Goal: Task Accomplishment & Management: Manage account settings

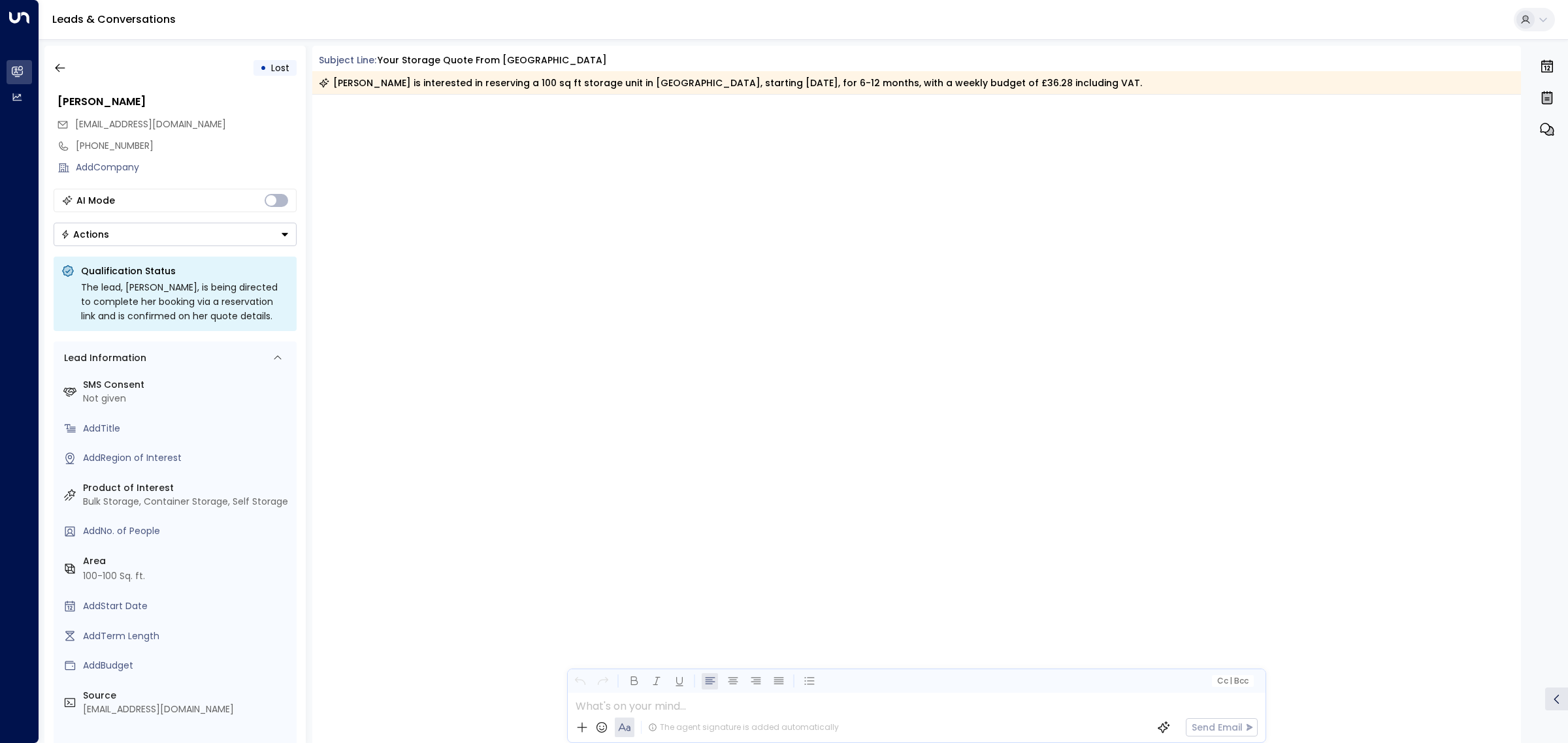
scroll to position [1337, 0]
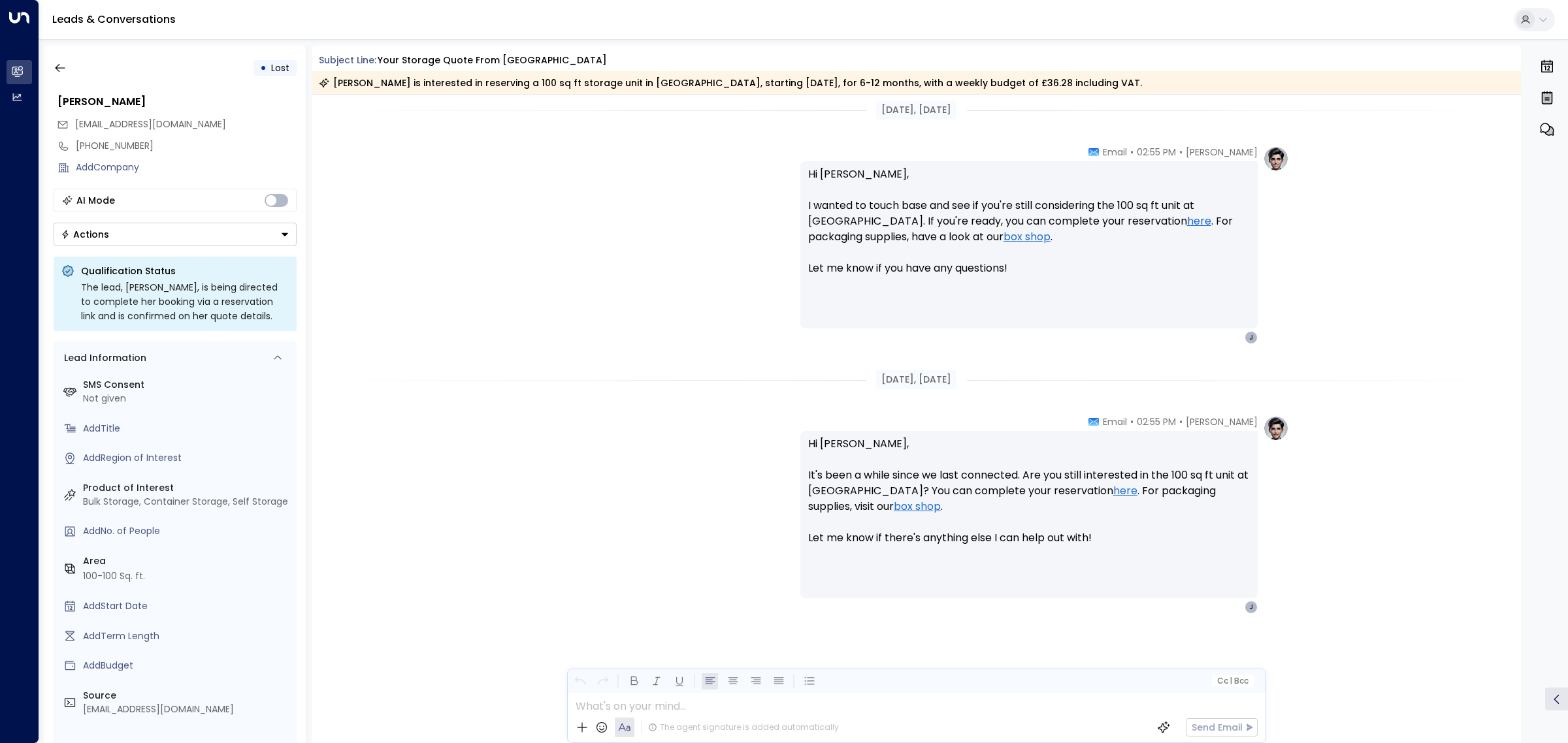
click at [664, 196] on div "[PERSON_NAME] • 02:55 PM • Email Hi [PERSON_NAME], I wanted to touch base and s…" at bounding box center [917, 244] width 745 height 199
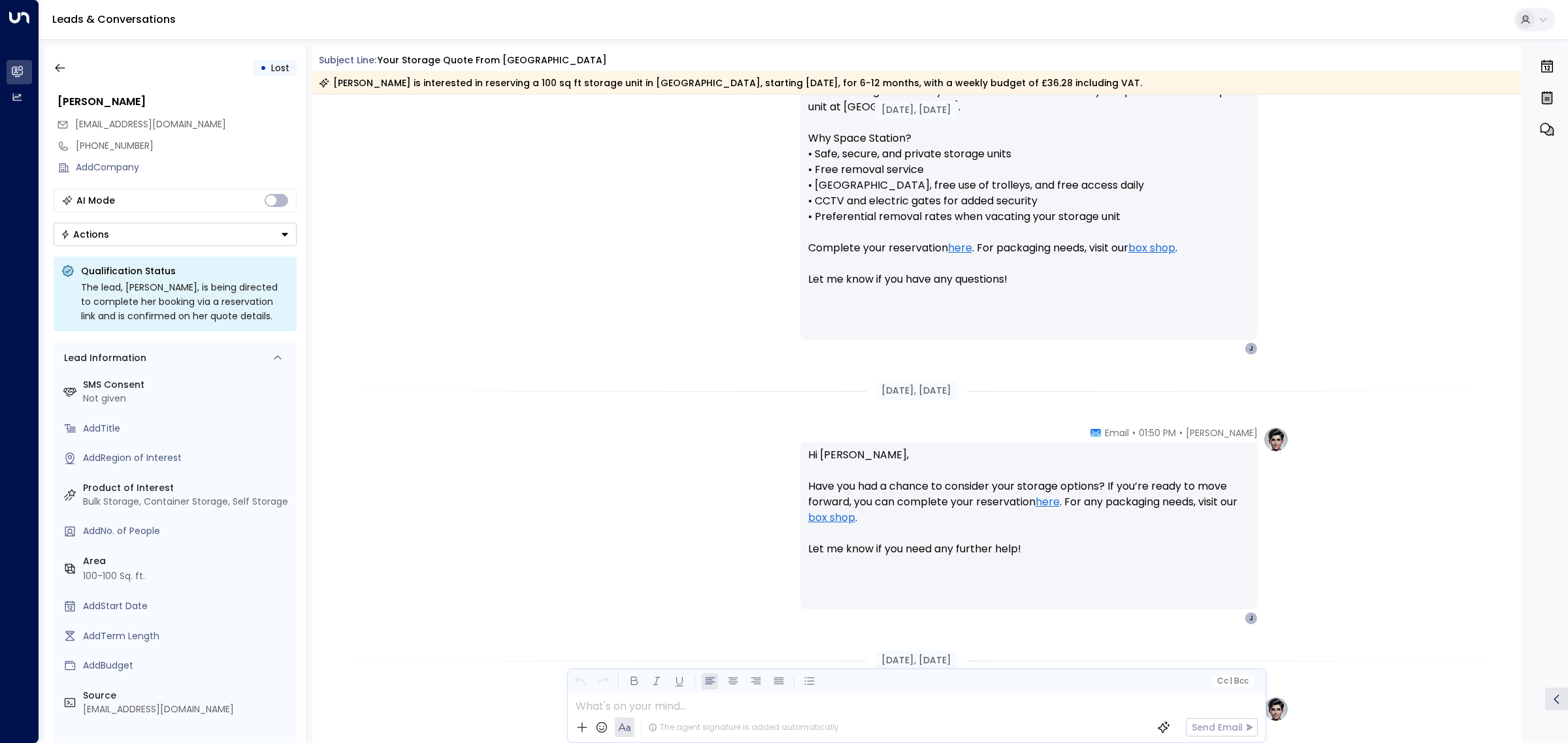
scroll to position [0, 0]
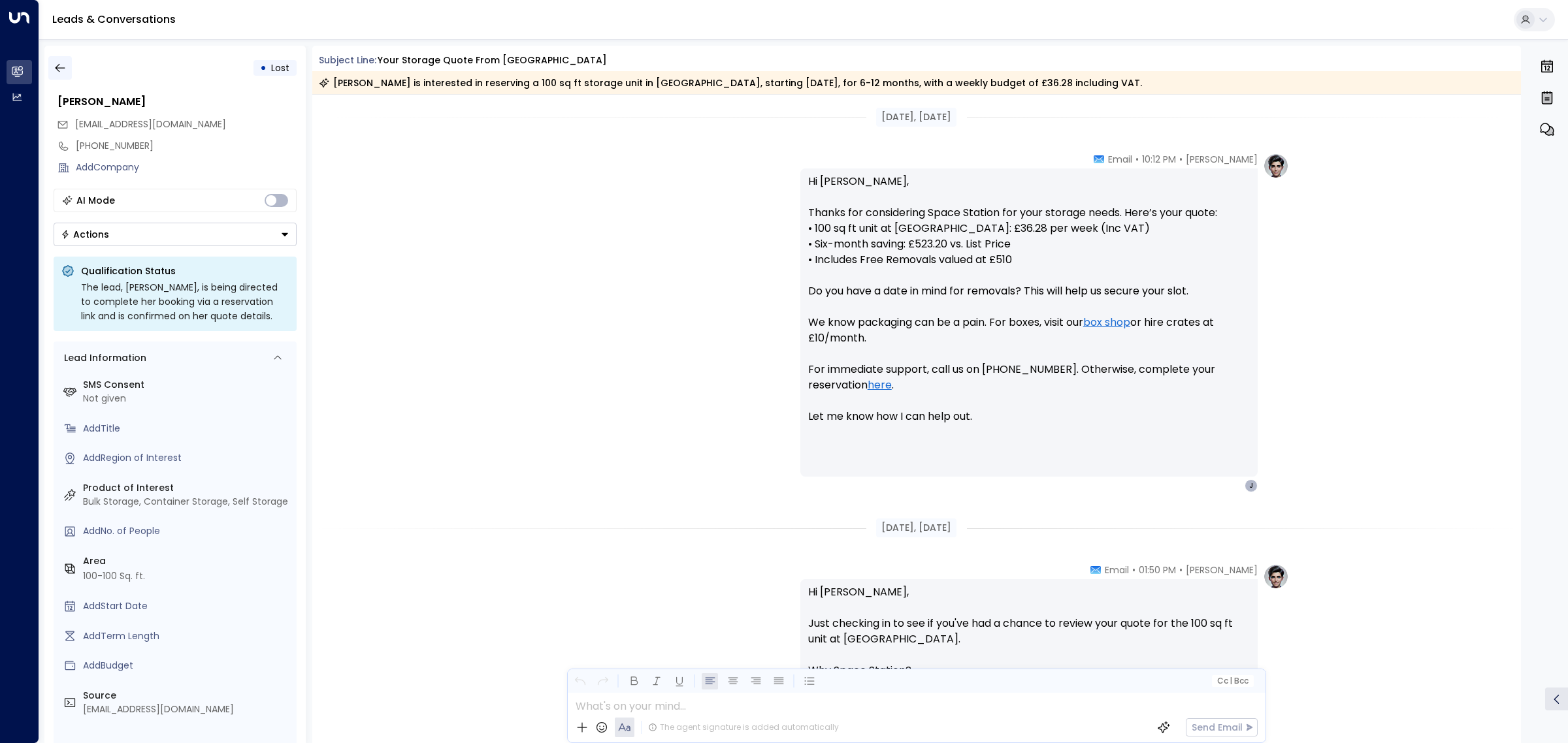
click at [59, 63] on icon "button" at bounding box center [59, 68] width 13 height 13
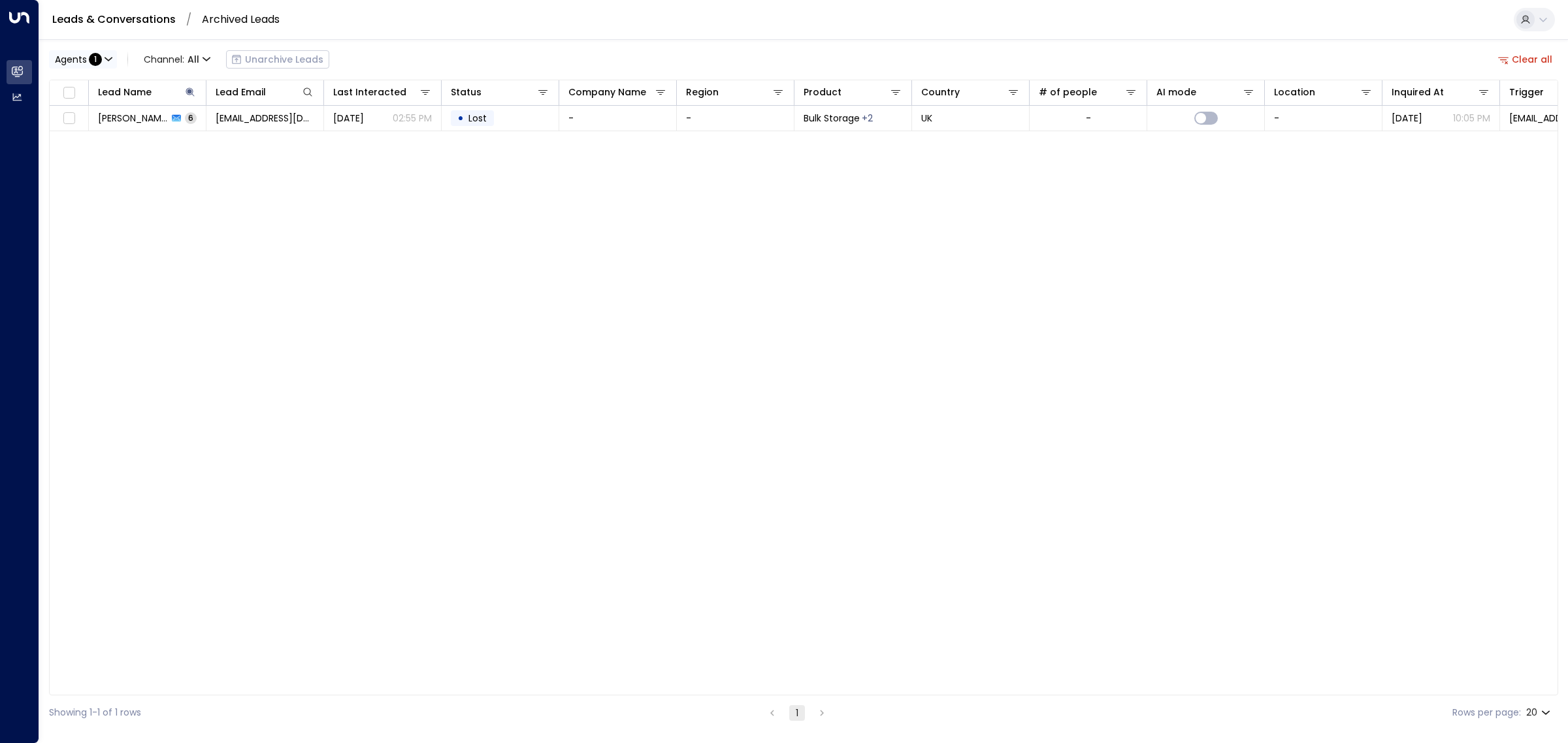
click at [76, 59] on span "Agents" at bounding box center [71, 59] width 32 height 9
click at [127, 123] on button "Clear" at bounding box center [126, 118] width 26 height 11
click at [384, 305] on div at bounding box center [784, 372] width 1568 height 743
click at [90, 57] on icon "button" at bounding box center [94, 59] width 8 height 8
click at [76, 85] on div "[PERSON_NAME]" at bounding box center [107, 85] width 72 height 14
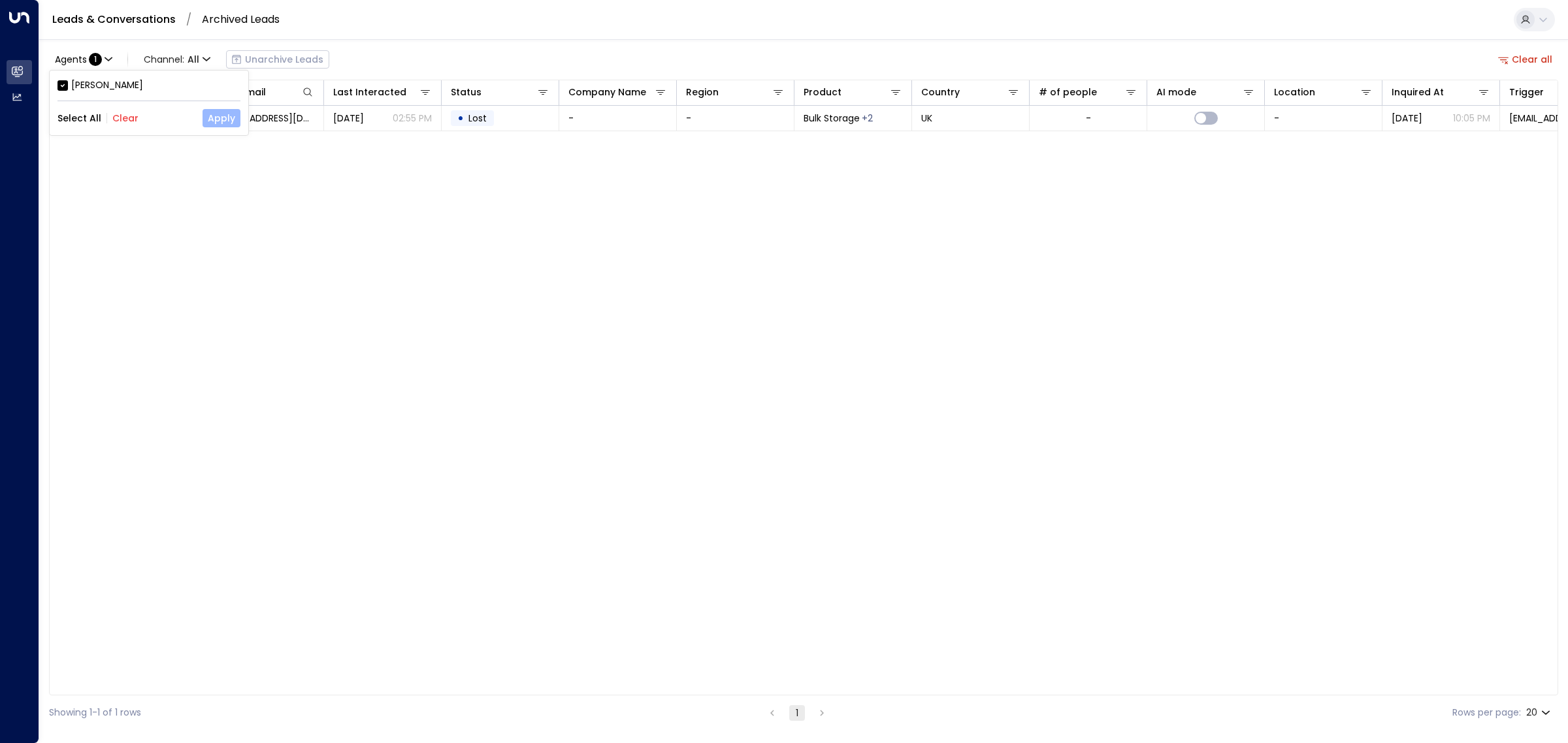
click at [219, 123] on button "Apply" at bounding box center [222, 118] width 38 height 18
drag, startPoint x: 1516, startPoint y: 59, endPoint x: 1471, endPoint y: 101, distance: 61.6
click at [1517, 59] on button "Clear all" at bounding box center [1525, 59] width 65 height 18
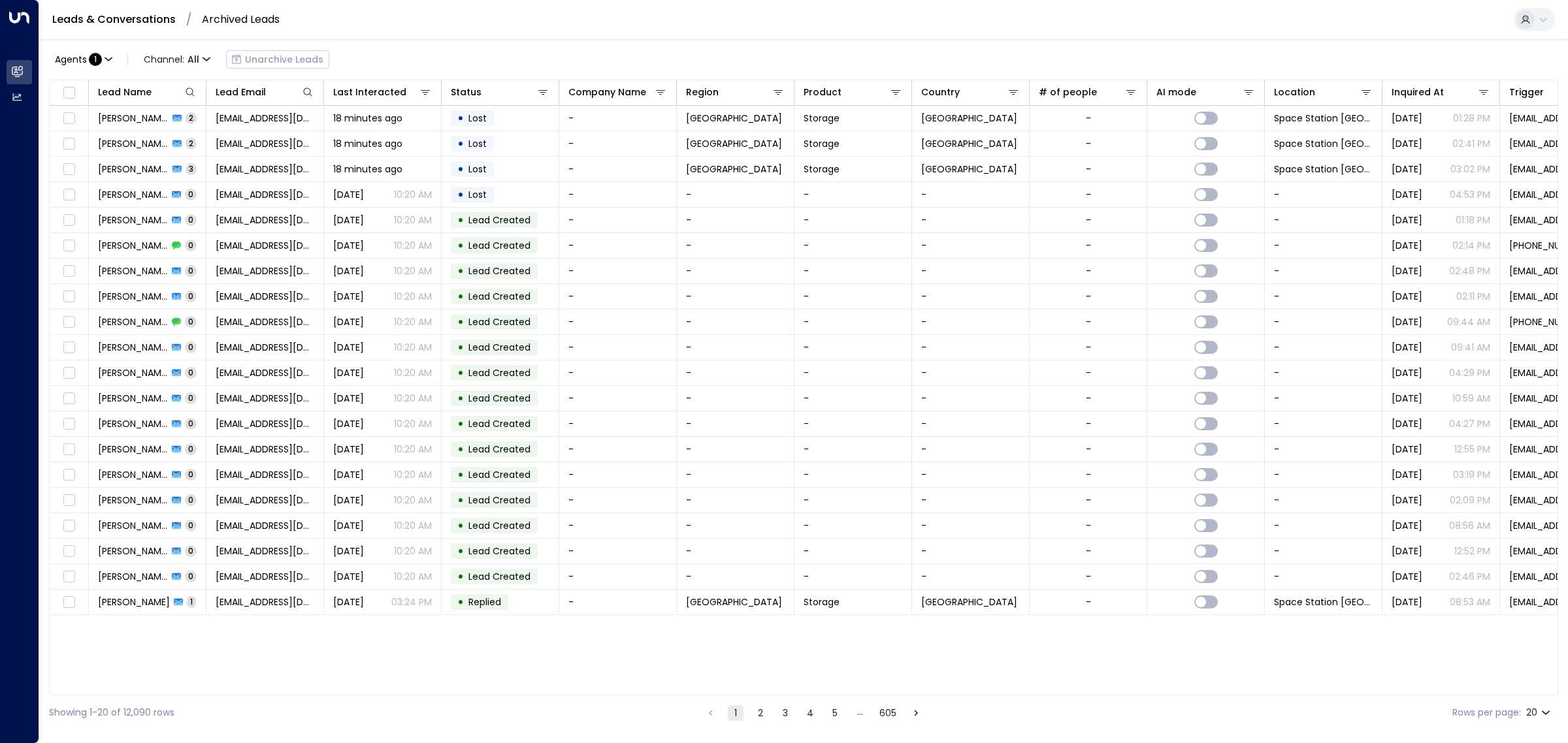
click at [117, 17] on link "Leads & Conversations" at bounding box center [114, 19] width 123 height 15
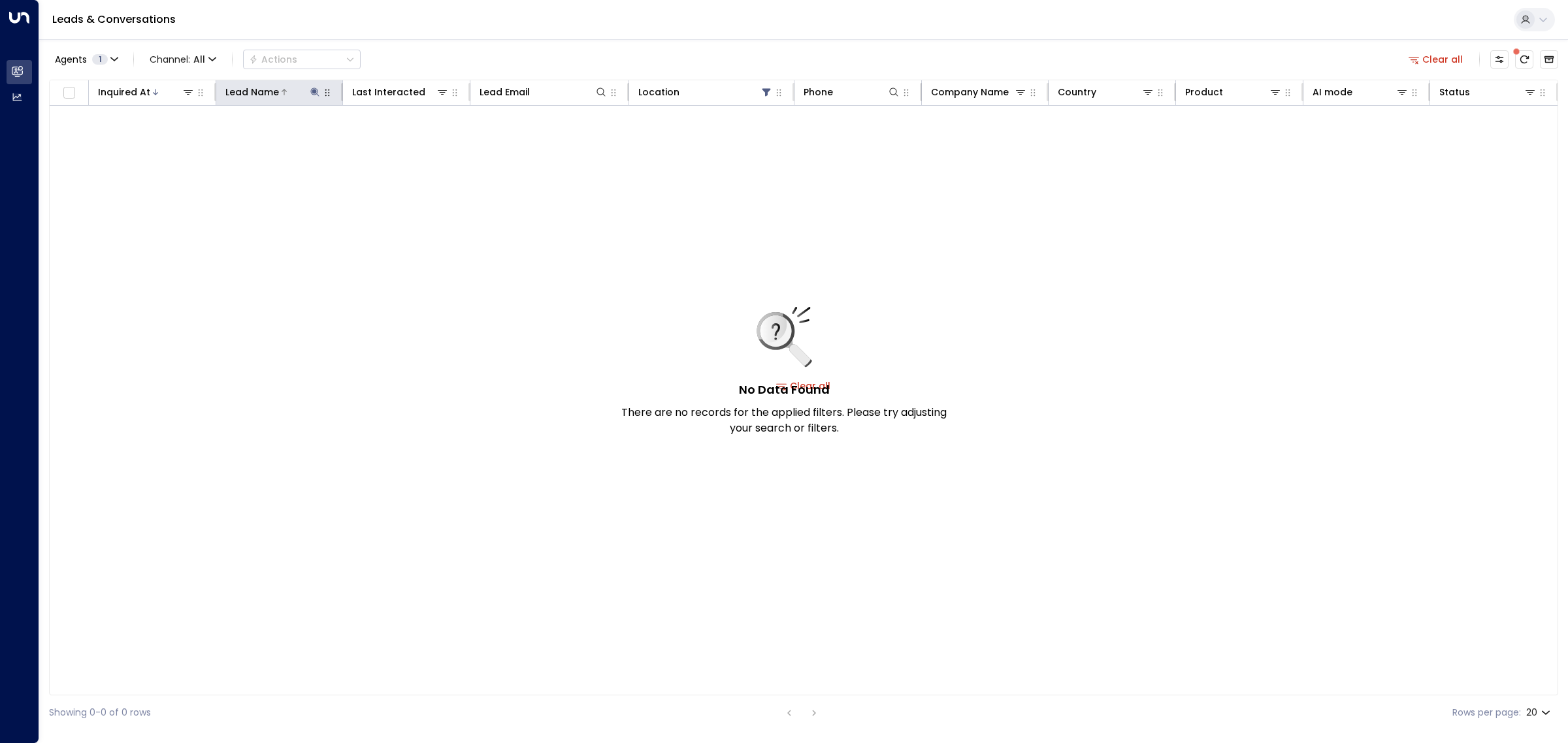
click at [311, 90] on icon at bounding box center [315, 92] width 11 height 11
click at [398, 136] on icon "button" at bounding box center [397, 139] width 8 height 8
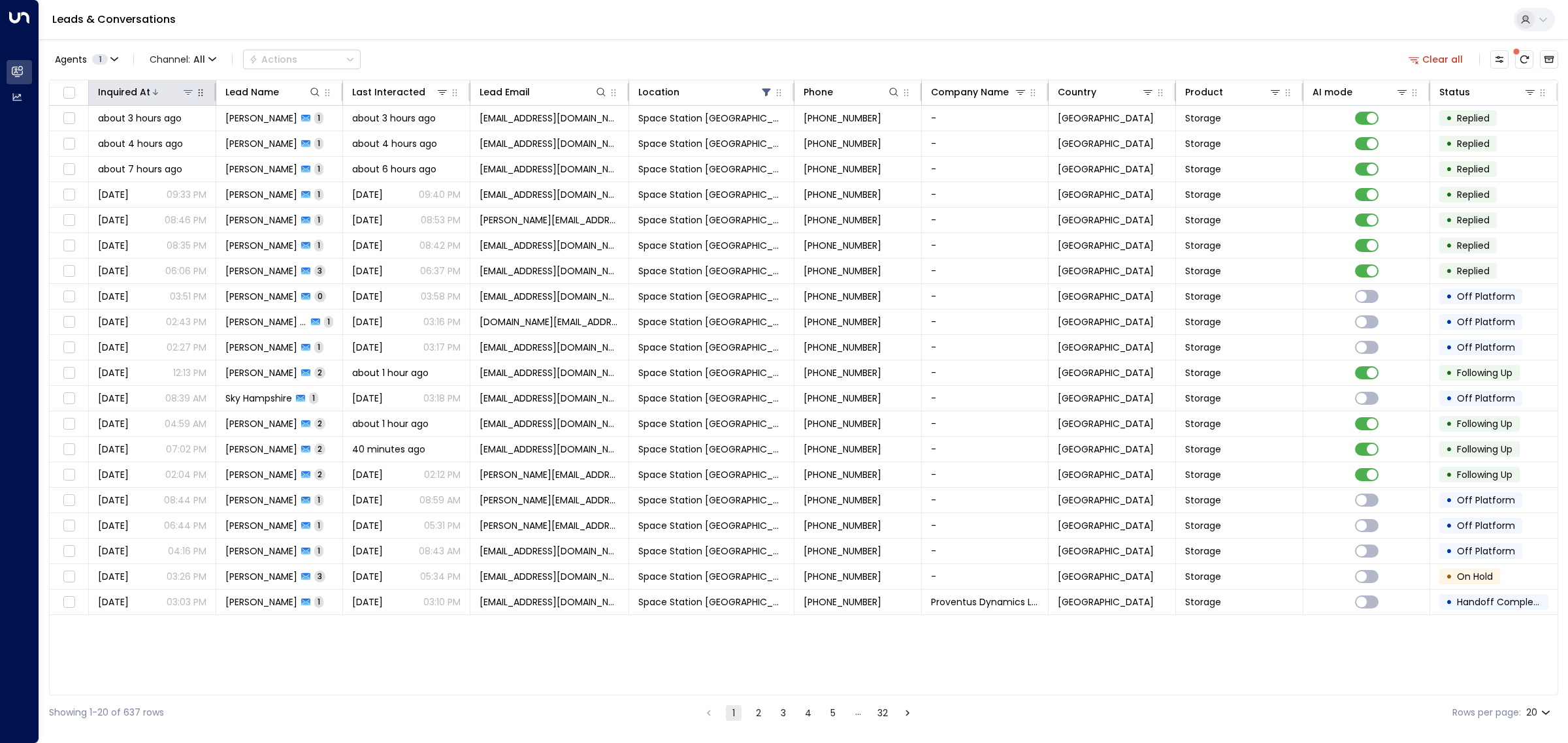
click at [165, 91] on div at bounding box center [172, 91] width 44 height 13
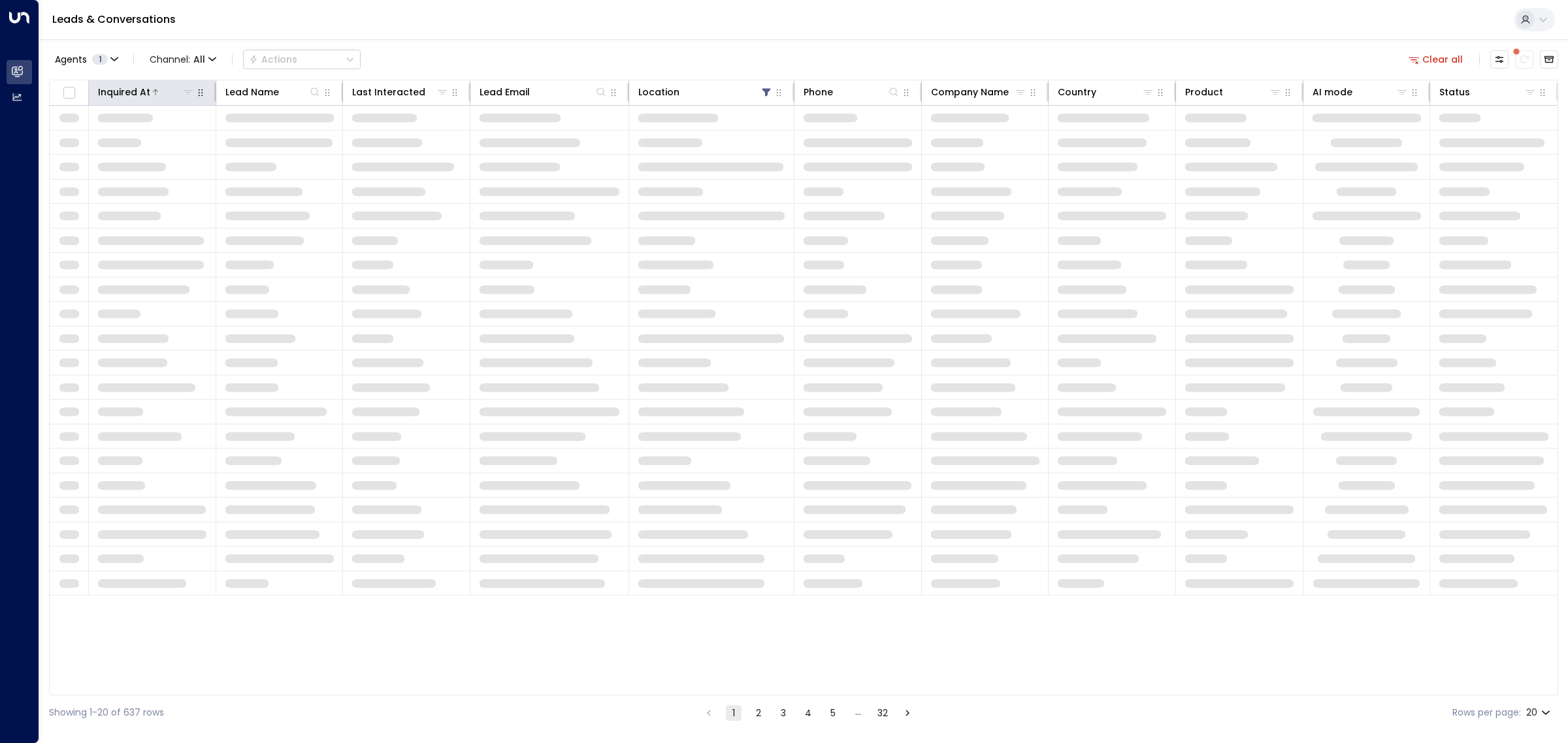
click at [165, 91] on div at bounding box center [172, 91] width 44 height 13
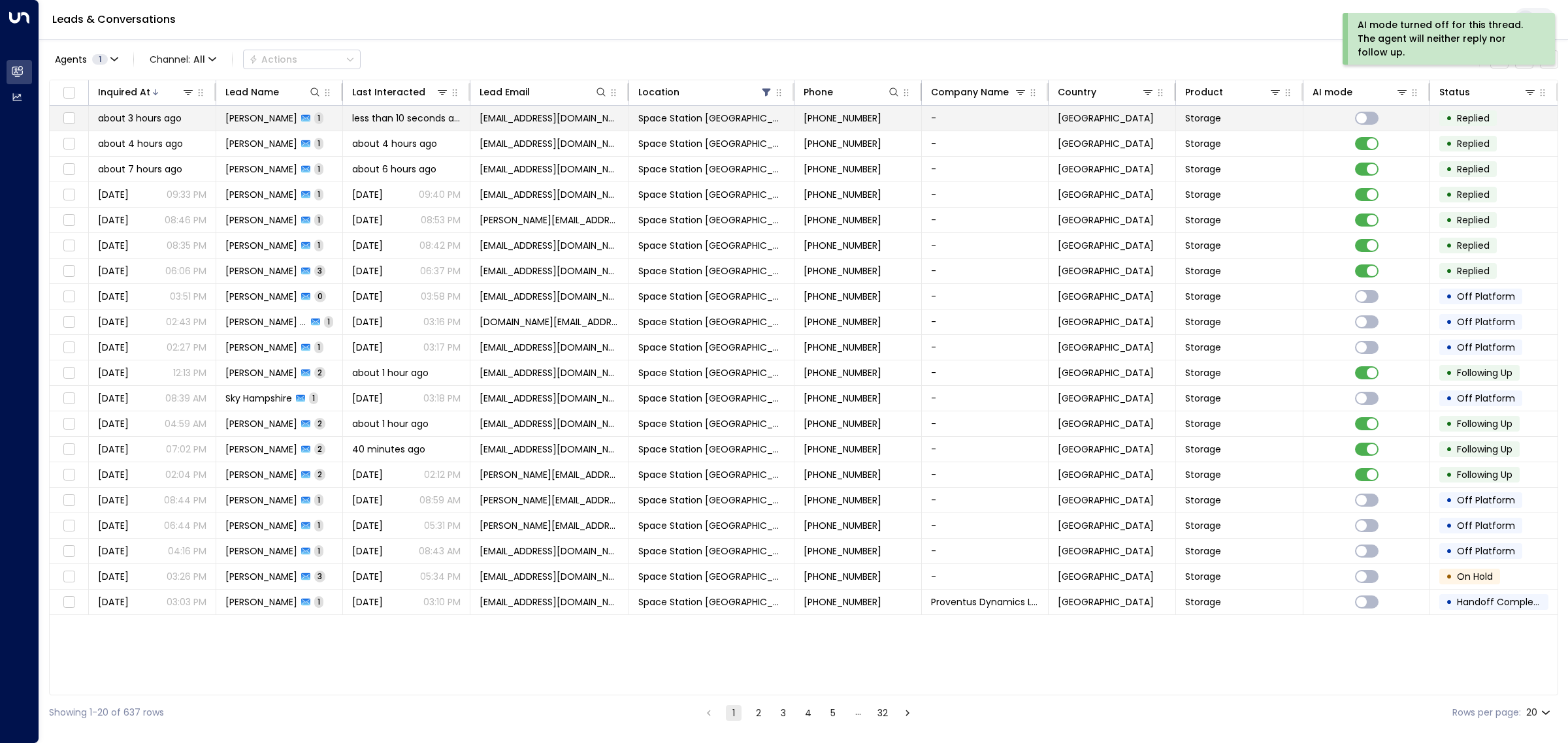
click at [1202, 116] on span "Storage" at bounding box center [1202, 118] width 36 height 13
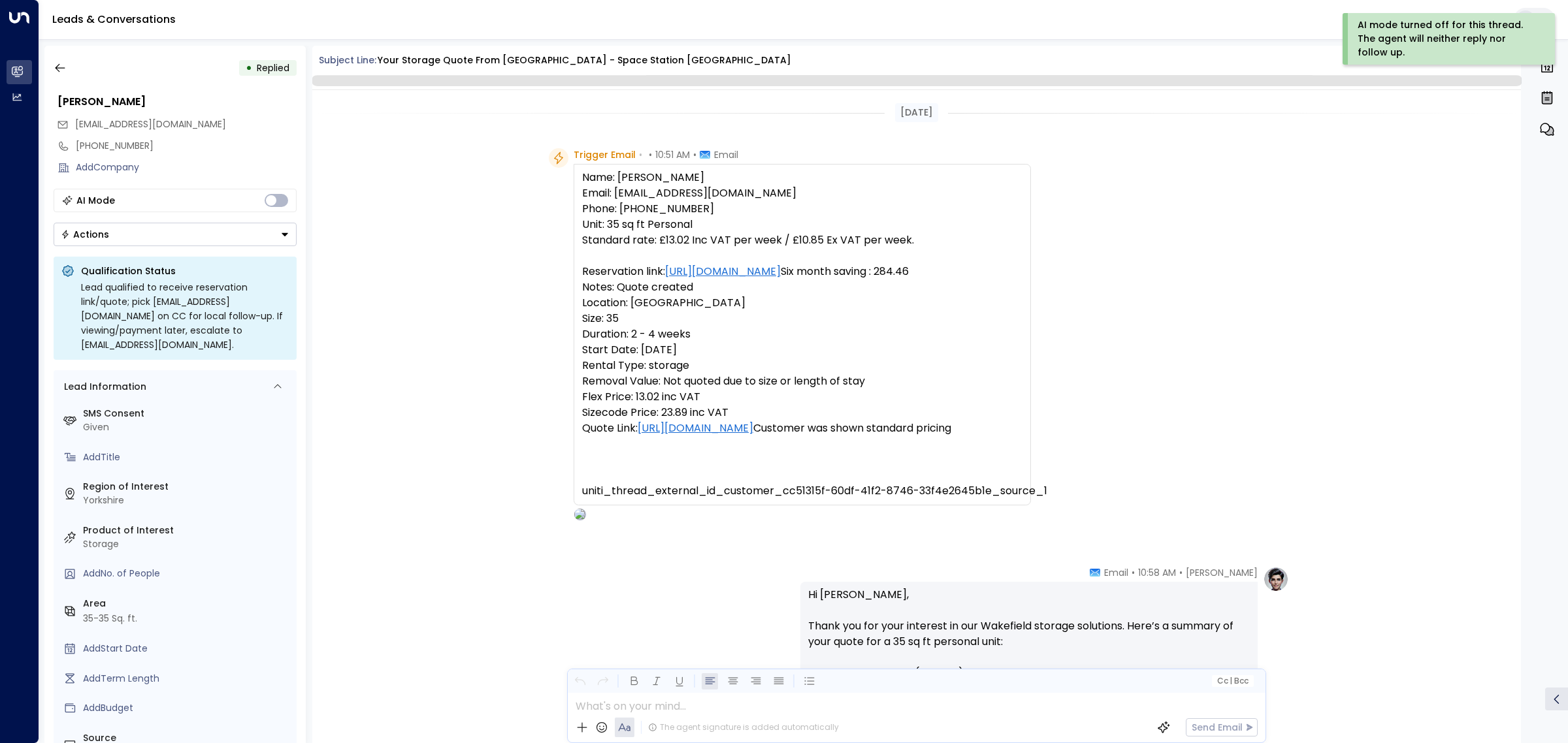
scroll to position [352, 0]
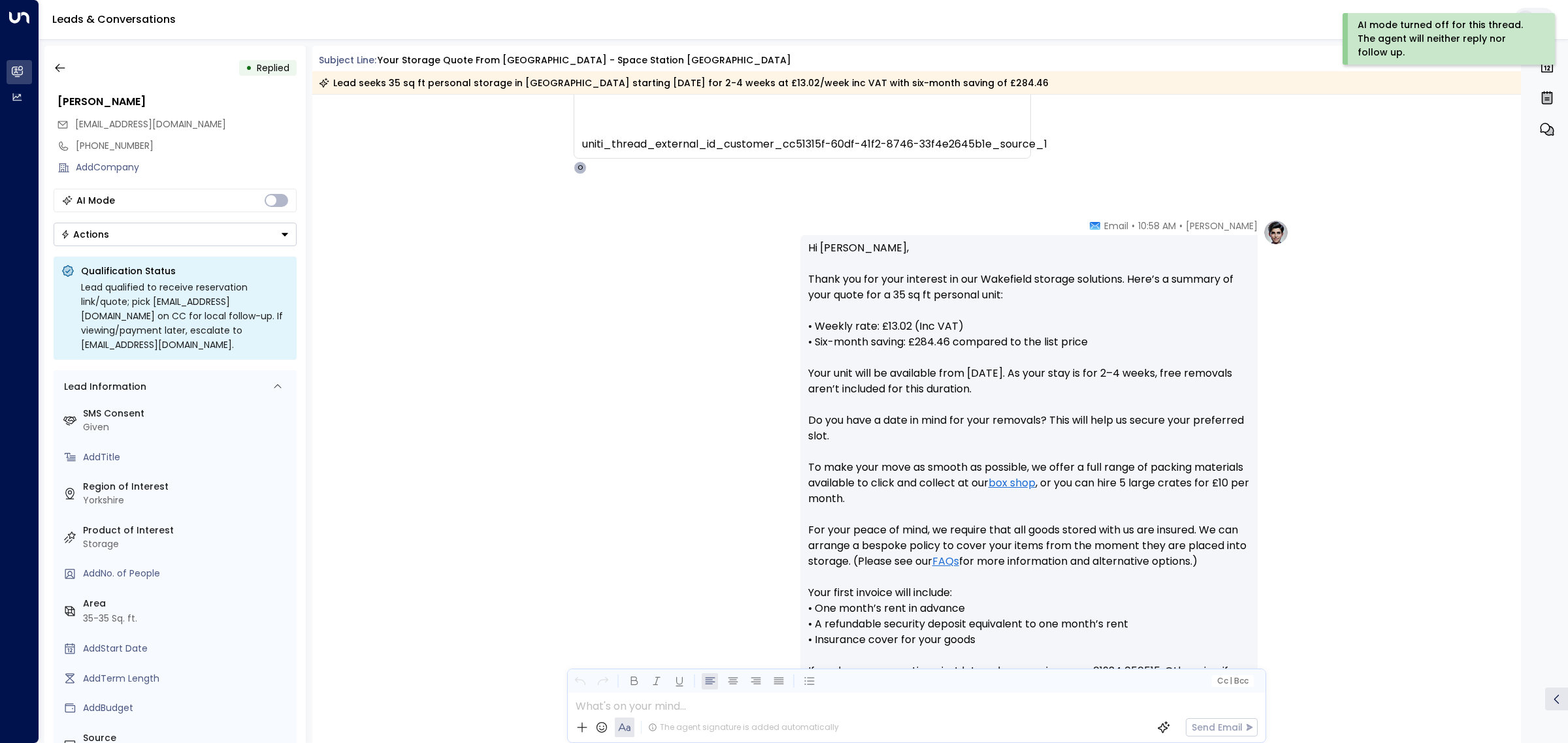
click at [249, 239] on button "Actions" at bounding box center [174, 234] width 243 height 24
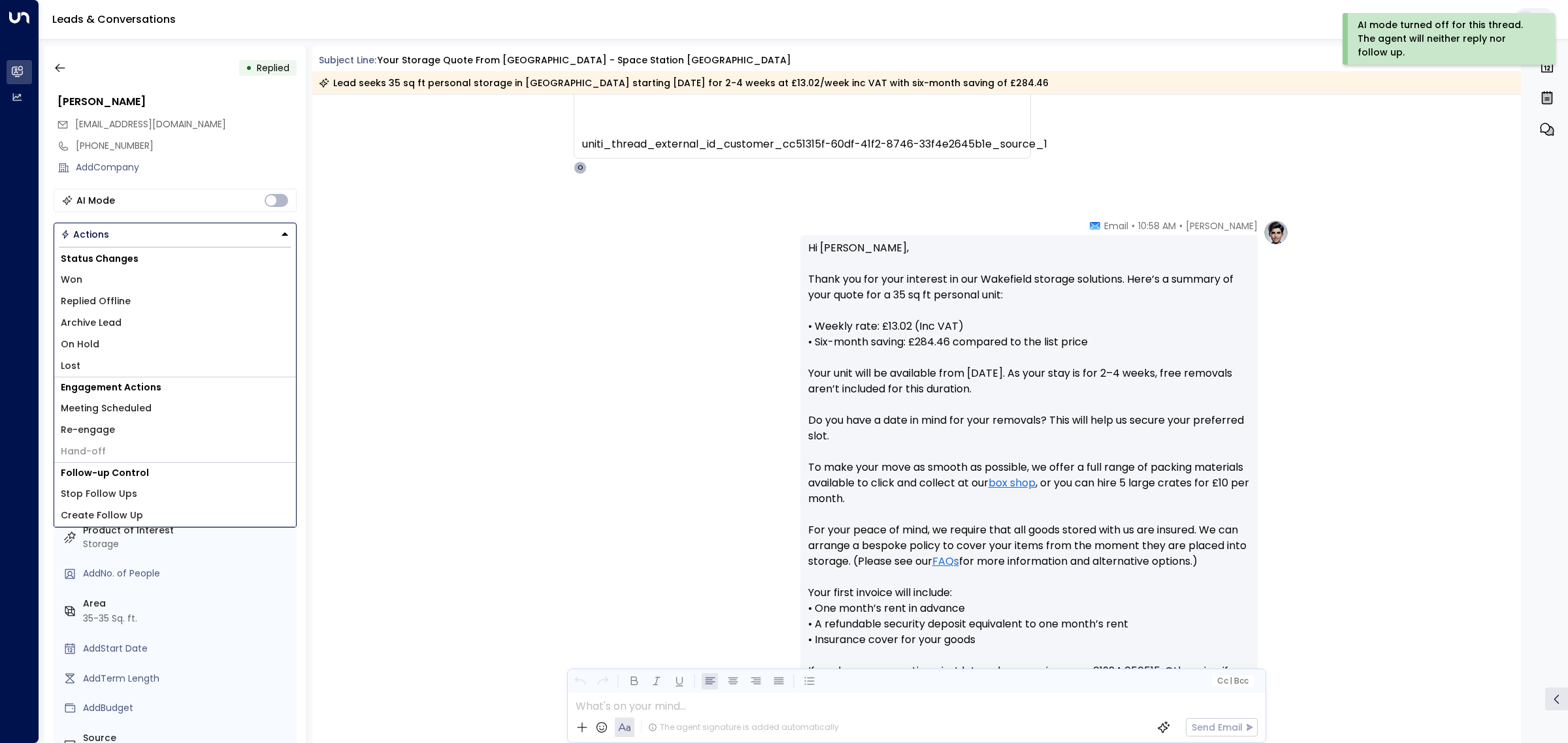
click at [171, 285] on li "Won" at bounding box center [174, 279] width 241 height 21
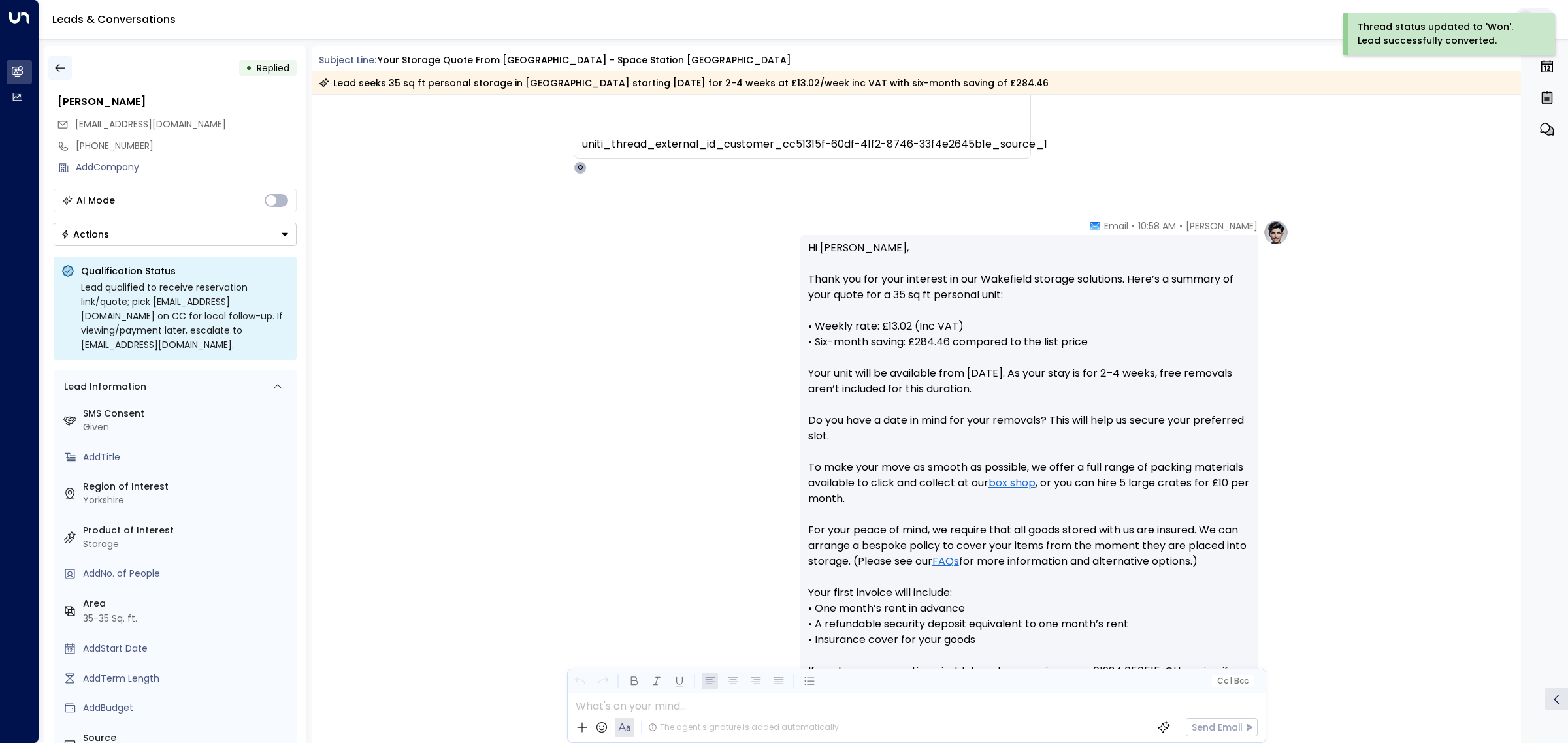
click at [61, 76] on button "button" at bounding box center [59, 68] width 24 height 24
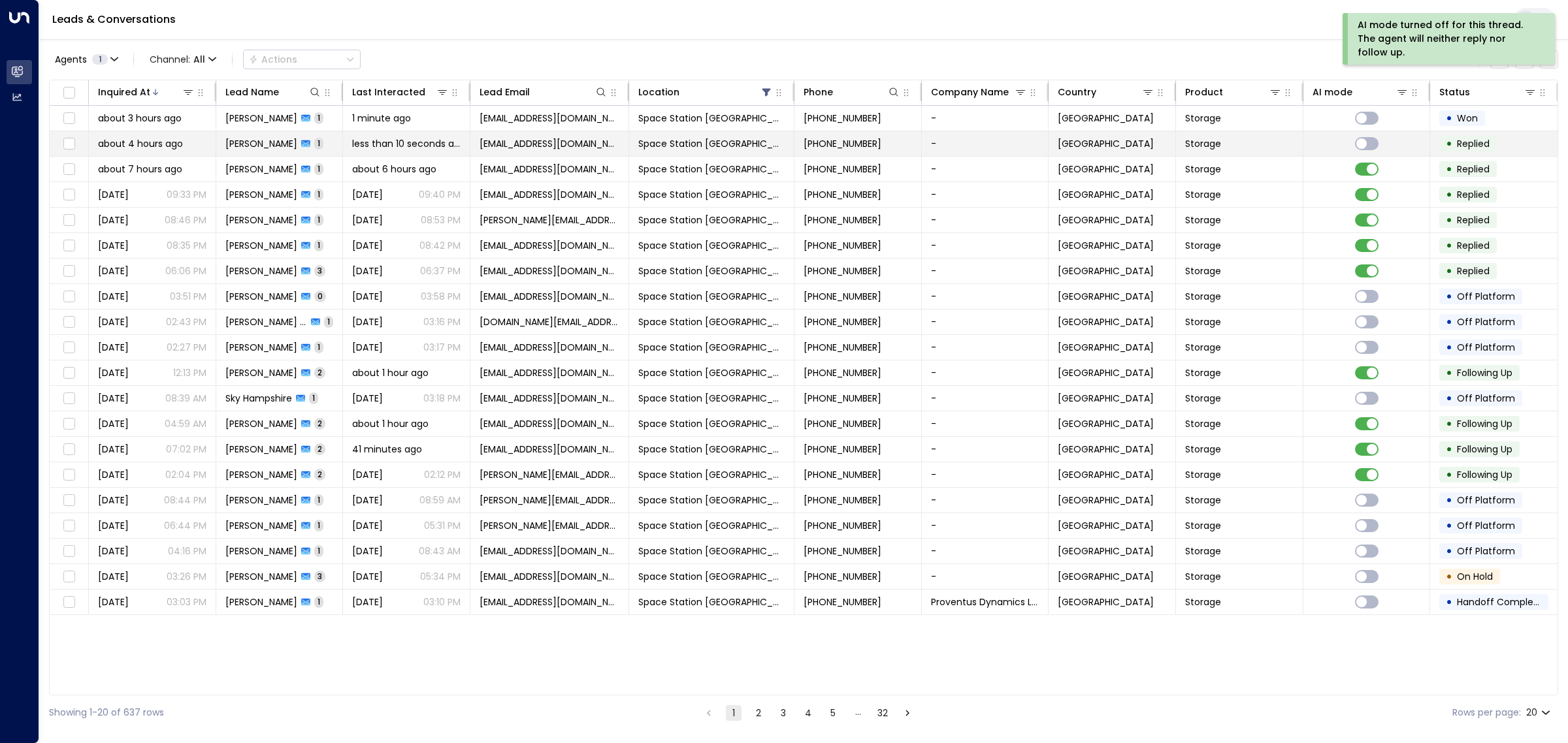
click at [1065, 138] on span "[GEOGRAPHIC_DATA]" at bounding box center [1106, 143] width 96 height 13
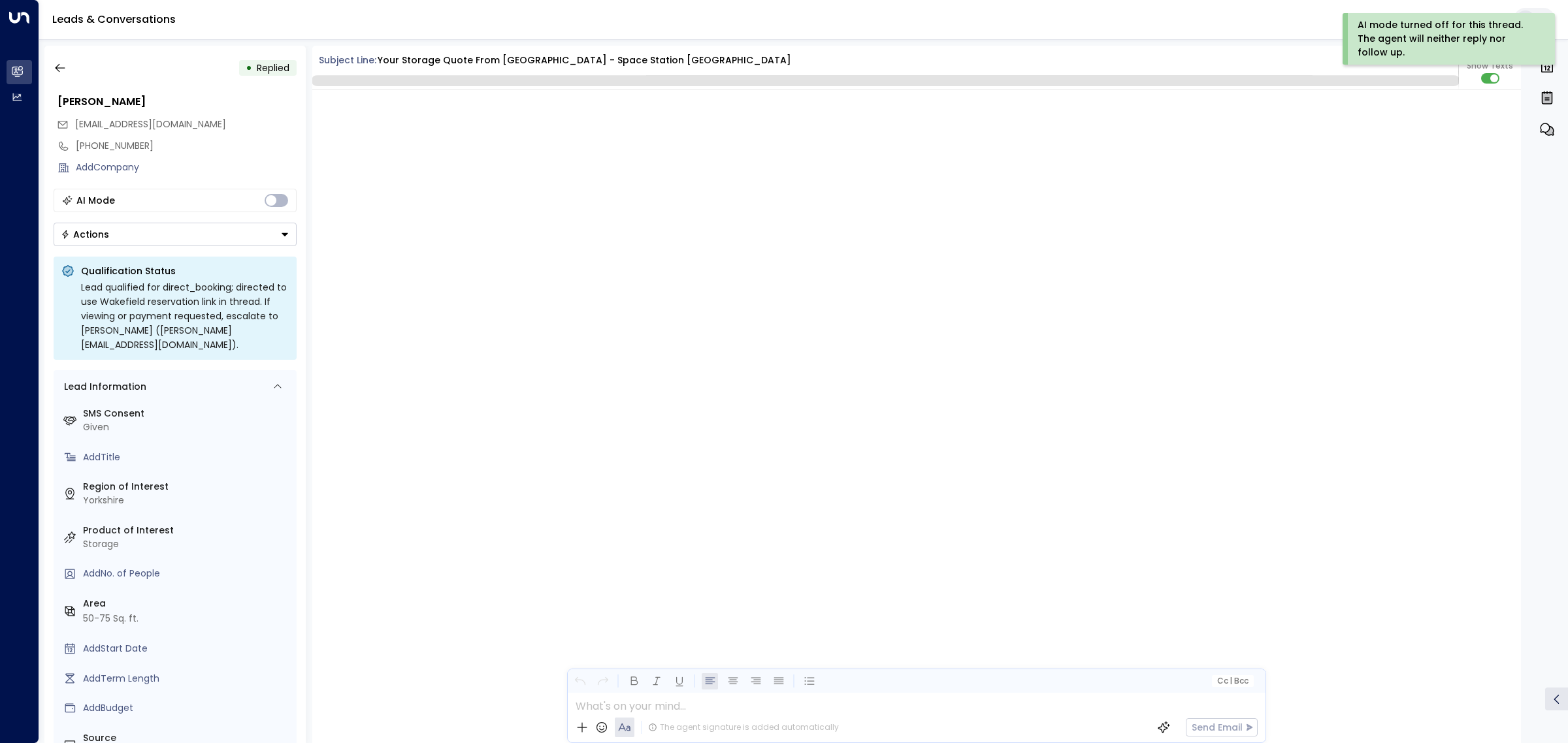
scroll to position [1329, 0]
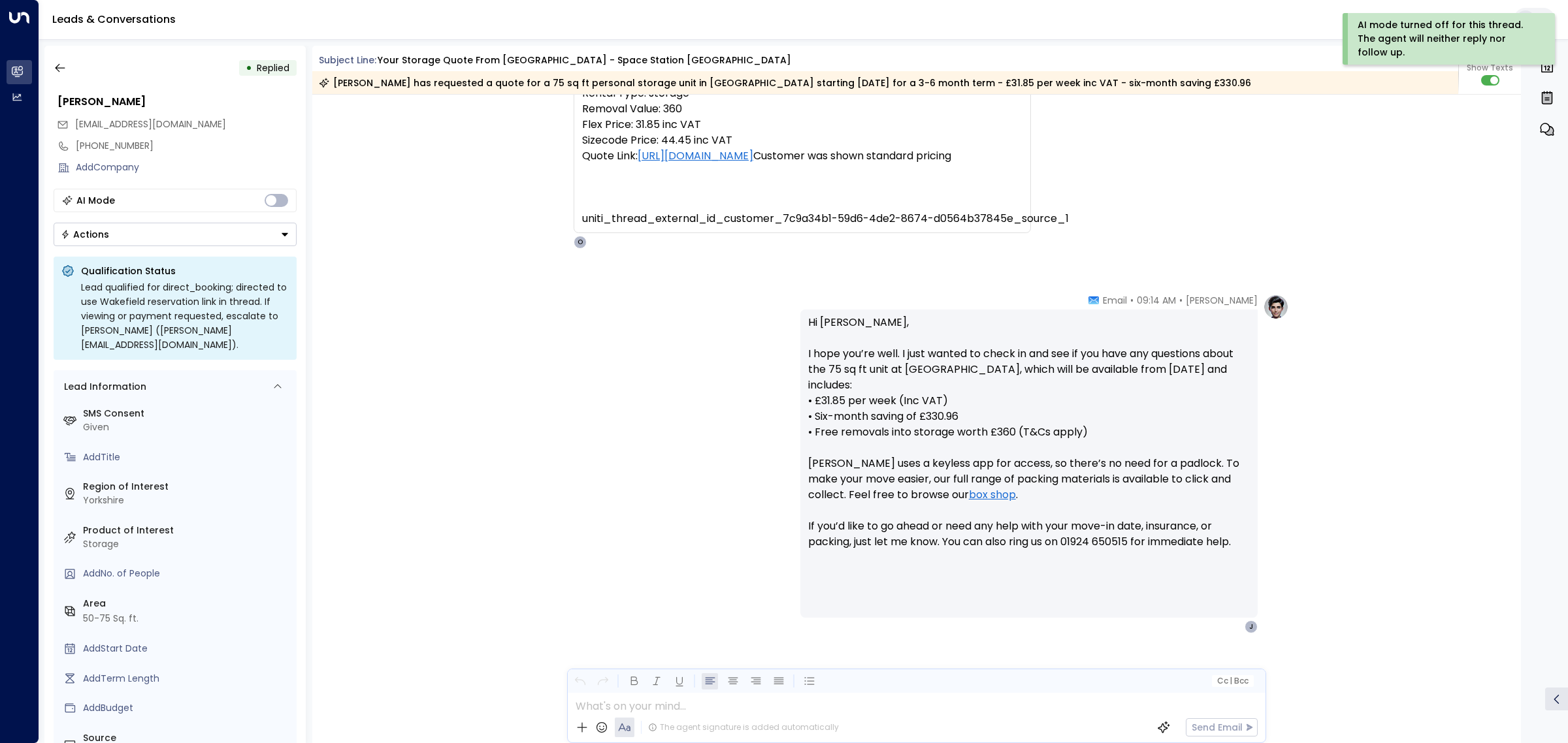
click at [198, 227] on button "Actions" at bounding box center [174, 234] width 243 height 24
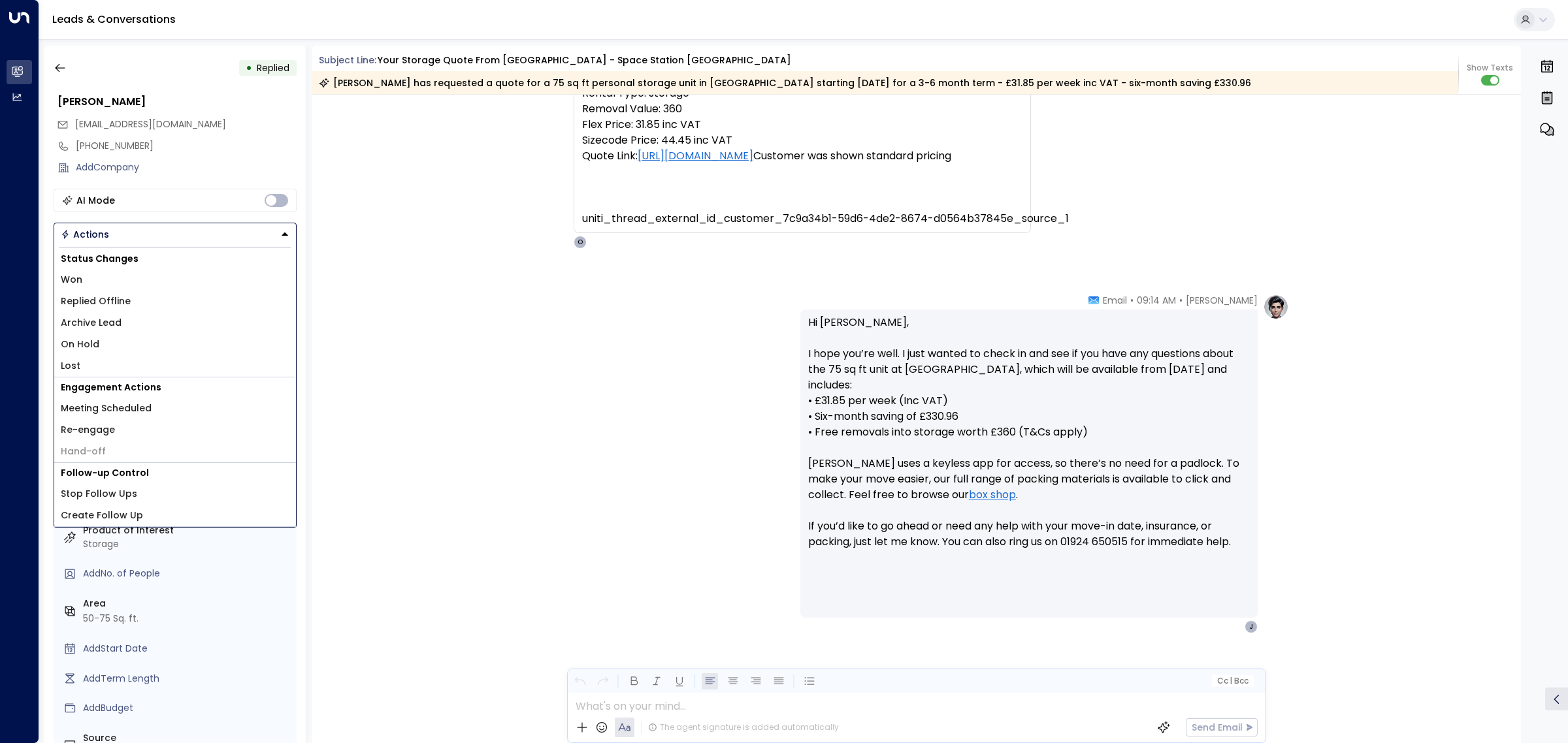
click at [131, 278] on li "Won" at bounding box center [174, 279] width 241 height 21
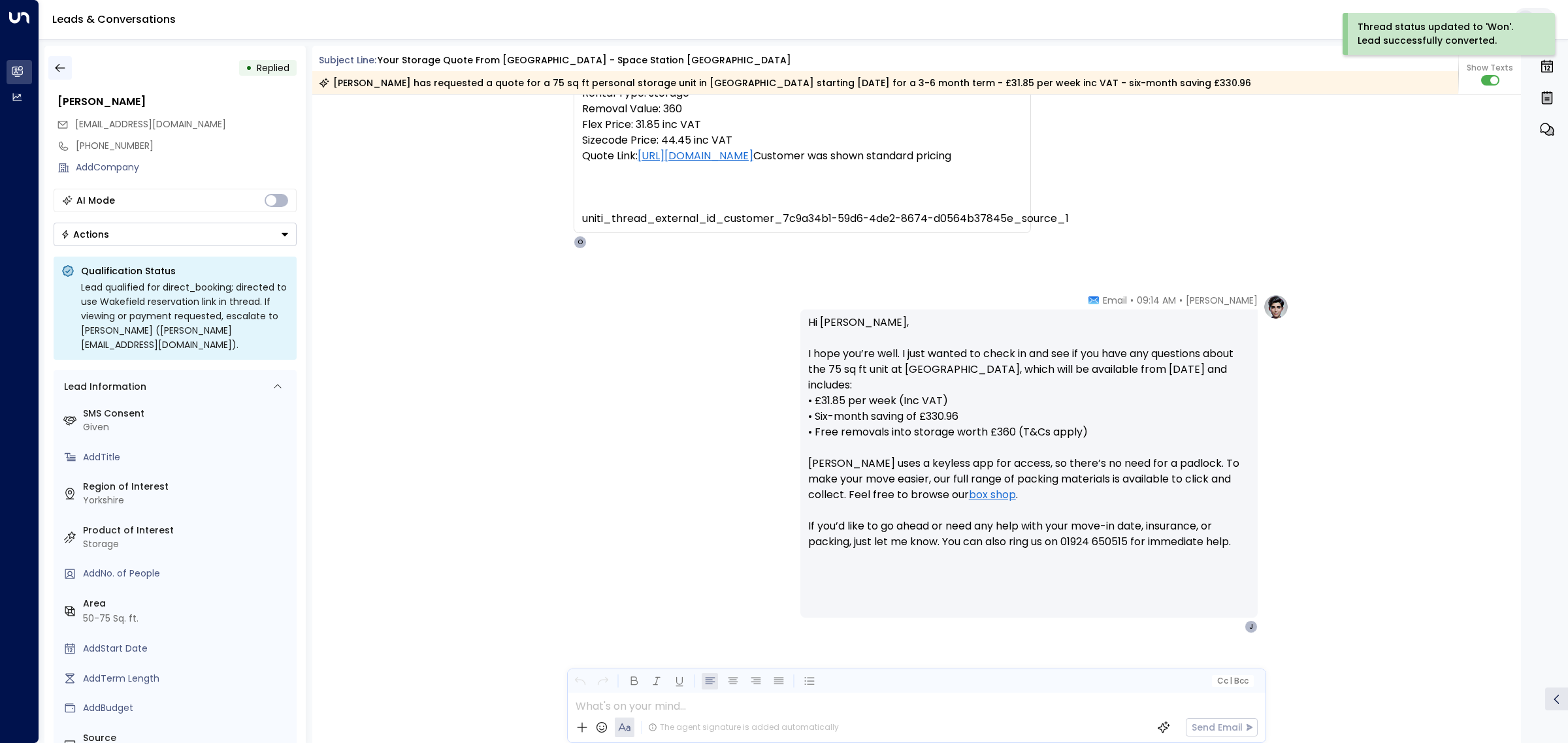
click at [59, 65] on icon "button" at bounding box center [59, 68] width 13 height 13
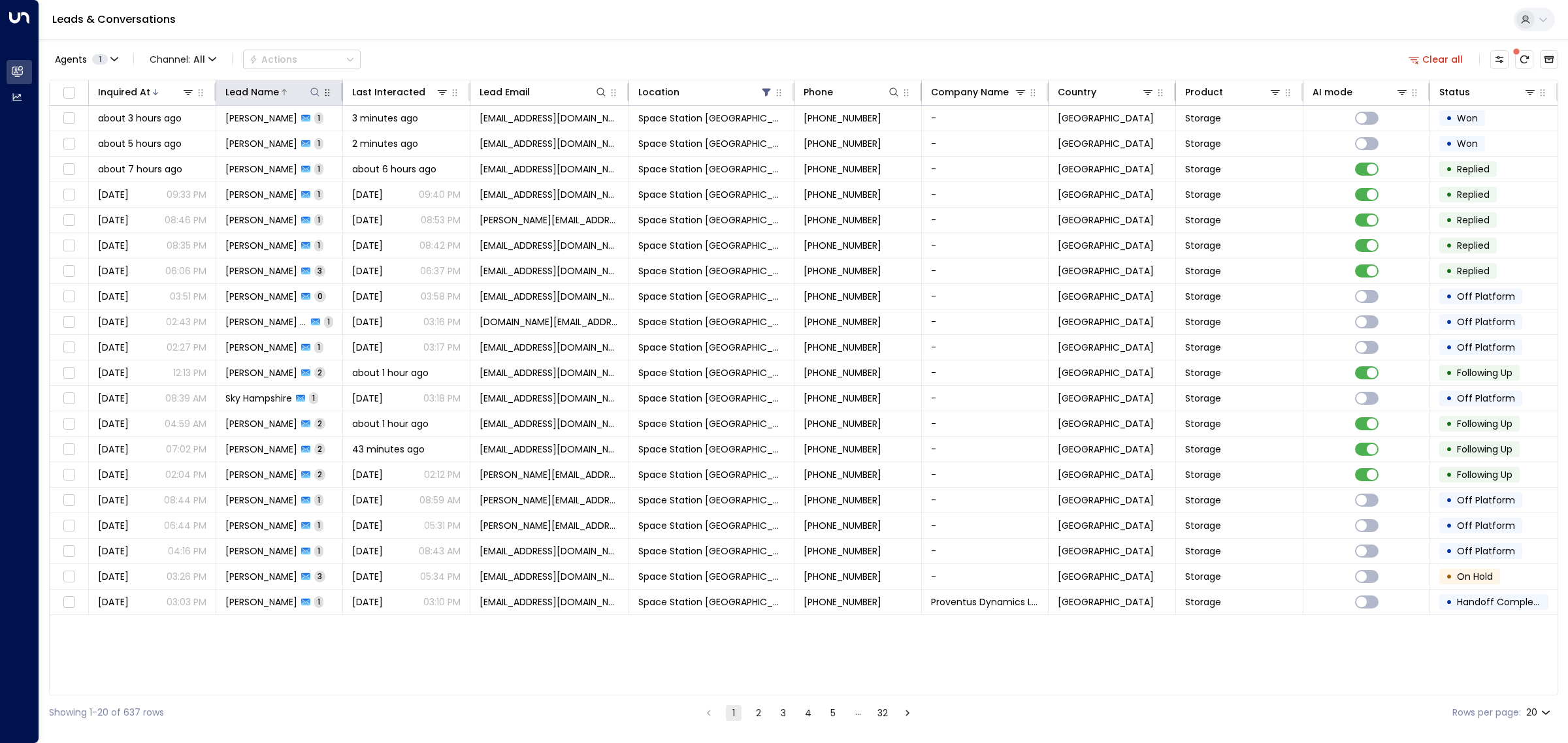
click at [314, 92] on icon at bounding box center [315, 92] width 11 height 11
type input "*****"
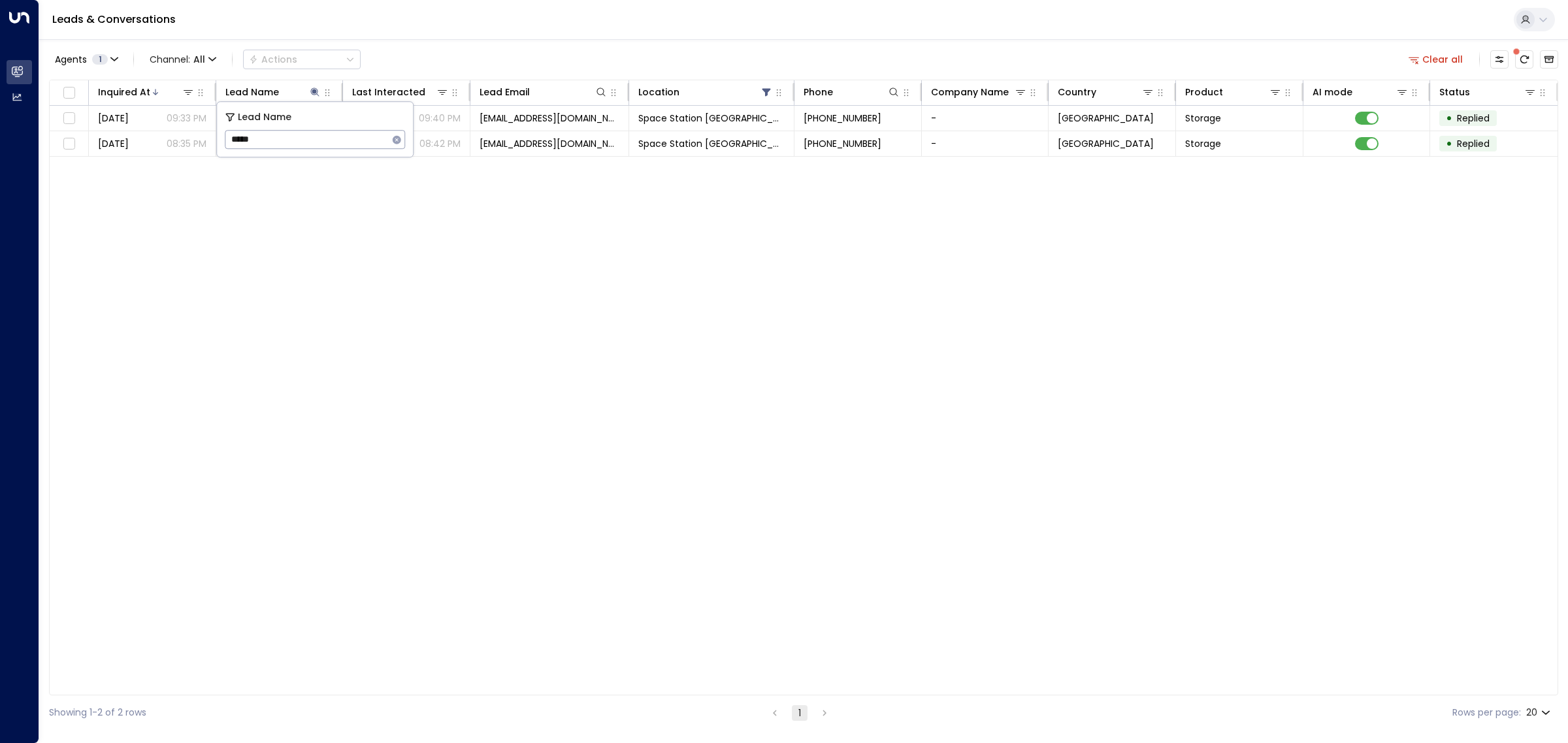
click at [448, 448] on div "Inquired At Lead Name Last Interacted Lead Email Location Phone Company Name Co…" at bounding box center [803, 387] width 1509 height 616
click at [769, 88] on icon at bounding box center [766, 92] width 11 height 11
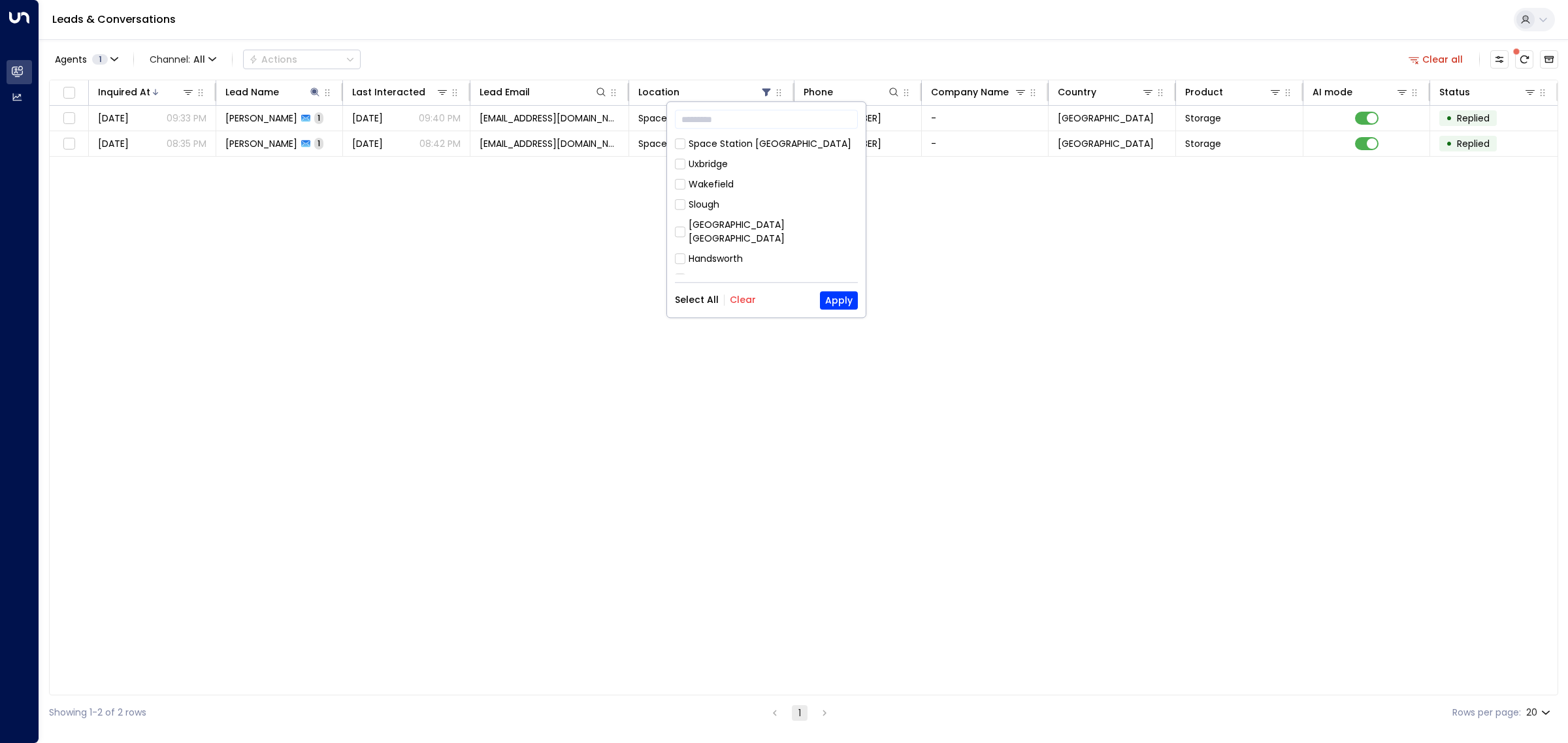
click at [746, 298] on button "Clear" at bounding box center [742, 301] width 26 height 11
click at [843, 298] on button "Apply" at bounding box center [839, 301] width 38 height 18
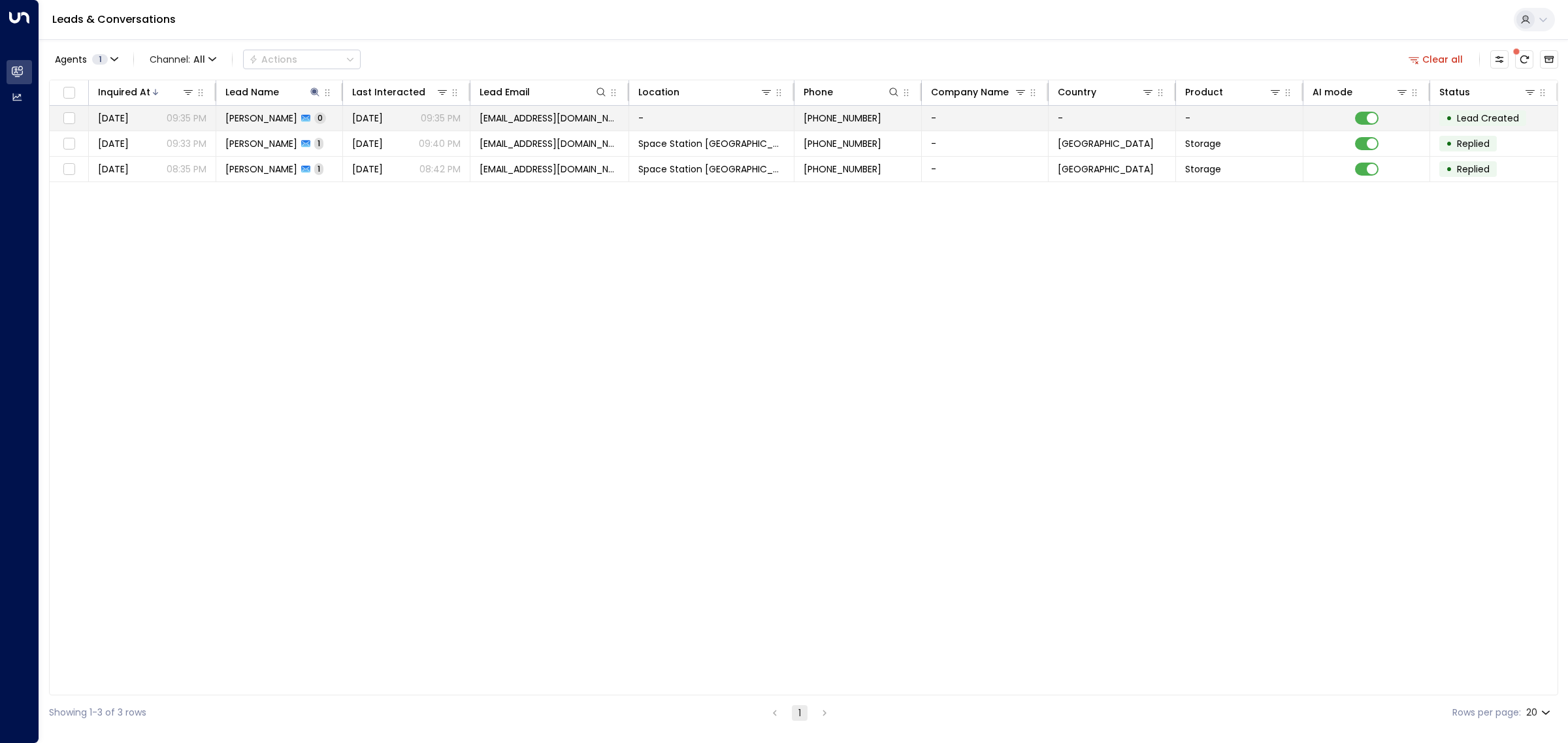
click at [726, 115] on td "-" at bounding box center [711, 118] width 165 height 25
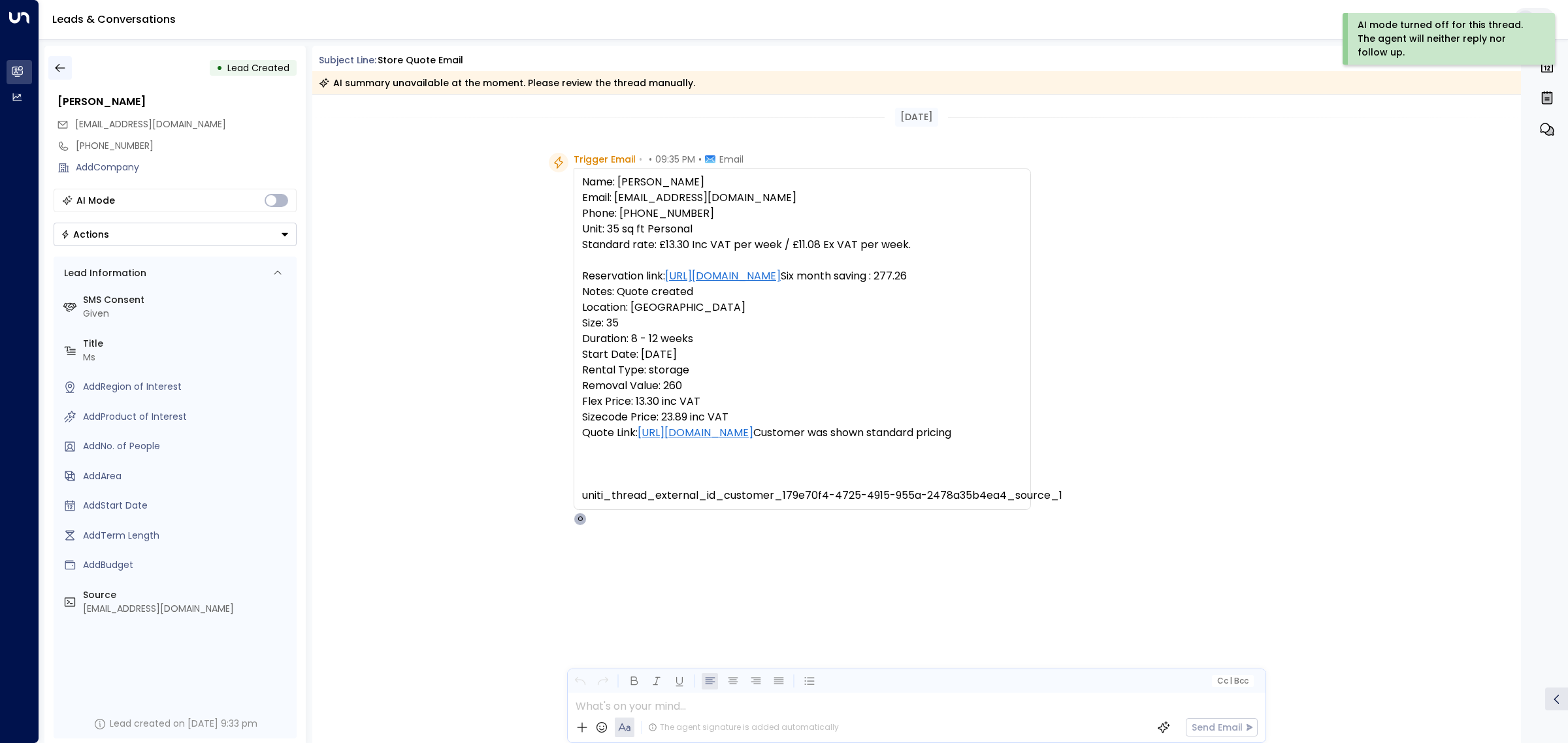
click at [53, 66] on icon "button" at bounding box center [59, 68] width 13 height 13
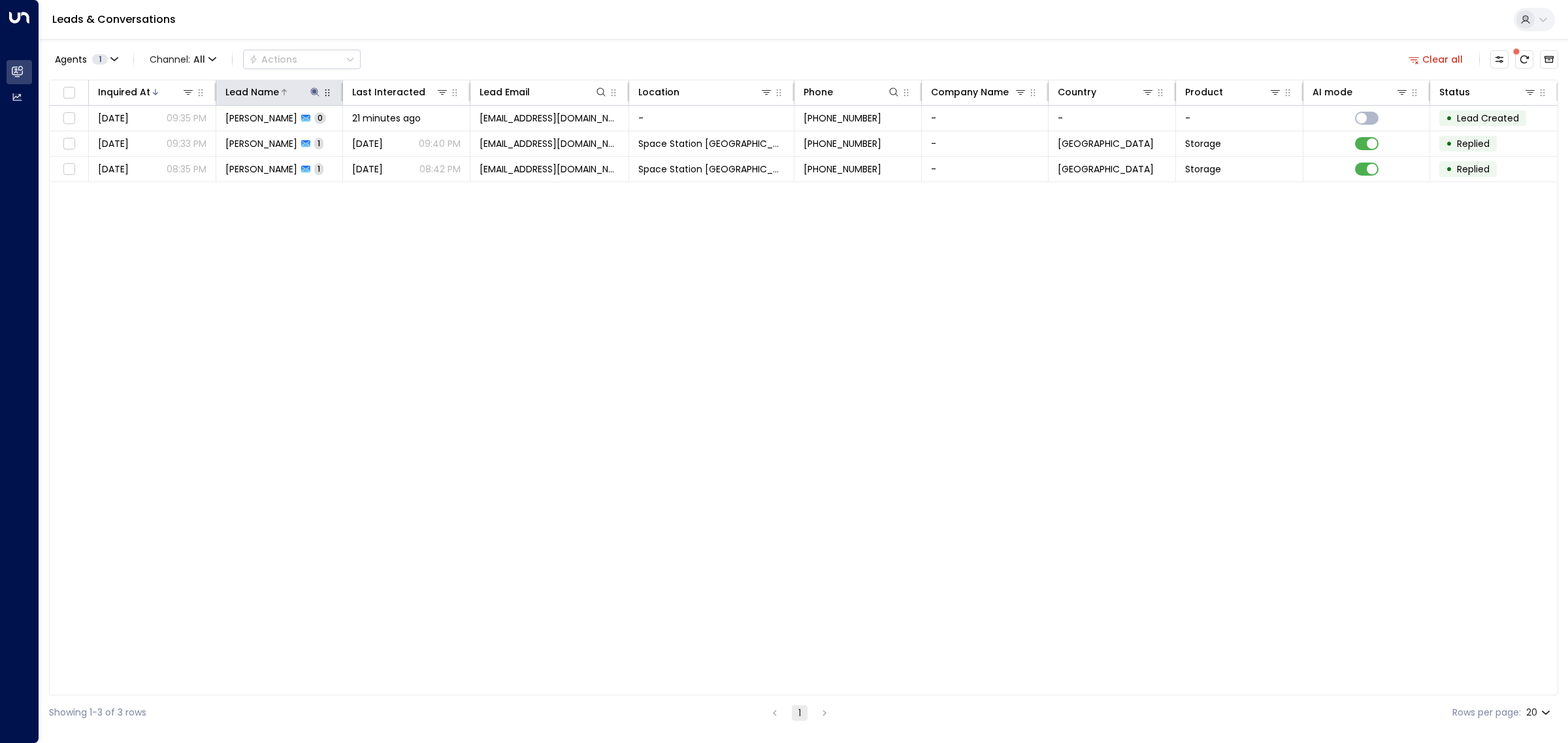
click at [315, 94] on icon at bounding box center [315, 92] width 11 height 11
drag, startPoint x: 311, startPoint y: 135, endPoint x: 219, endPoint y: 134, distance: 92.0
click at [219, 134] on div "Lead Name ***** ​" at bounding box center [315, 129] width 196 height 55
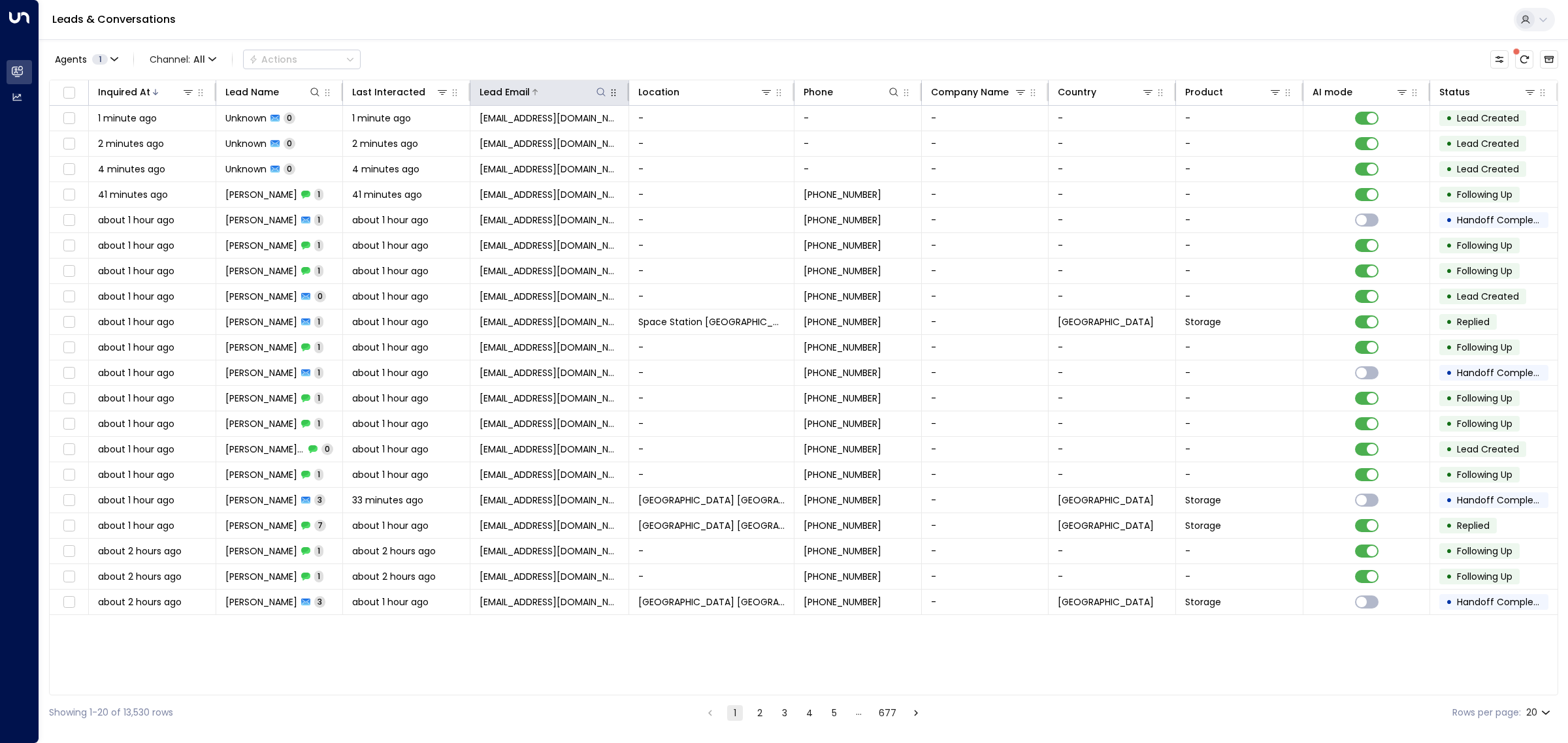
click at [599, 85] on button at bounding box center [601, 91] width 13 height 13
type input "**********"
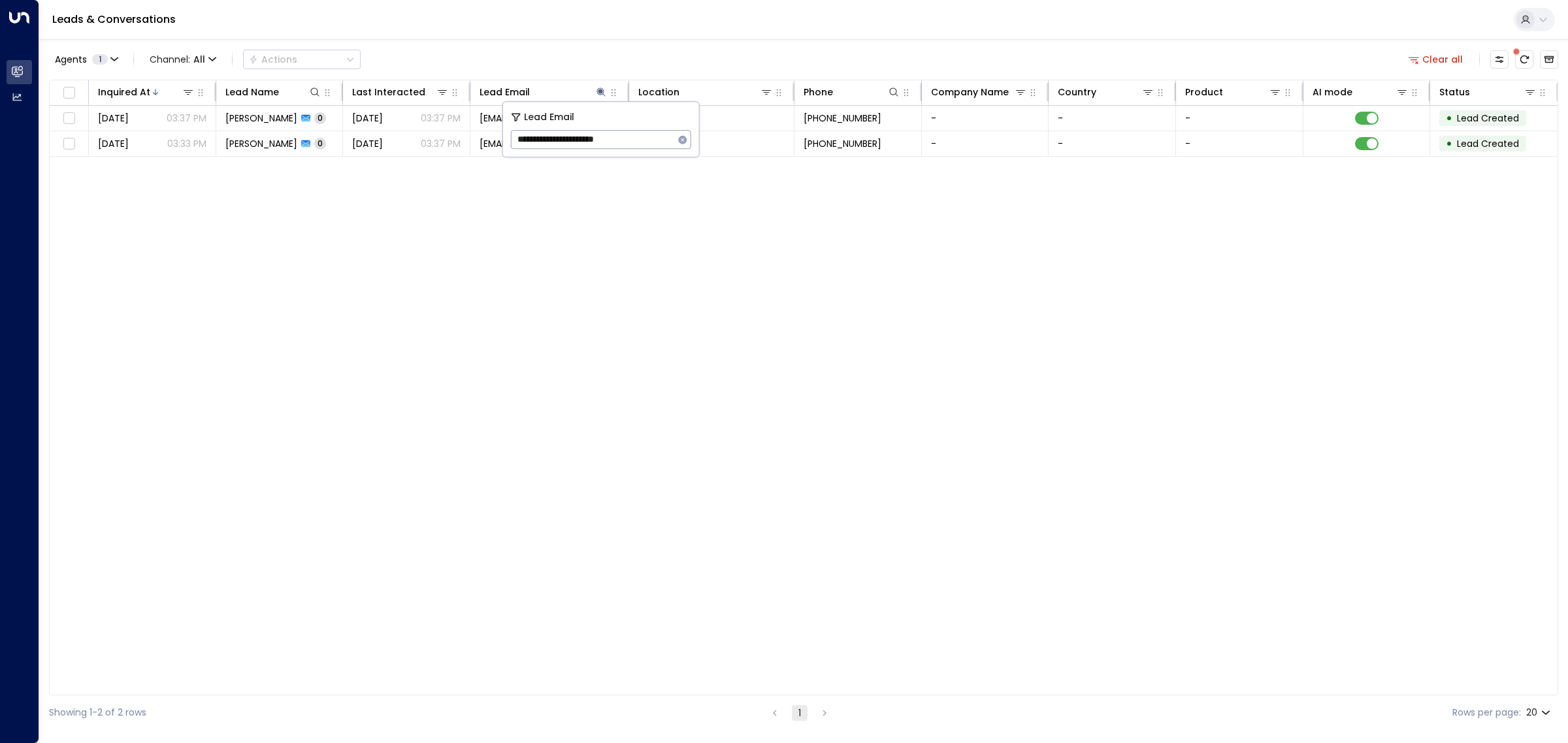
click at [636, 235] on div "Inquired At Lead Name Last Interacted Lead Email Location Phone Company Name Co…" at bounding box center [803, 387] width 1509 height 616
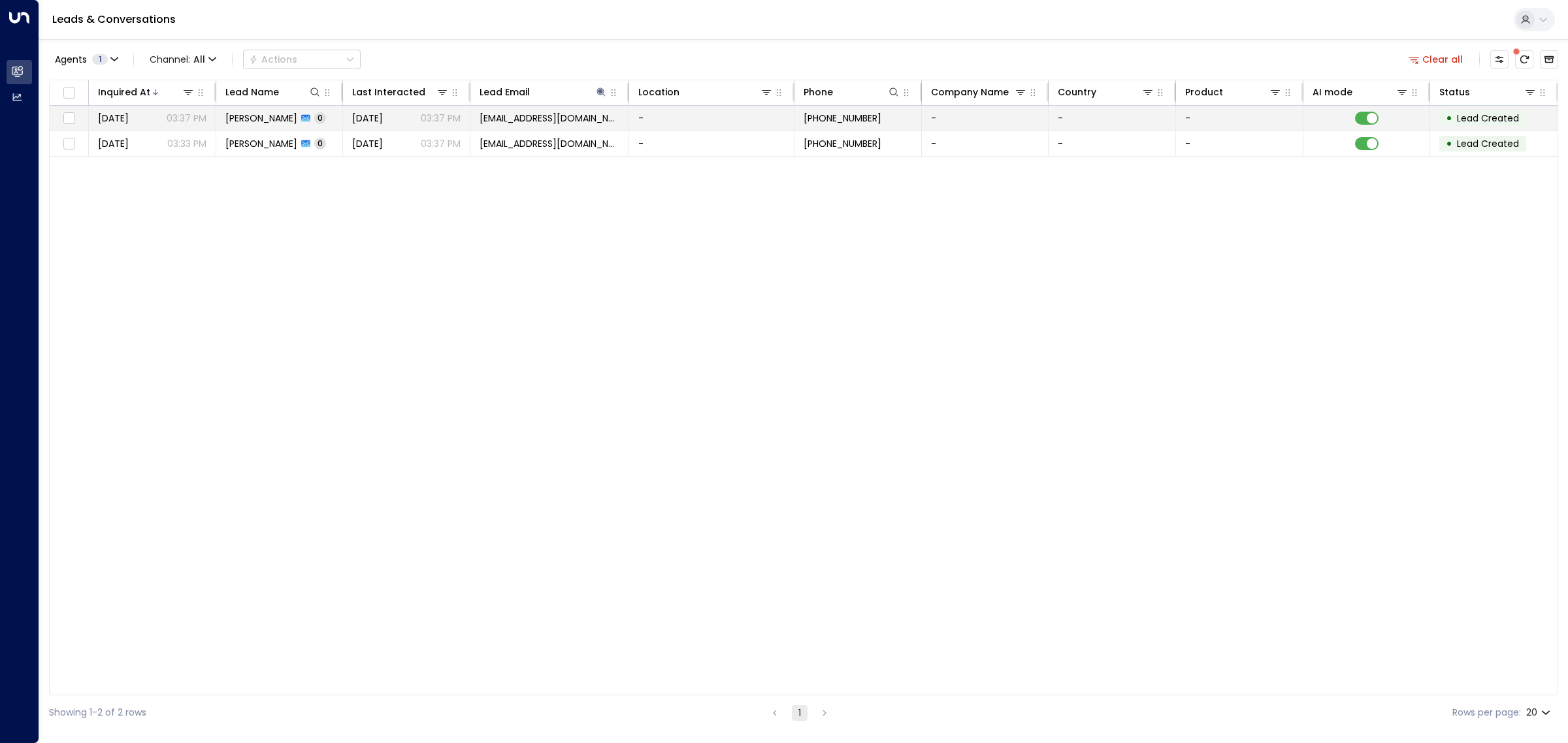
click at [425, 125] on p "03:37 PM" at bounding box center [440, 118] width 40 height 13
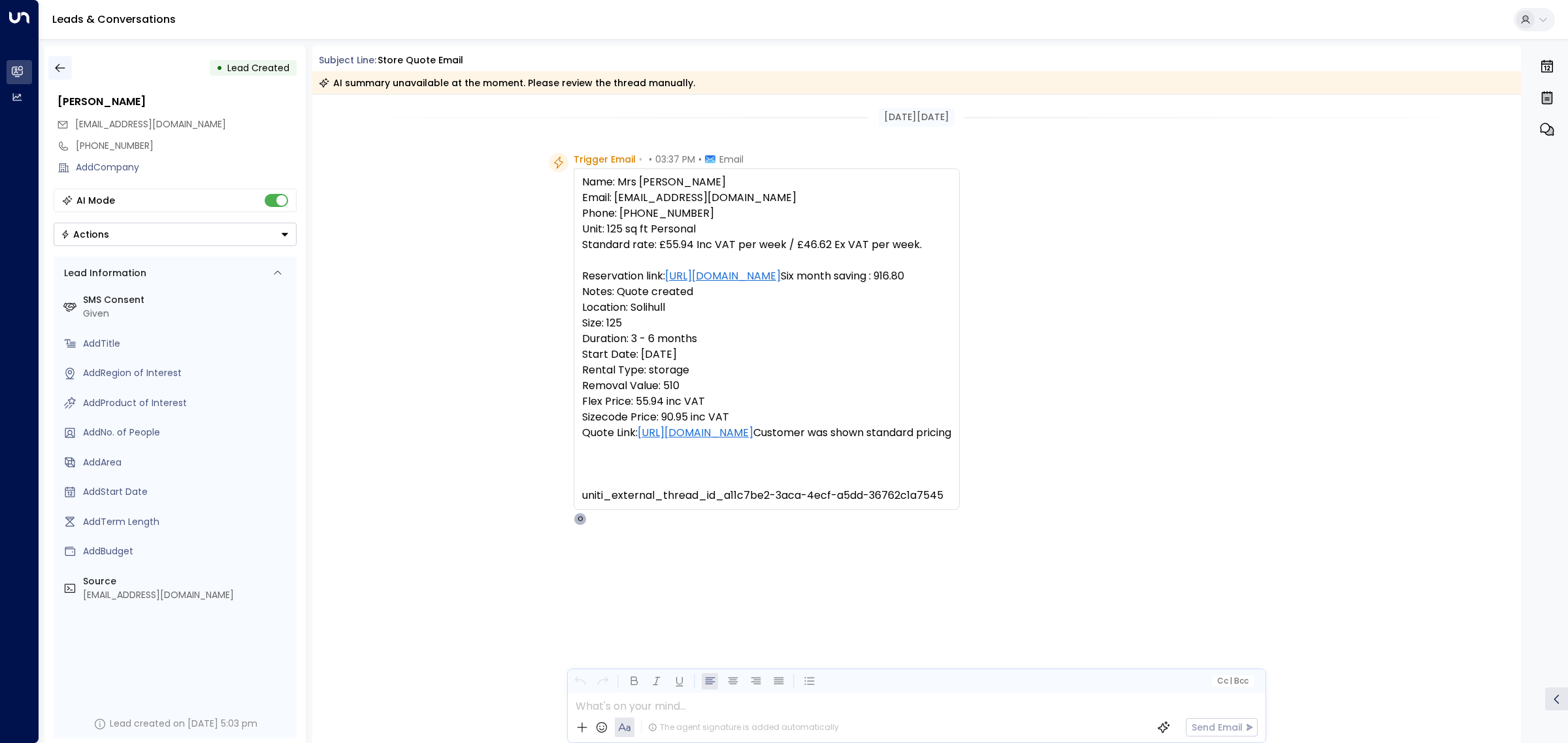
click at [62, 71] on icon "button" at bounding box center [59, 68] width 13 height 13
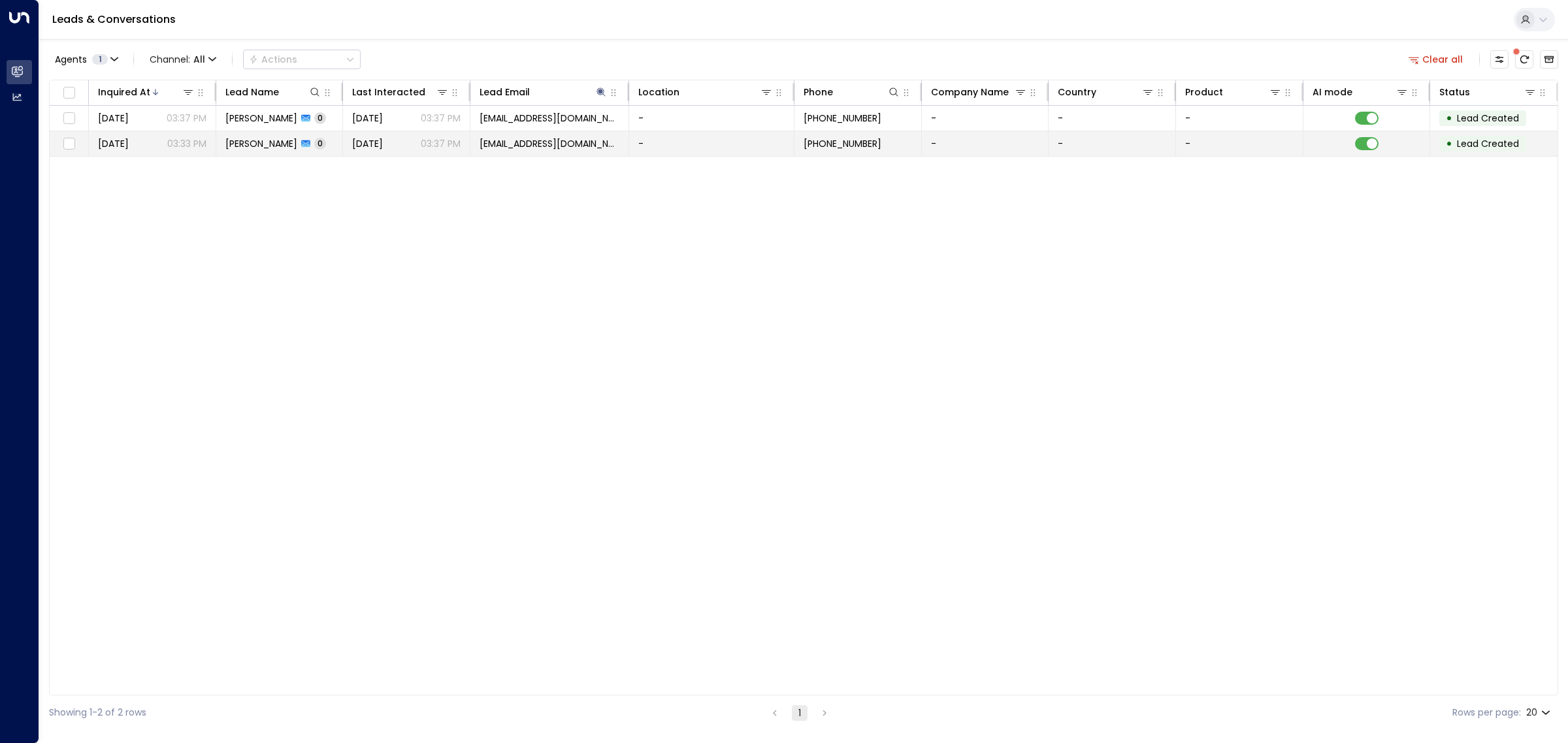
click at [254, 150] on span "[PERSON_NAME]" at bounding box center [261, 143] width 72 height 13
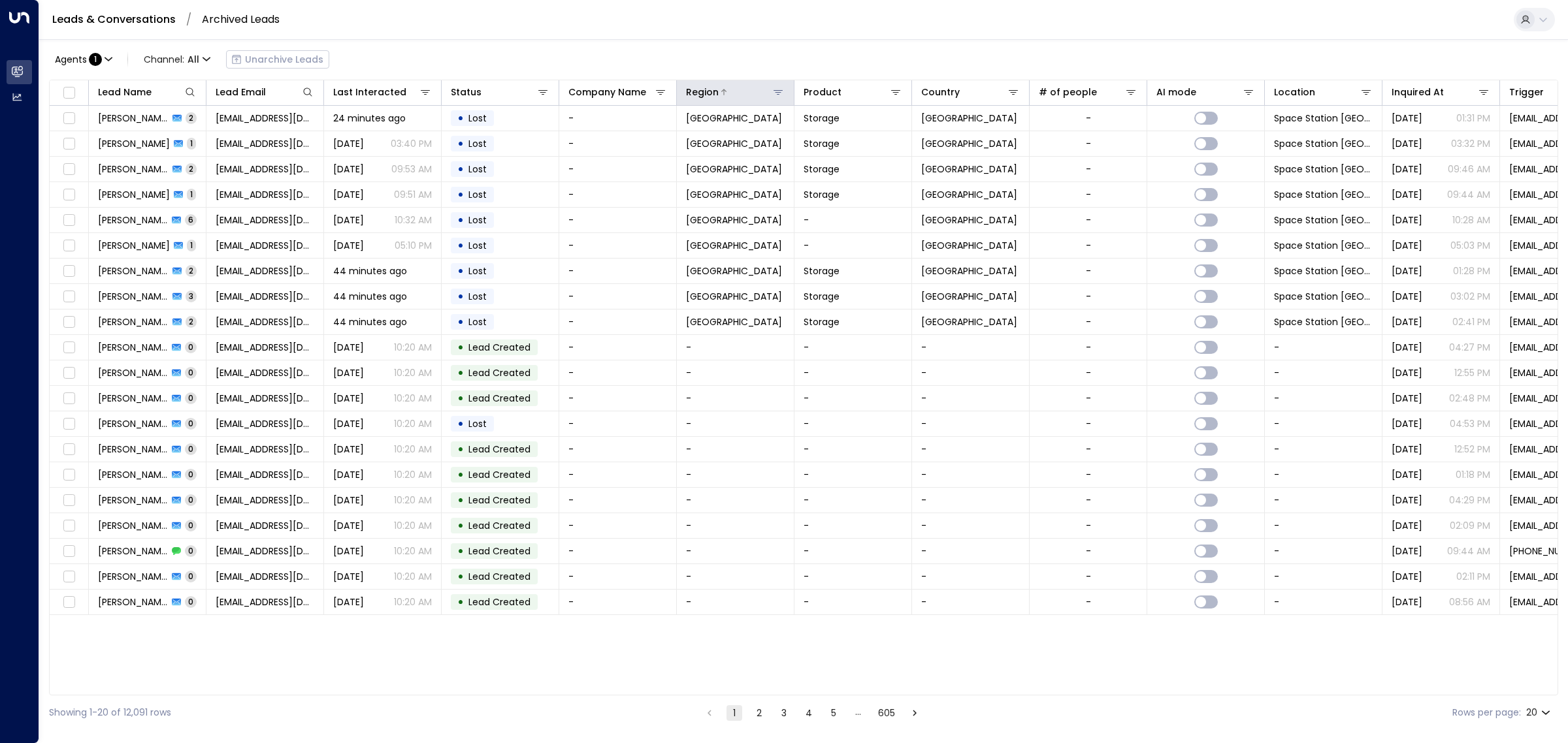
click at [774, 90] on icon at bounding box center [778, 92] width 9 height 5
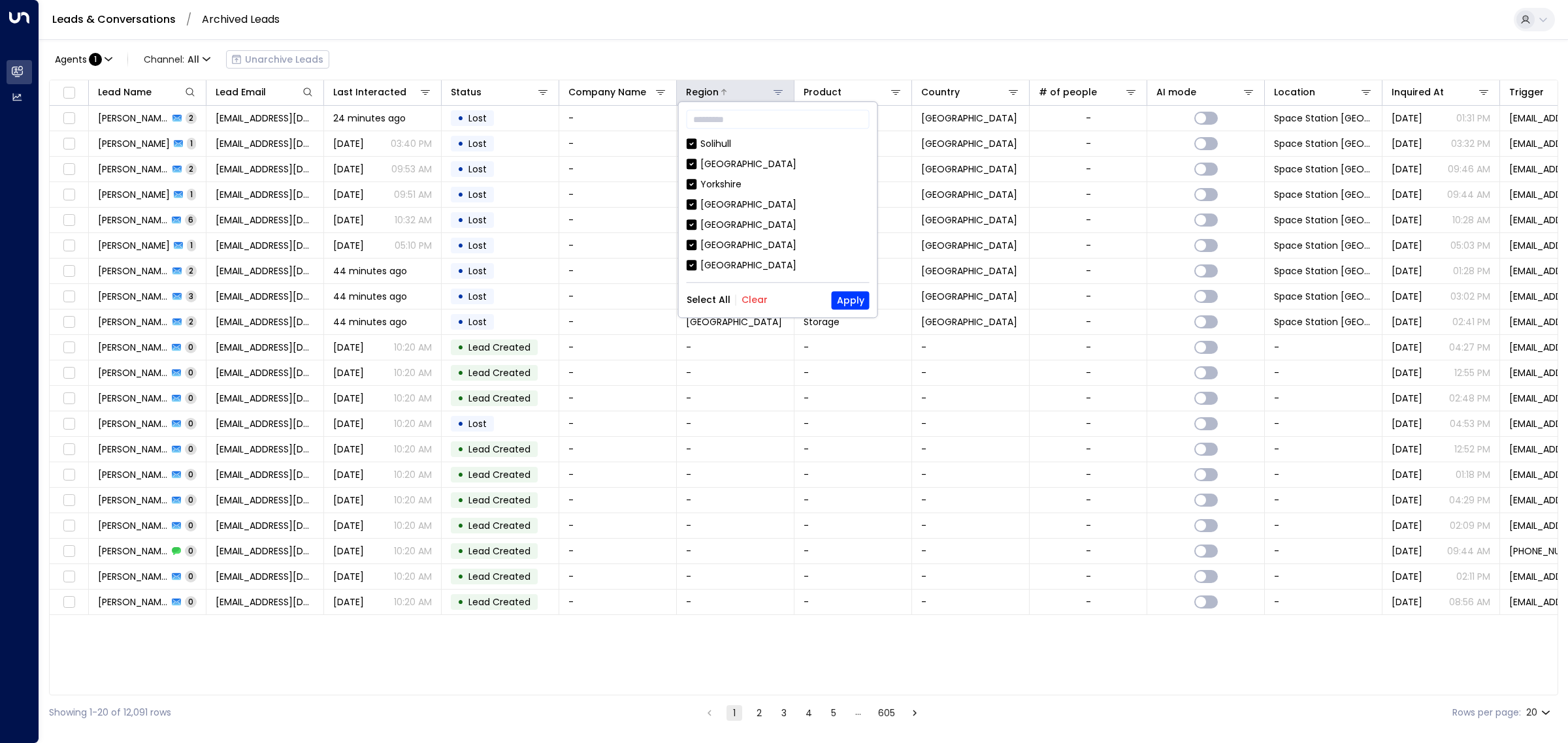
click at [775, 90] on icon at bounding box center [778, 92] width 9 height 5
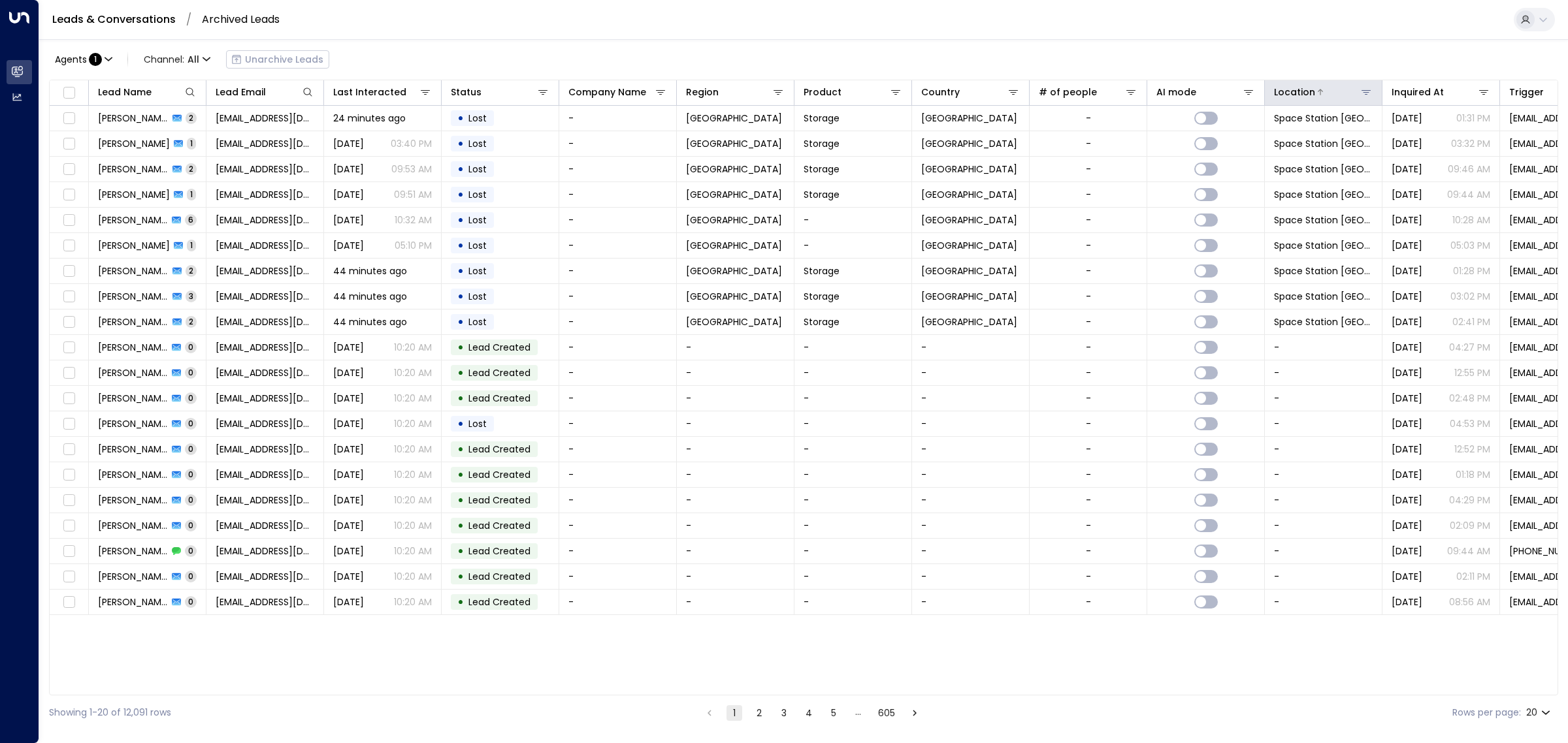
click at [1366, 90] on icon at bounding box center [1366, 92] width 9 height 5
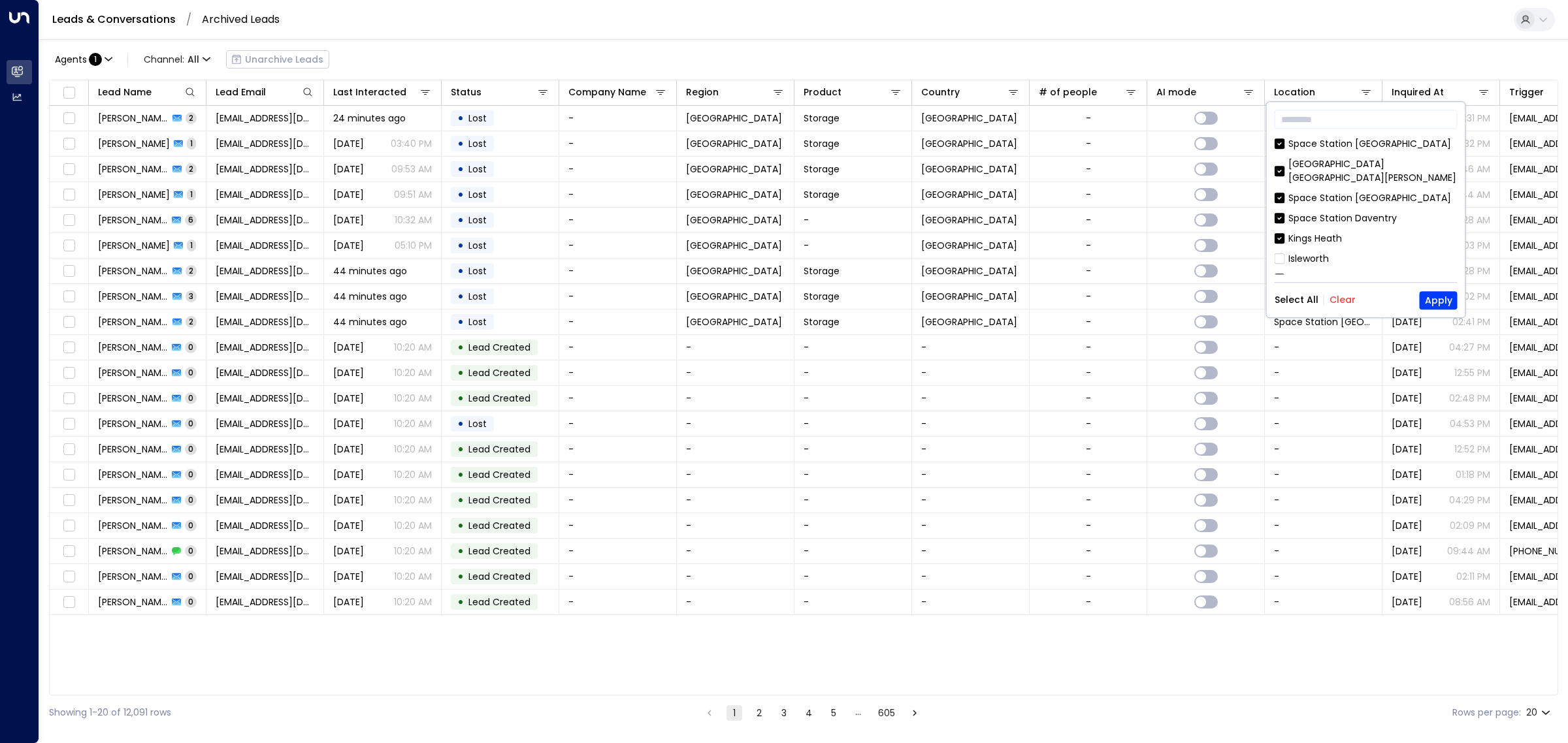
click at [1333, 301] on button "Clear" at bounding box center [1343, 301] width 26 height 11
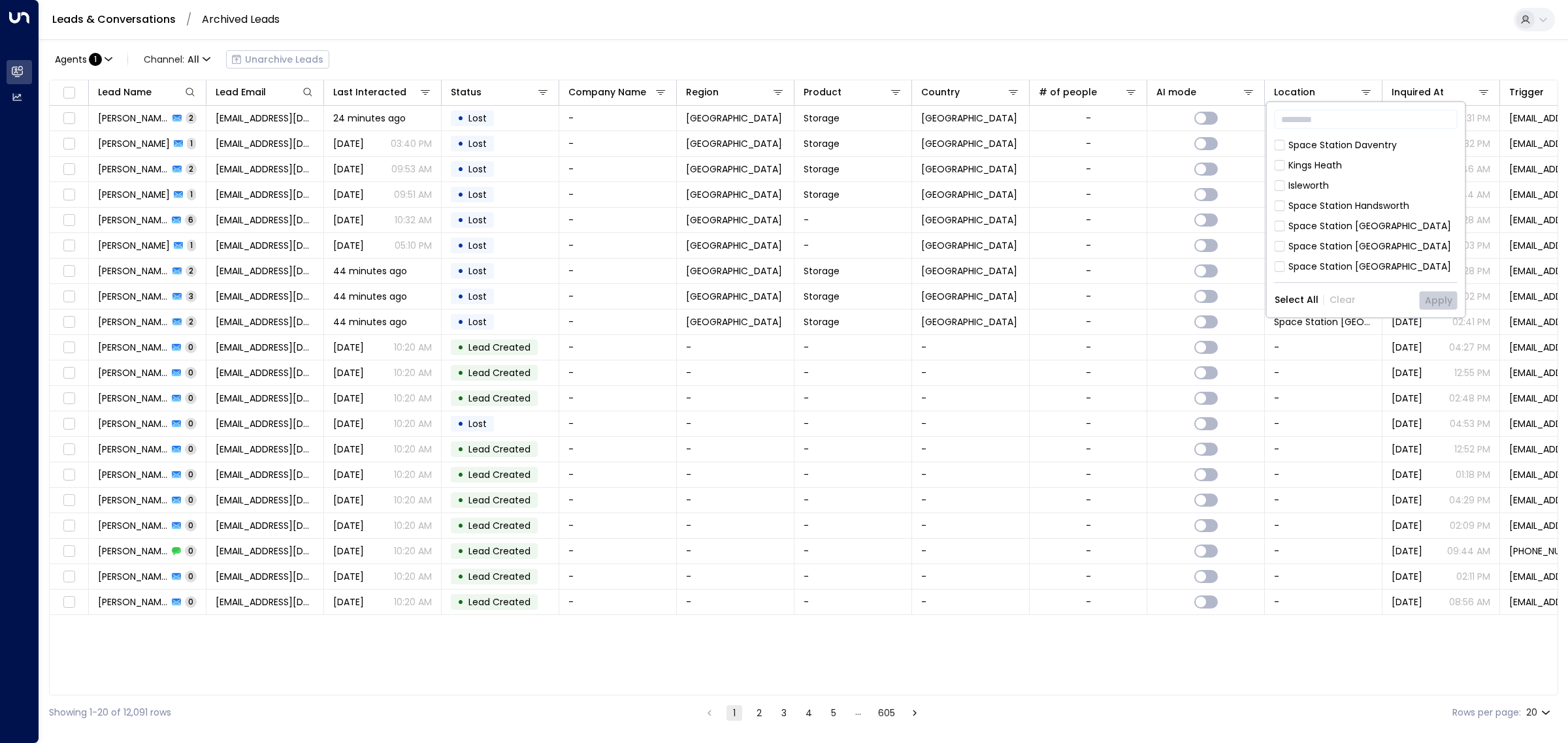
click at [1337, 240] on div "Space Station [GEOGRAPHIC_DATA]" at bounding box center [1370, 247] width 163 height 14
click at [1436, 302] on button "Apply" at bounding box center [1439, 301] width 38 height 18
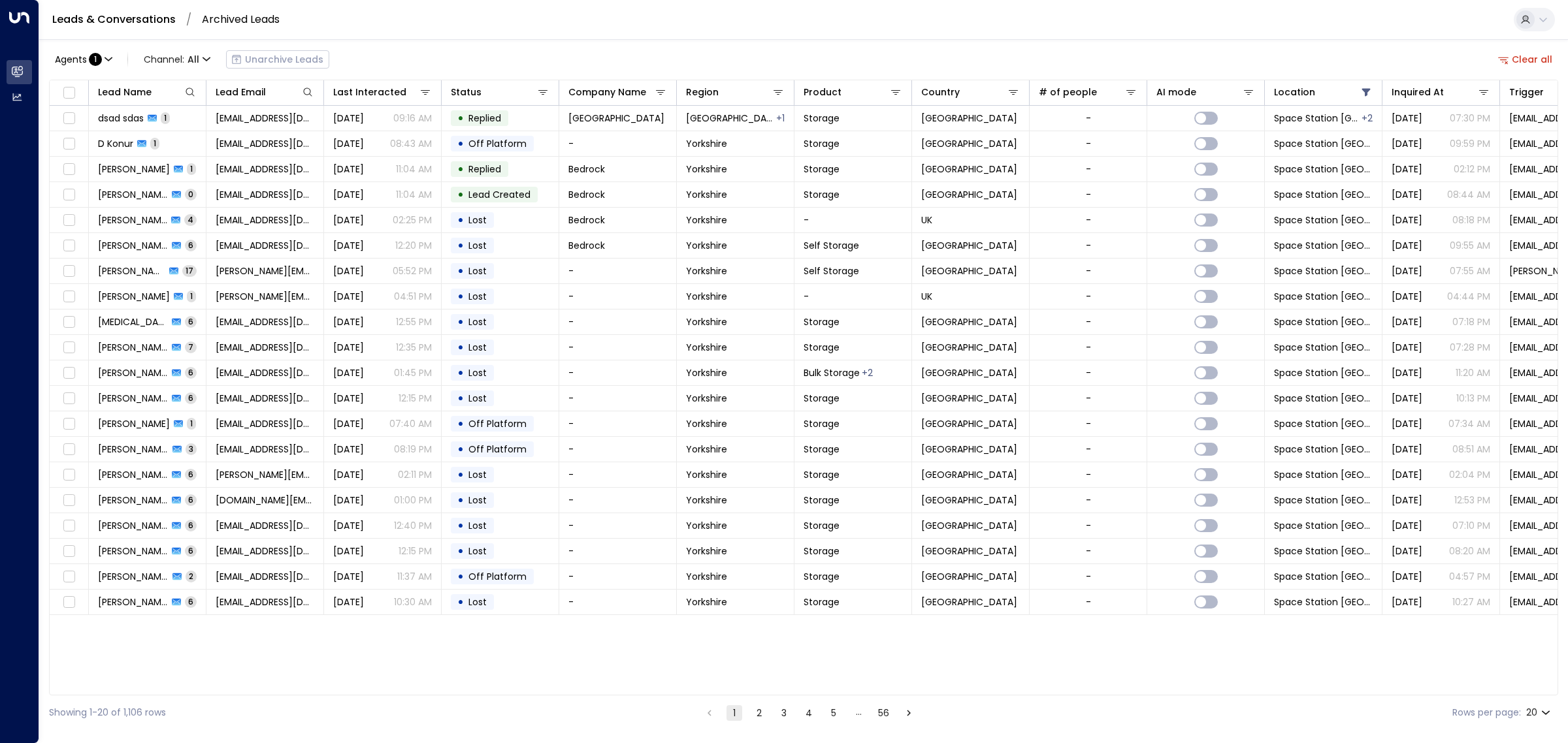
click at [134, 21] on link "Leads & Conversations" at bounding box center [114, 19] width 123 height 15
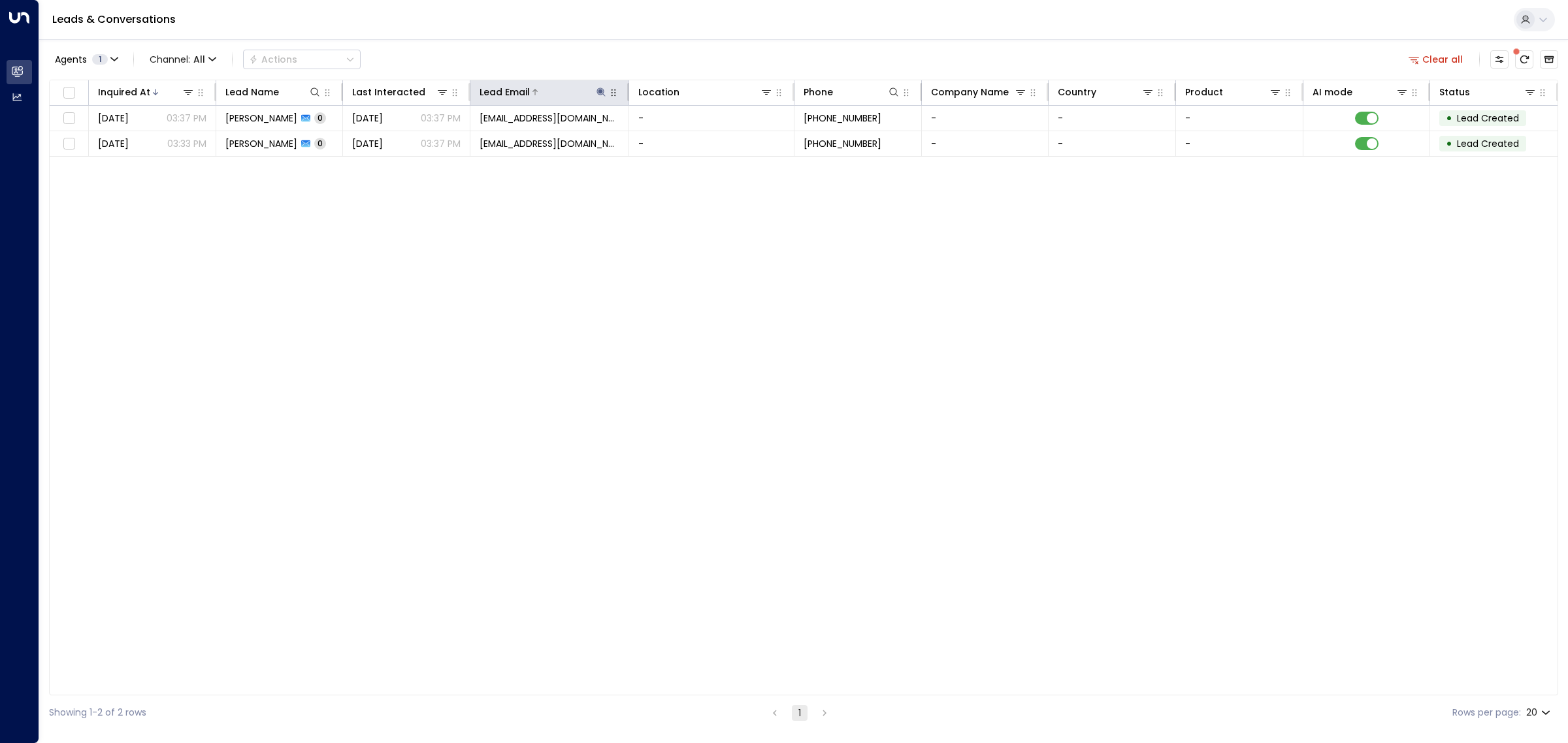
click at [602, 90] on icon at bounding box center [601, 91] width 8 height 8
click at [621, 144] on input "**********" at bounding box center [592, 139] width 163 height 24
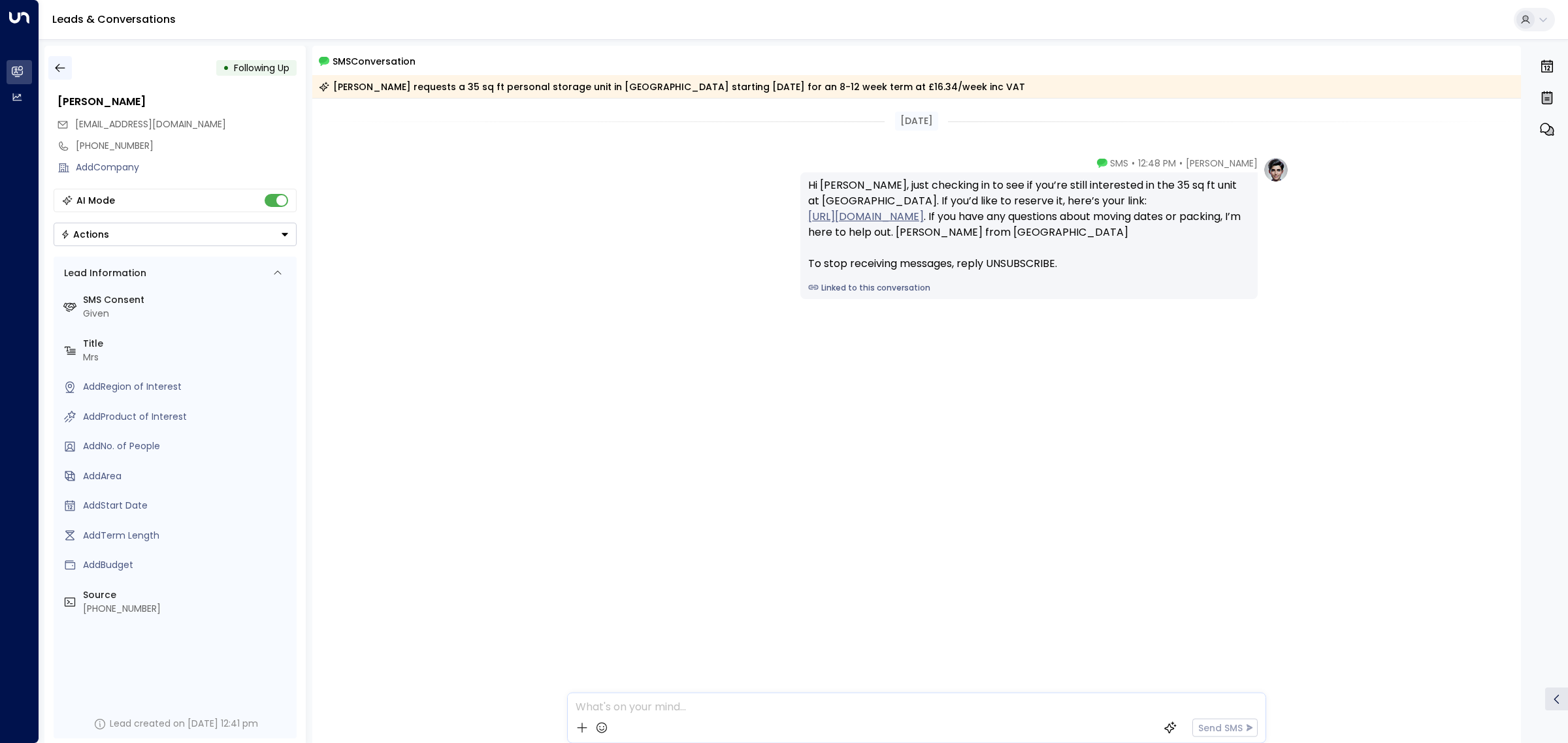
drag, startPoint x: 57, startPoint y: 53, endPoint x: 57, endPoint y: 66, distance: 13.0
click at [57, 61] on div "• Following Up [PERSON_NAME] [EMAIL_ADDRESS][DOMAIN_NAME] [PHONE_NUMBER] Add Co…" at bounding box center [174, 394] width 261 height 697
click at [57, 66] on icon "button" at bounding box center [59, 68] width 10 height 8
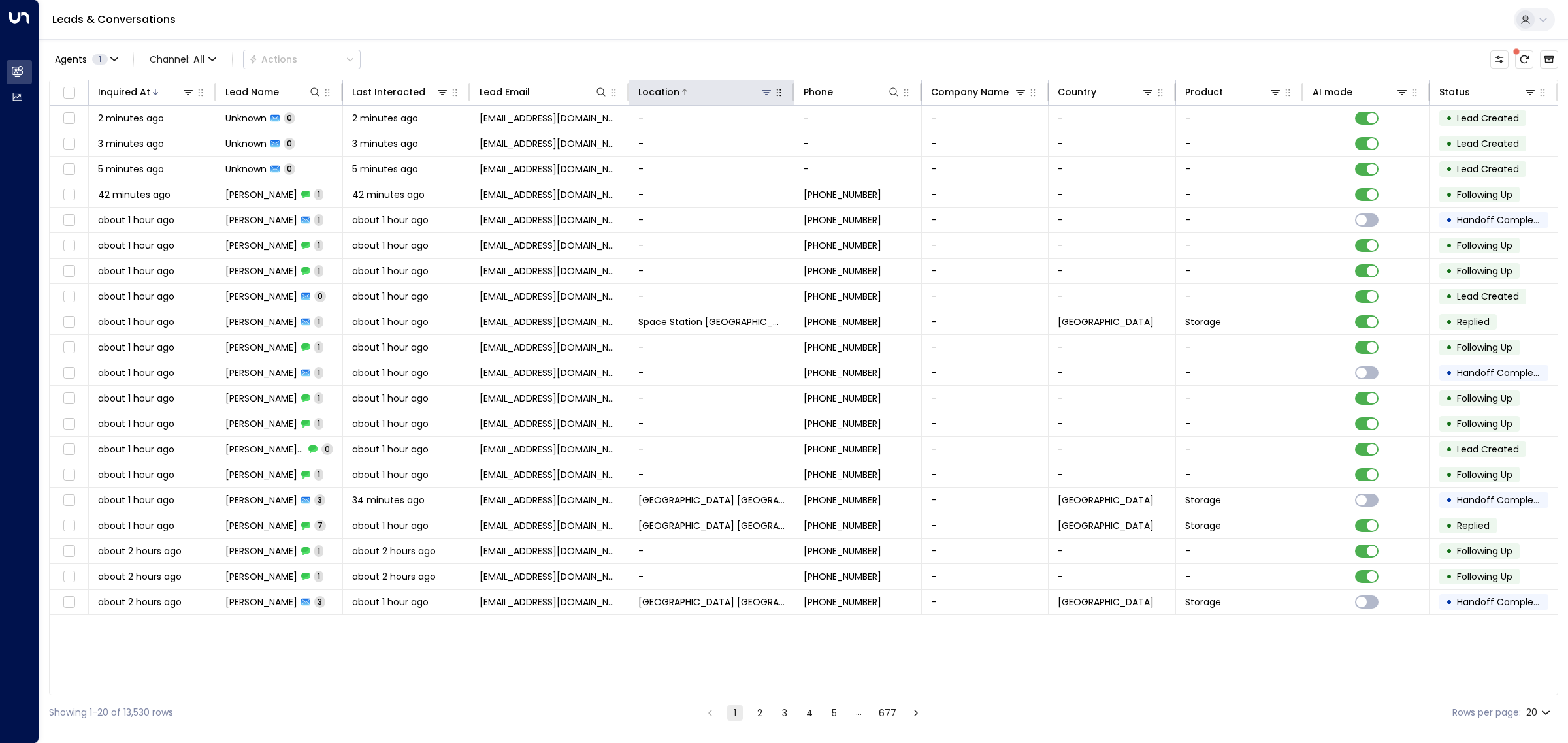
click at [763, 93] on icon at bounding box center [766, 92] width 11 height 11
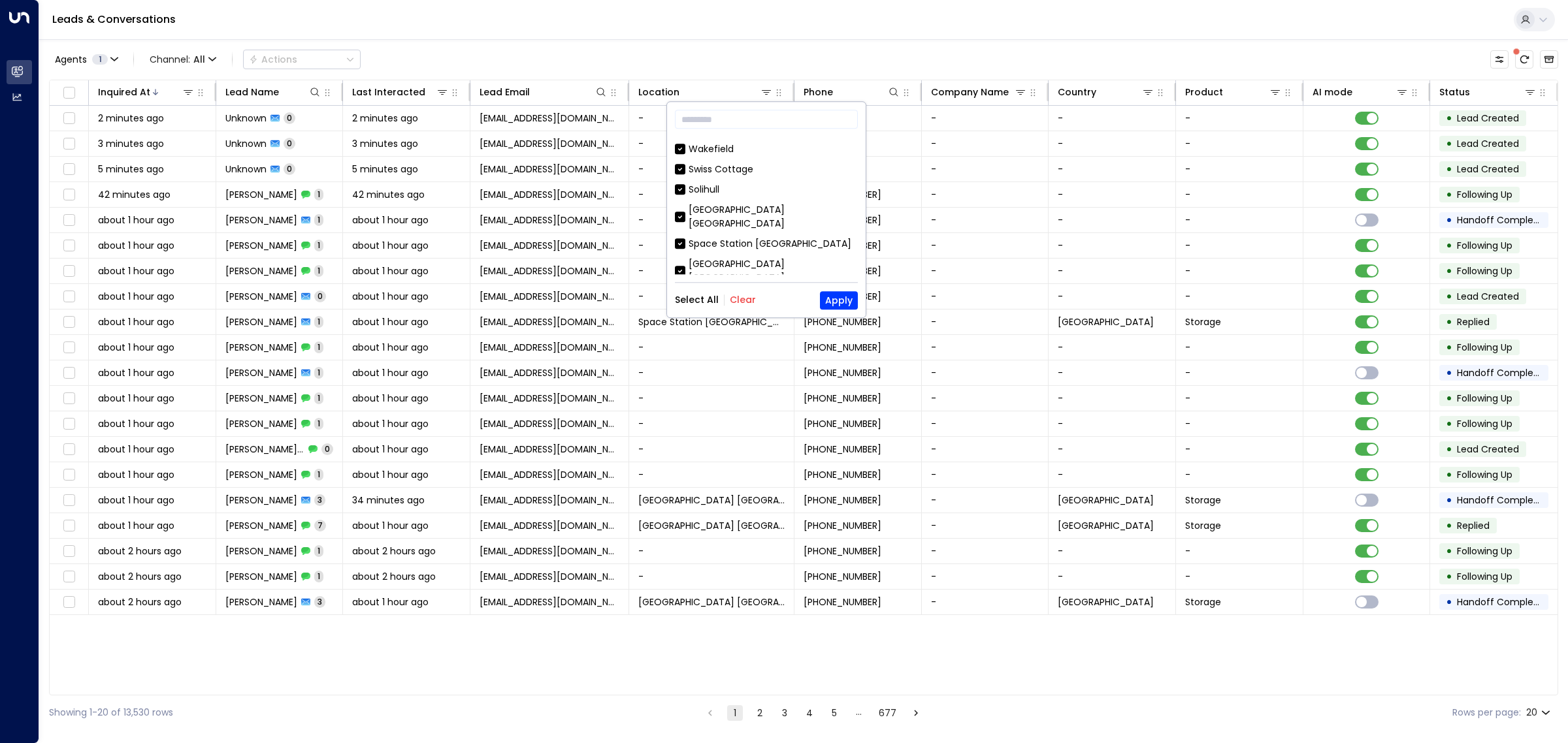
scroll to position [726, 0]
click at [747, 299] on button "Clear" at bounding box center [742, 301] width 26 height 11
click at [714, 215] on div "Space Station [GEOGRAPHIC_DATA]" at bounding box center [770, 222] width 163 height 14
click at [831, 301] on button "Apply" at bounding box center [839, 301] width 38 height 18
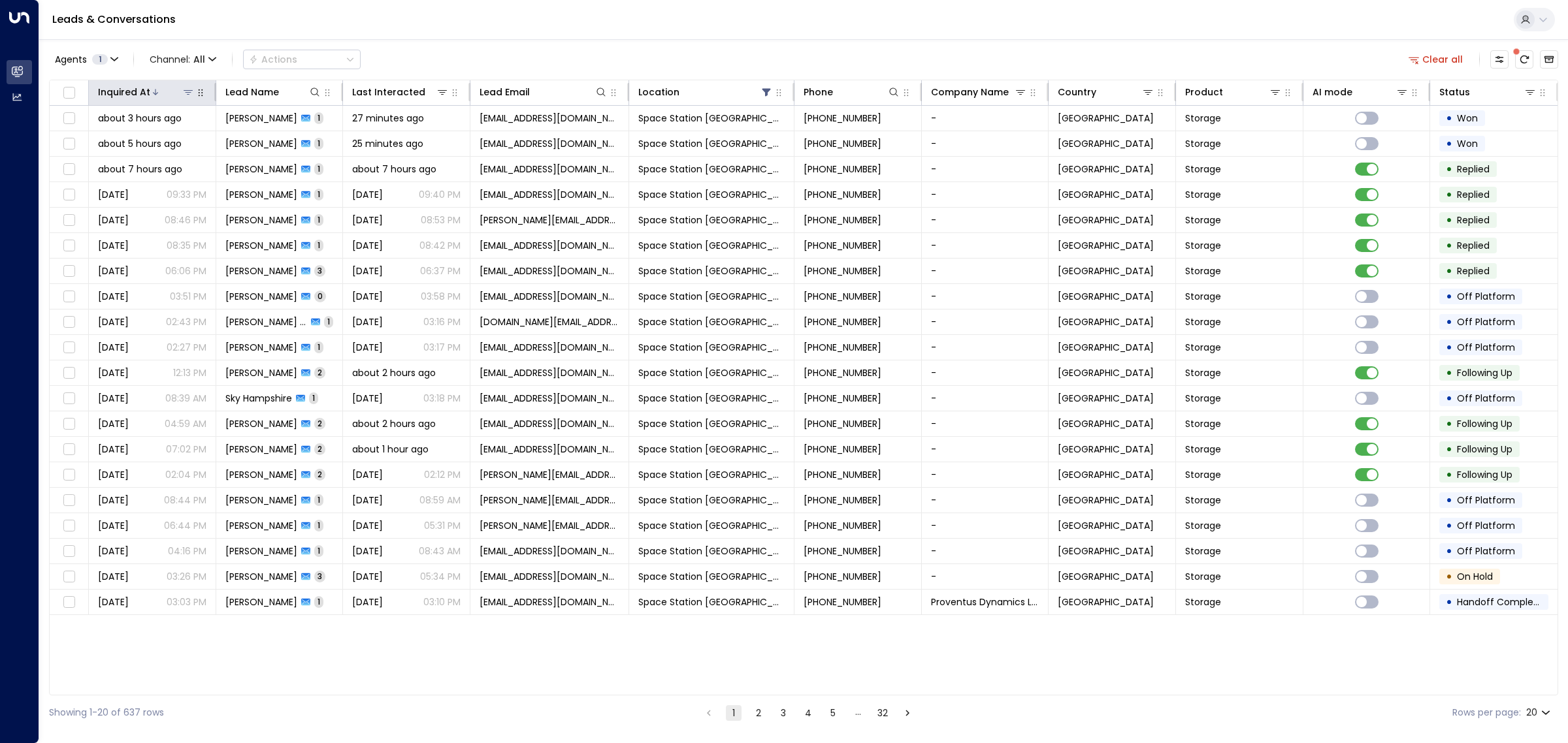
click at [154, 93] on icon at bounding box center [155, 92] width 8 height 8
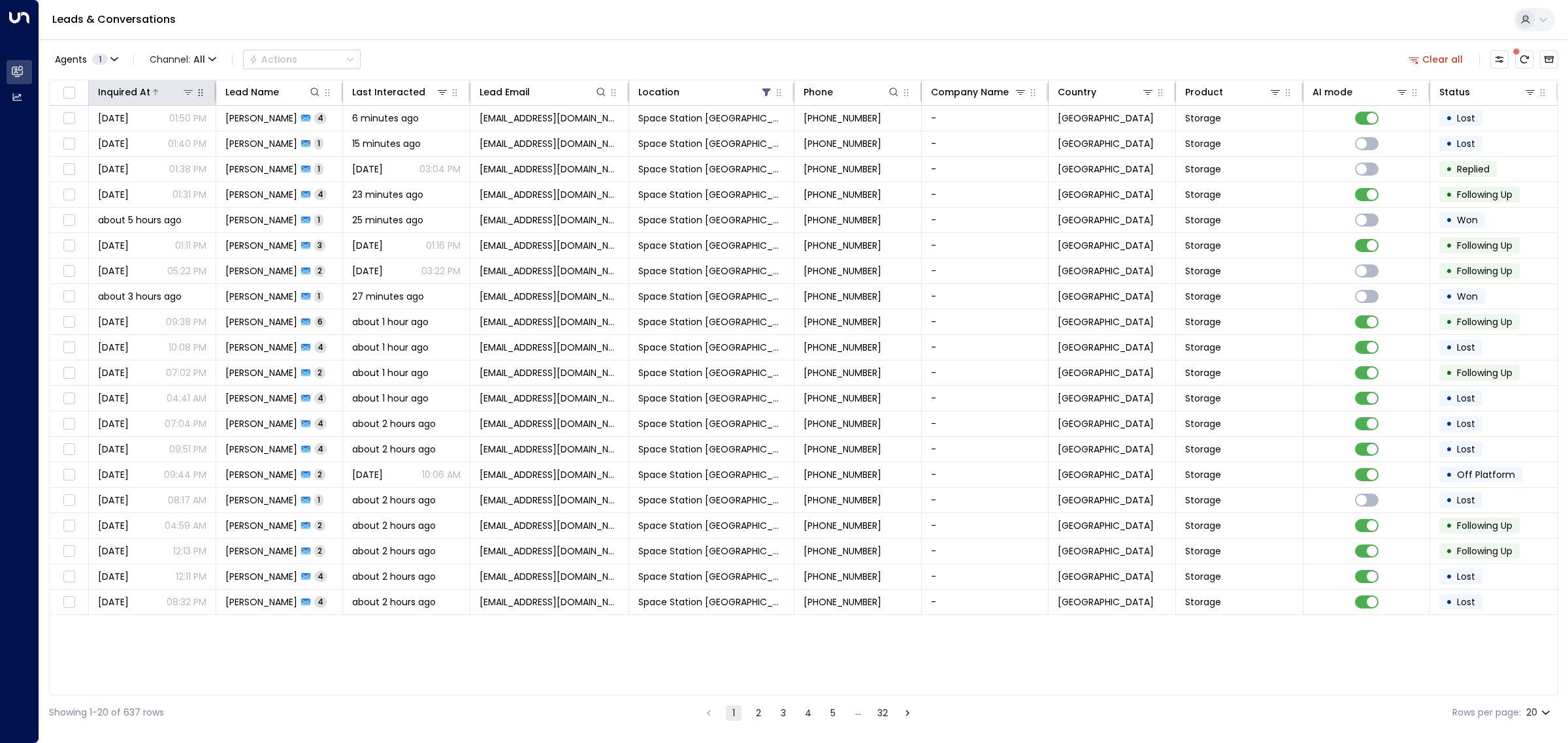
click at [154, 93] on icon at bounding box center [155, 92] width 5 height 6
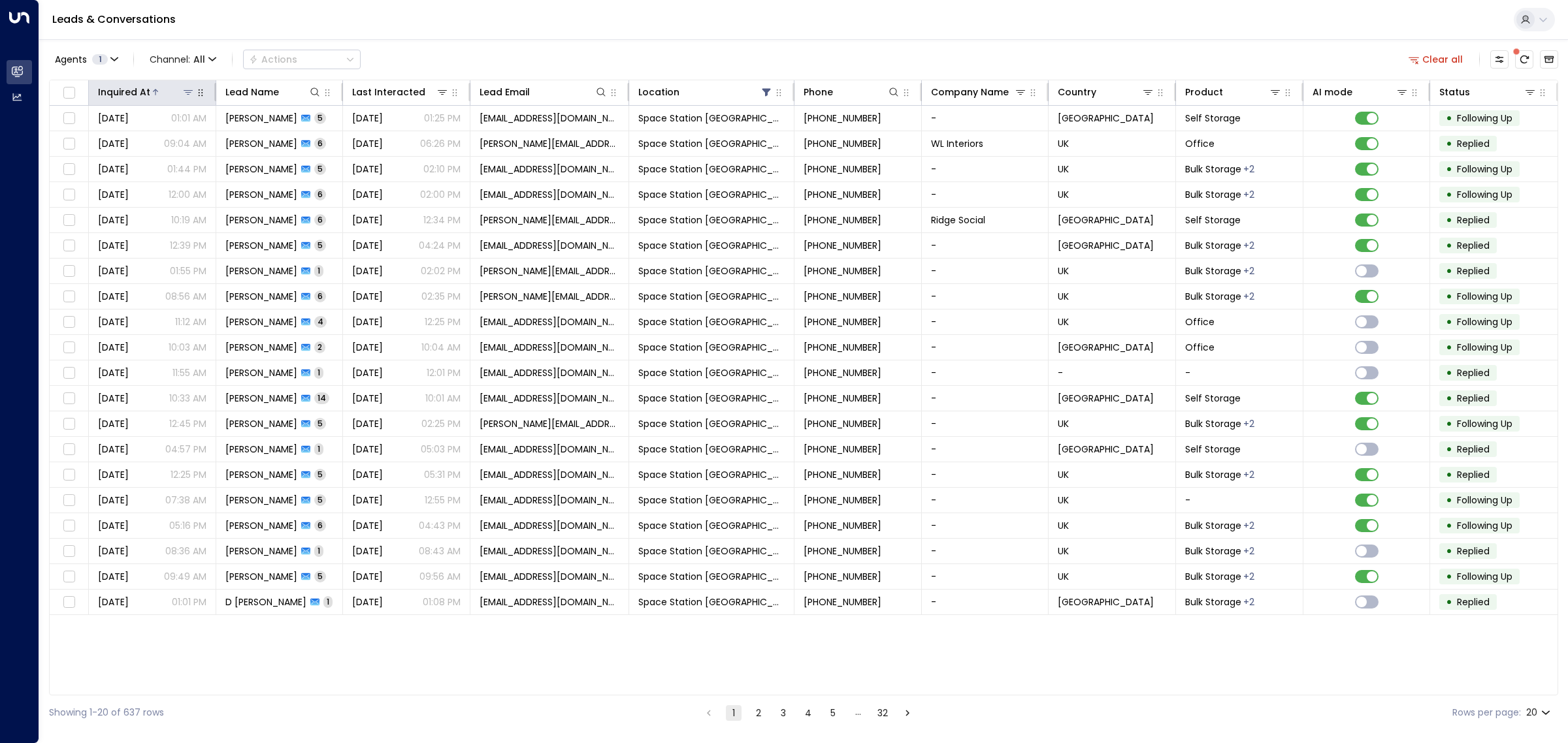
click at [158, 91] on div at bounding box center [172, 91] width 44 height 13
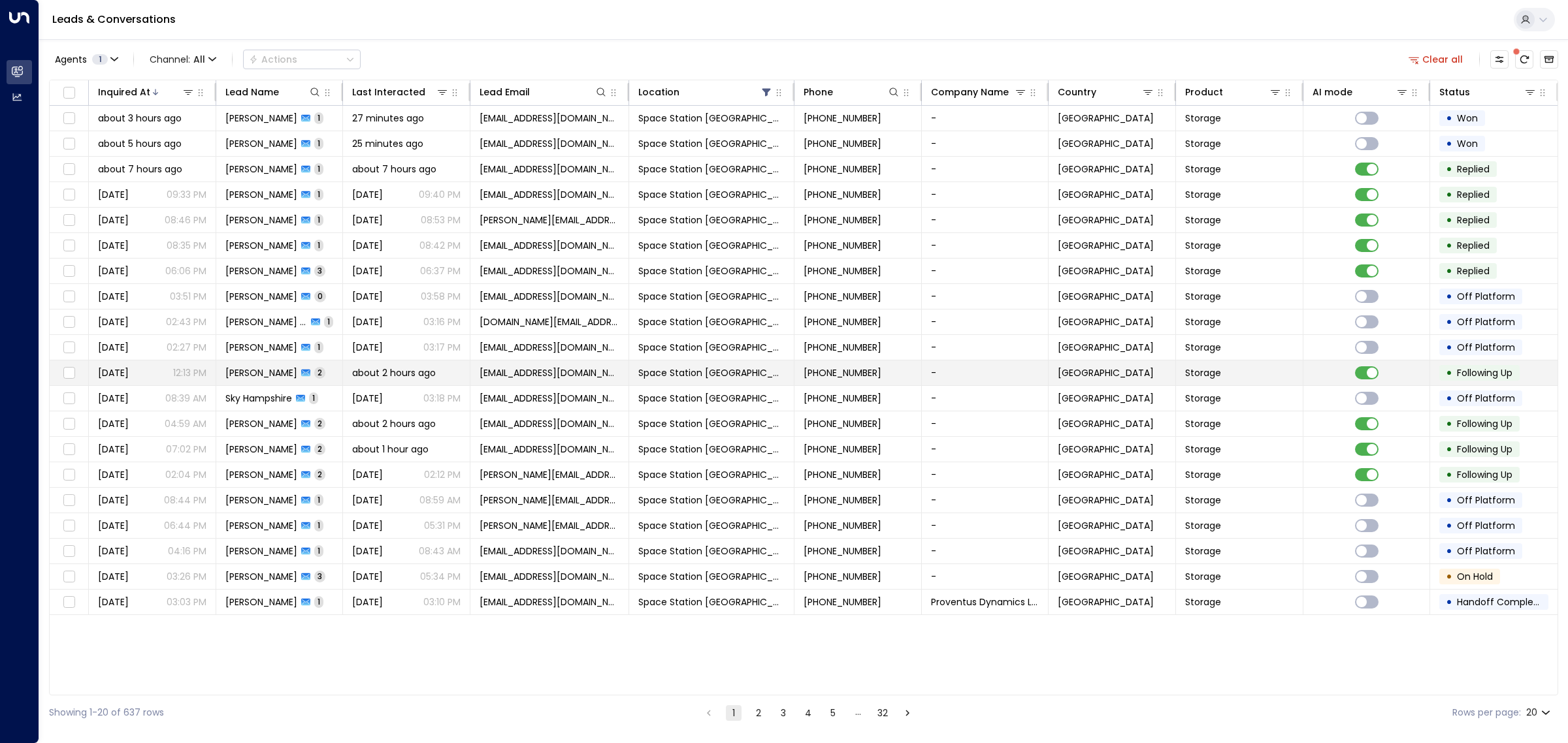
click at [279, 371] on span "[PERSON_NAME]" at bounding box center [261, 372] width 72 height 13
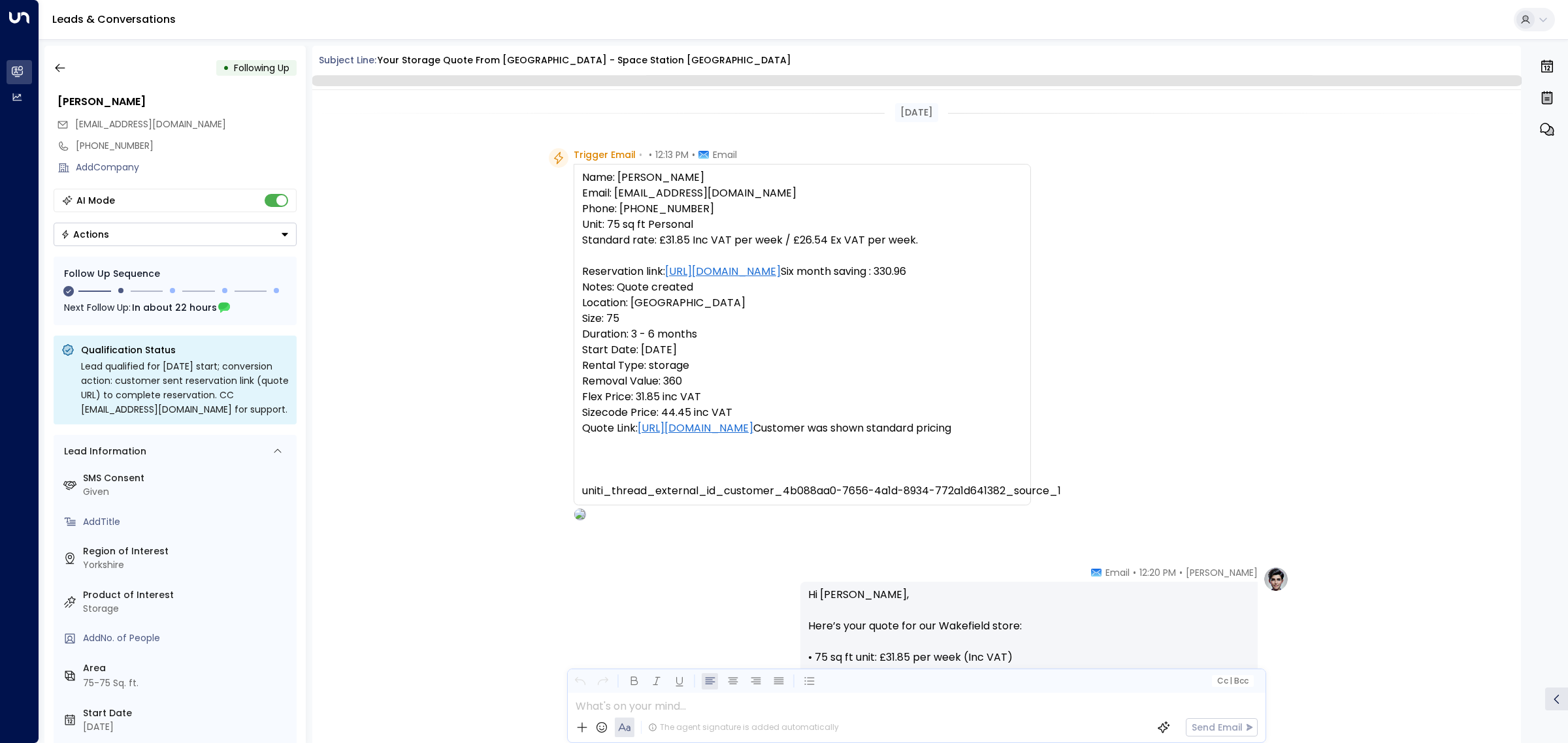
scroll to position [891, 0]
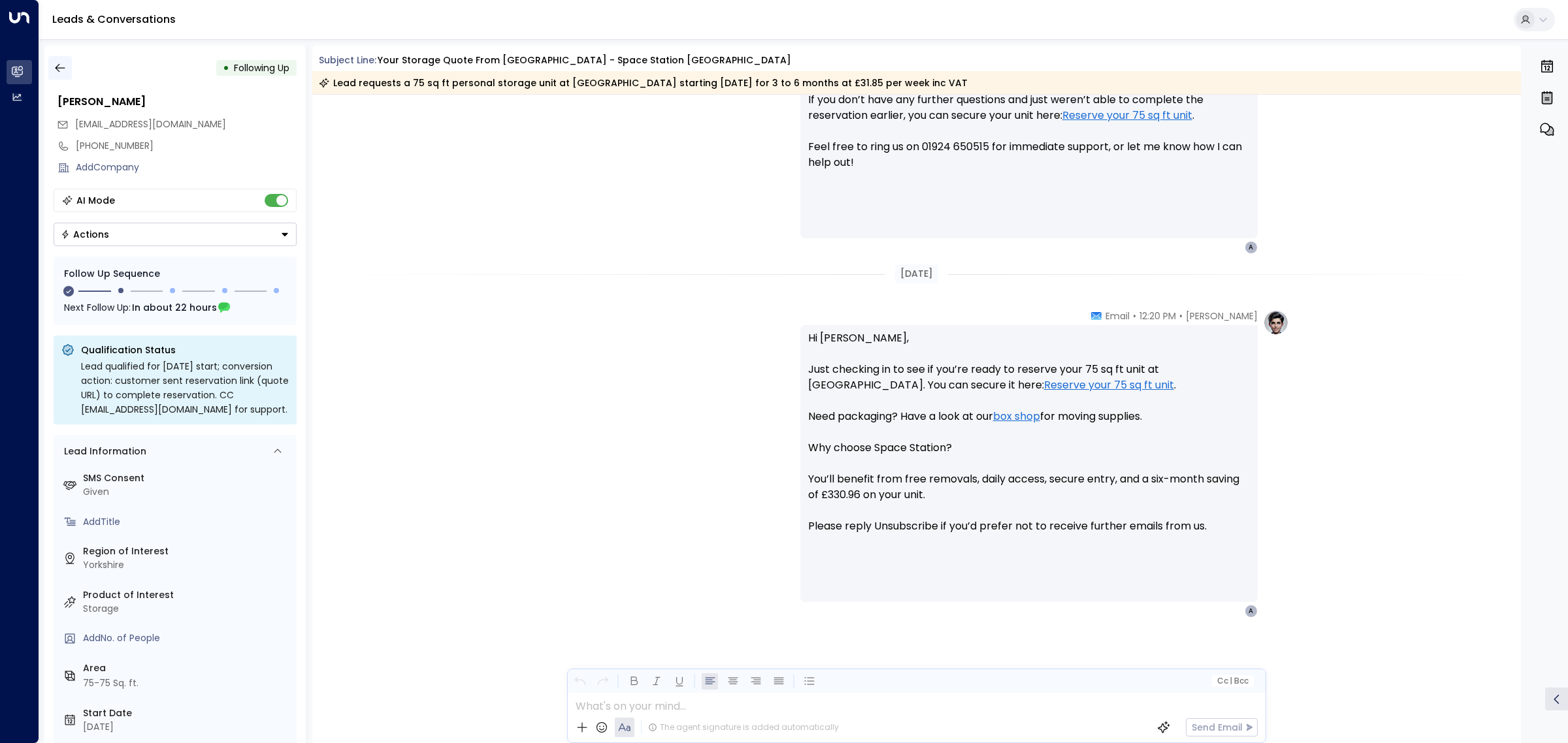
click at [65, 64] on icon "button" at bounding box center [59, 68] width 13 height 13
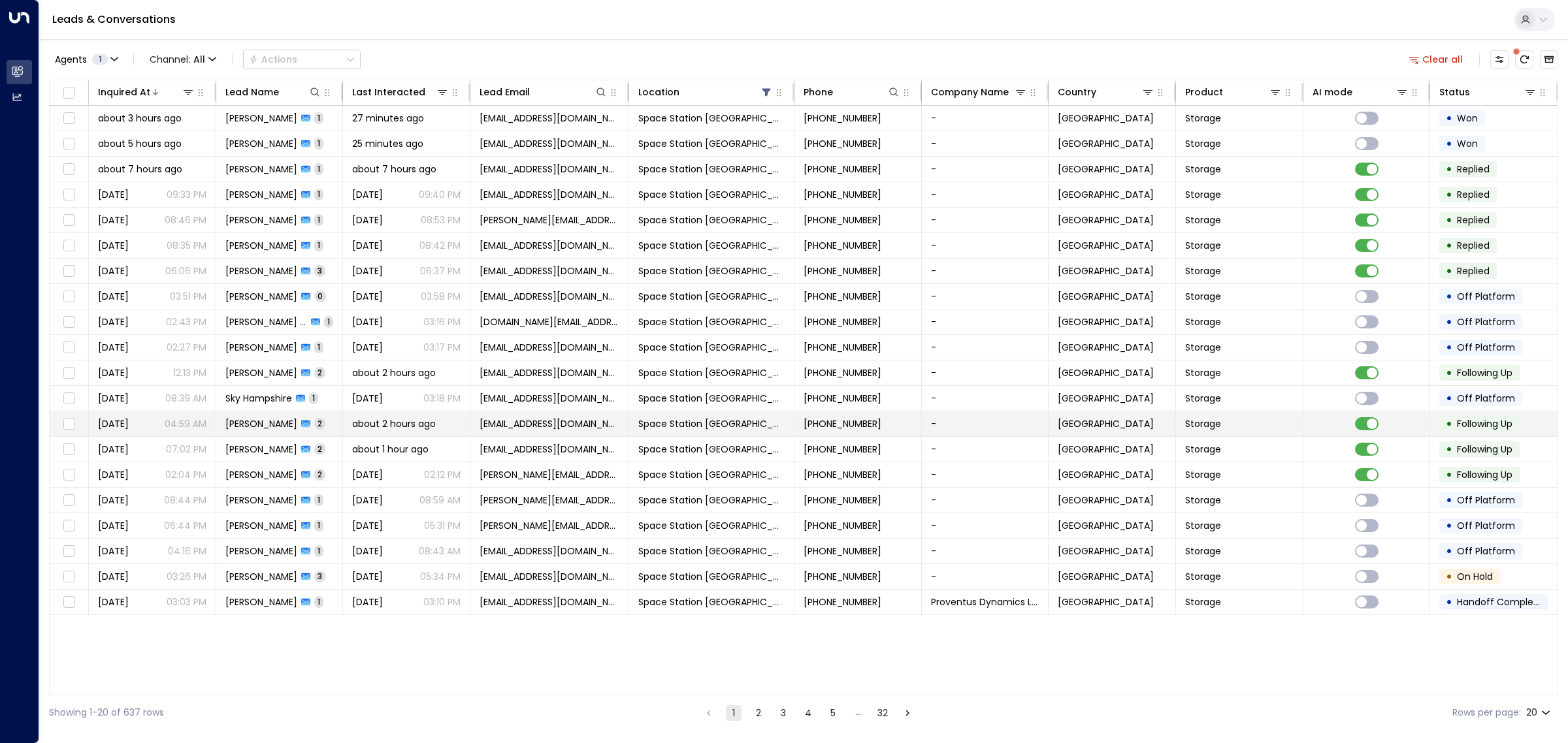
click at [235, 422] on span "[PERSON_NAME]" at bounding box center [261, 423] width 72 height 13
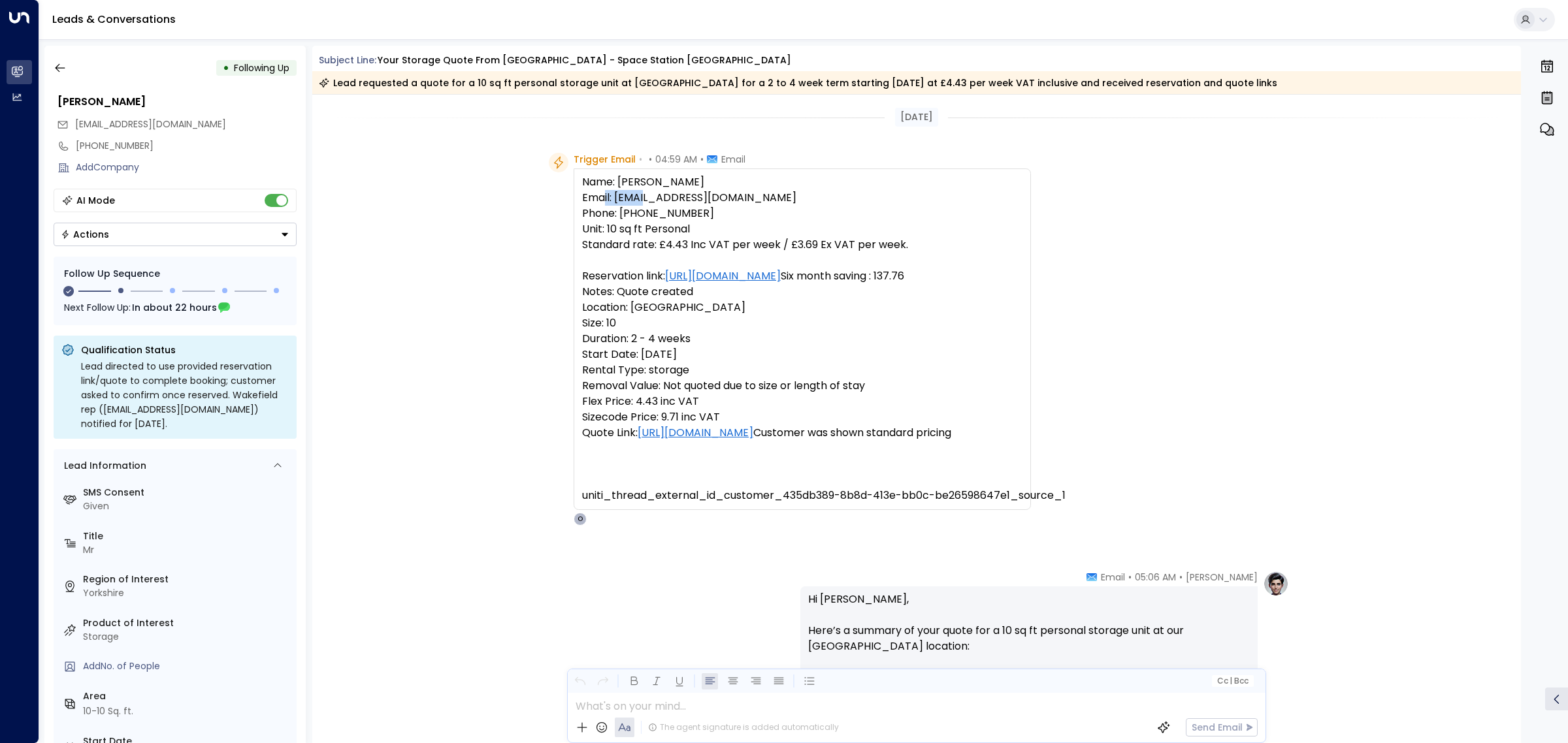
drag, startPoint x: 614, startPoint y: 199, endPoint x: 678, endPoint y: 198, distance: 64.0
click at [678, 198] on pre "Name: [PERSON_NAME] Email: [EMAIL_ADDRESS][DOMAIN_NAME] Phone: [PHONE_NUMBER] U…" at bounding box center [802, 339] width 440 height 329
copy pre "[EMAIL_ADDRESS][DOMAIN_NAME]"
click at [66, 62] on icon "button" at bounding box center [59, 68] width 13 height 13
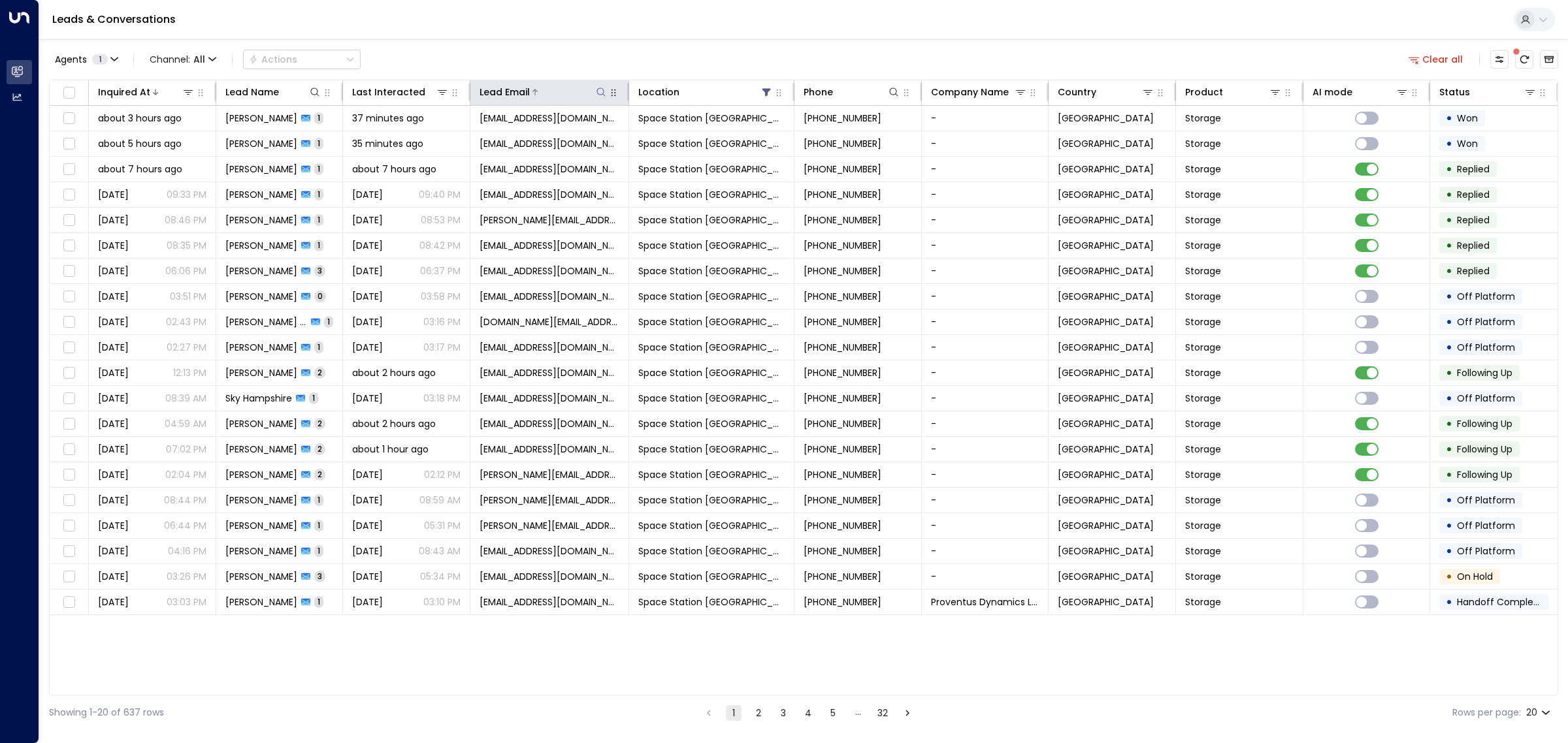
click at [599, 89] on icon at bounding box center [601, 91] width 8 height 8
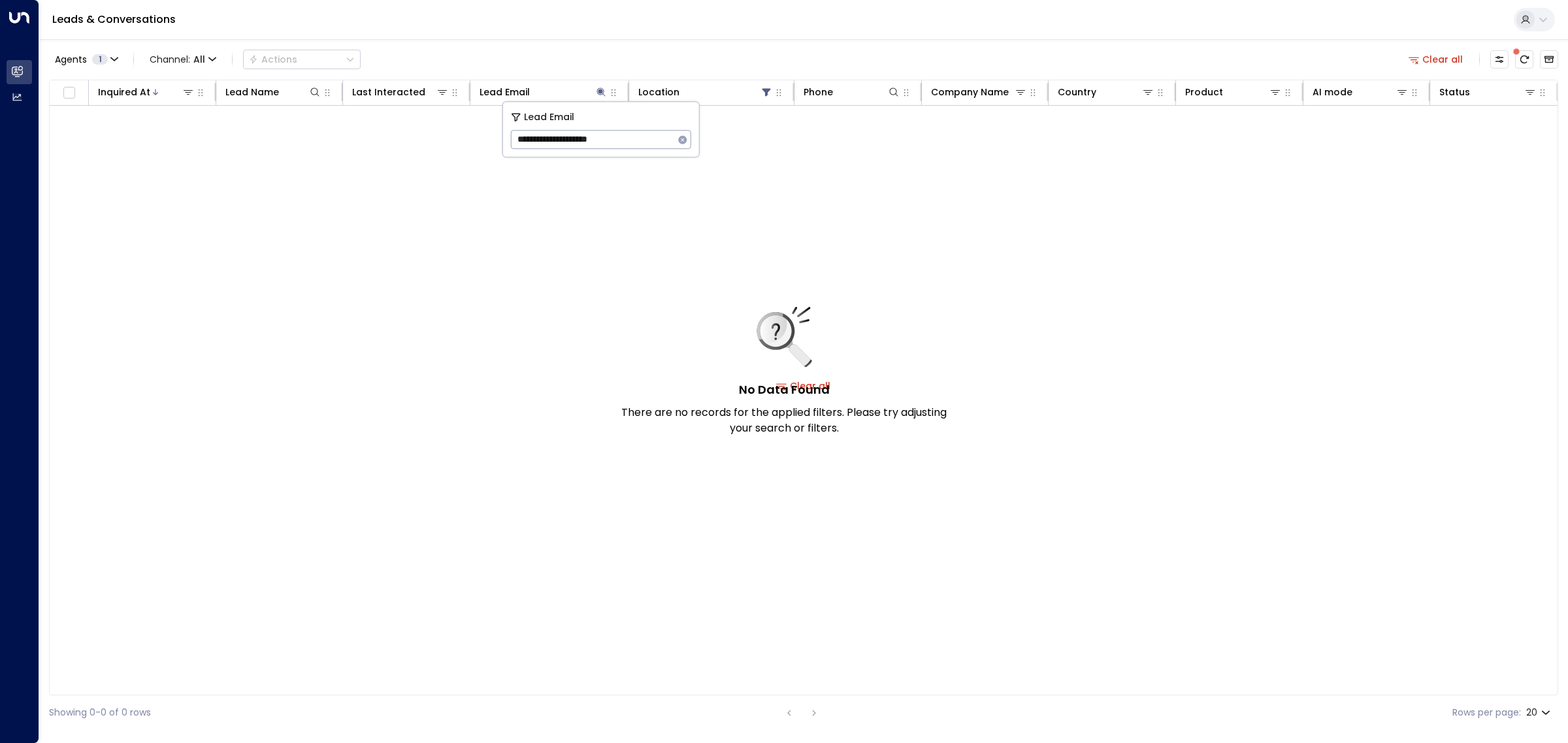
type input "**********"
click at [681, 140] on icon "button" at bounding box center [682, 139] width 8 height 8
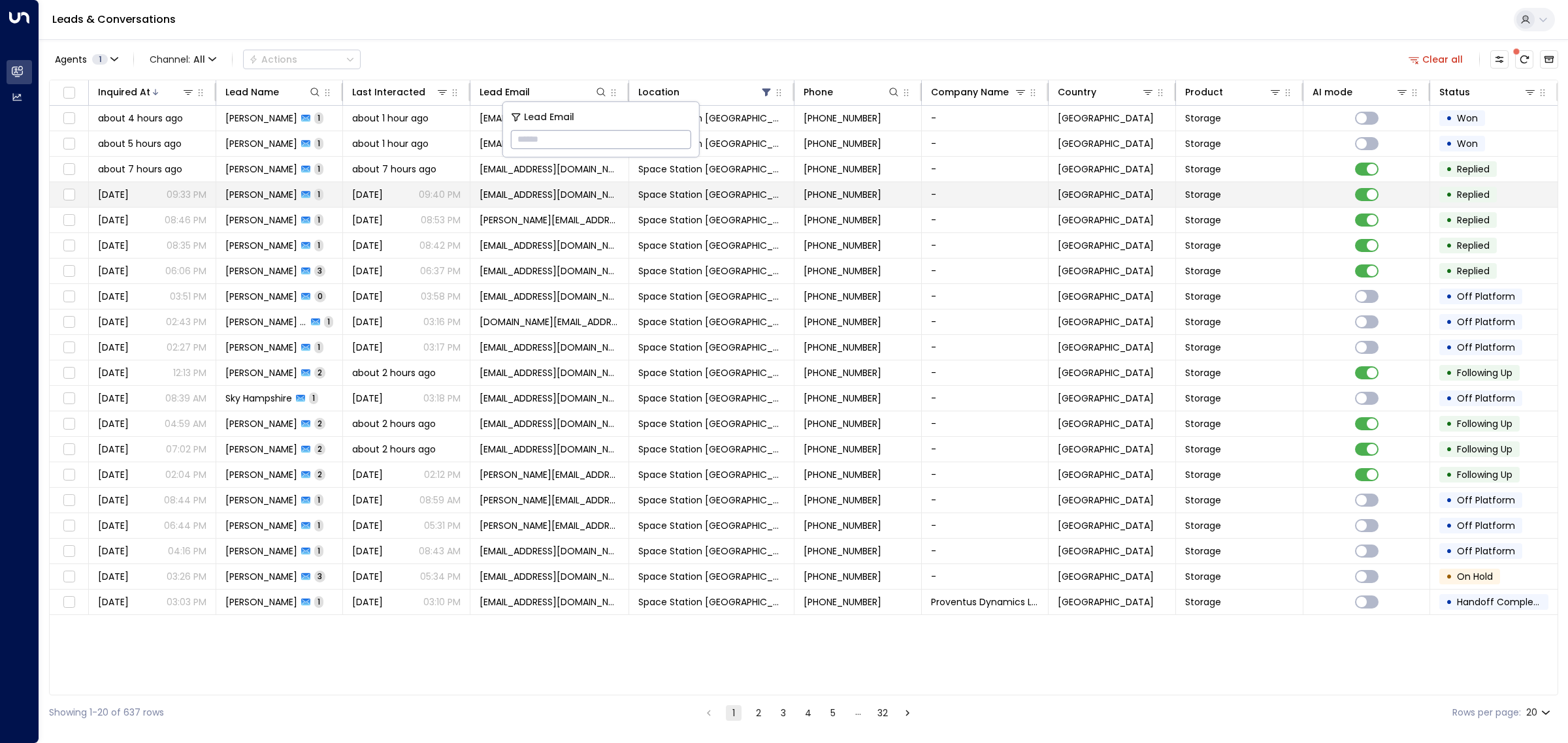
click at [1368, 187] on td at bounding box center [1366, 194] width 127 height 25
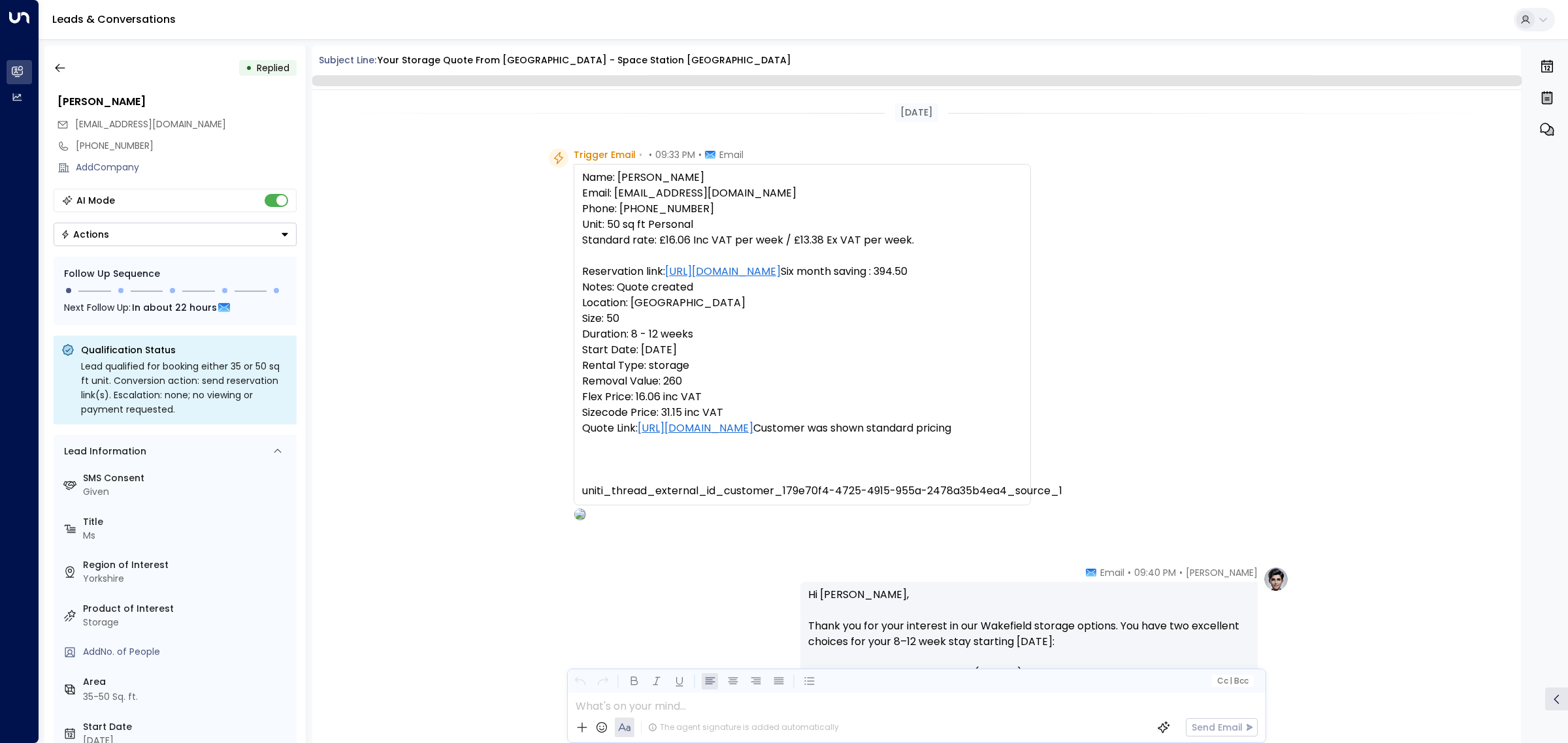
scroll to position [355, 0]
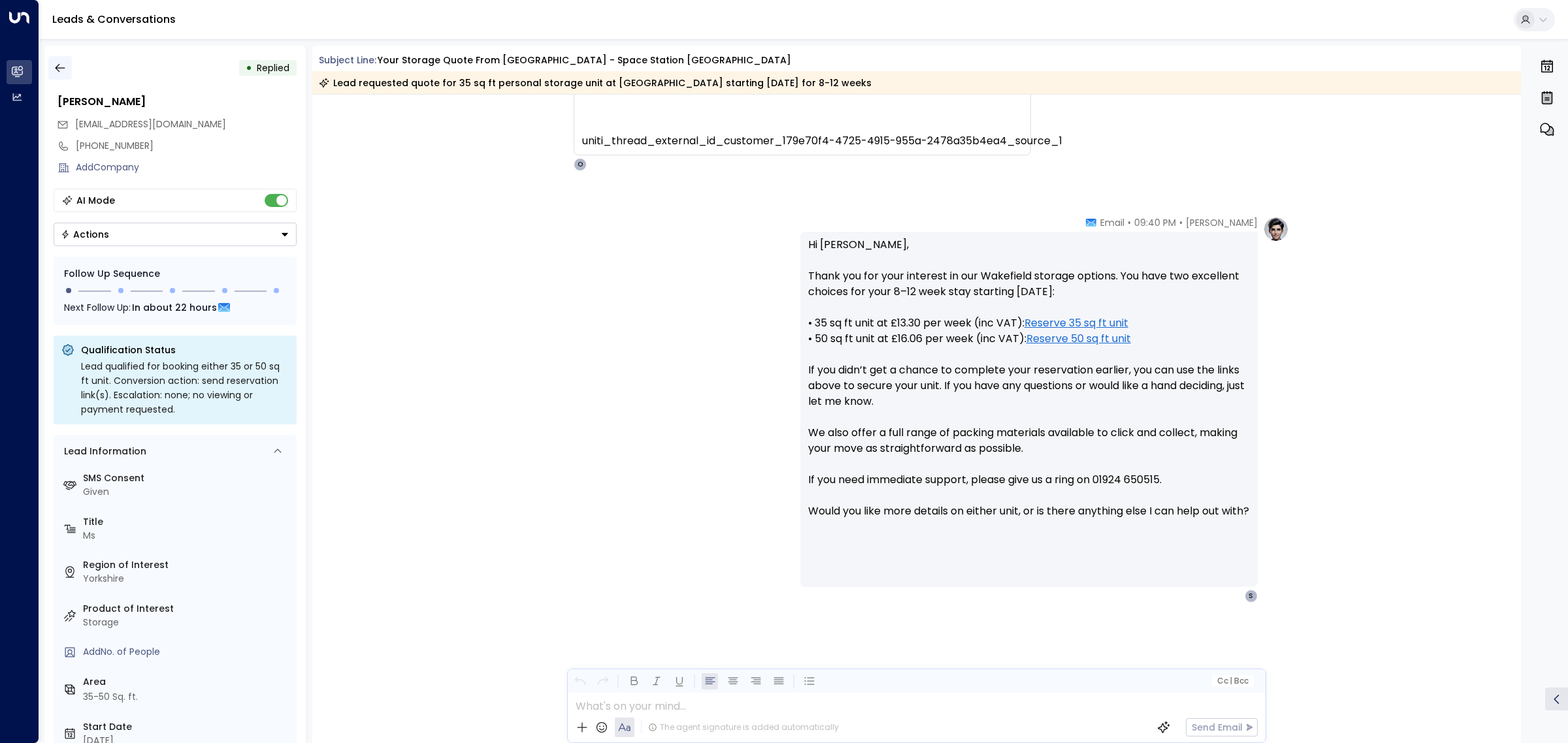
click at [63, 67] on icon "button" at bounding box center [59, 68] width 10 height 8
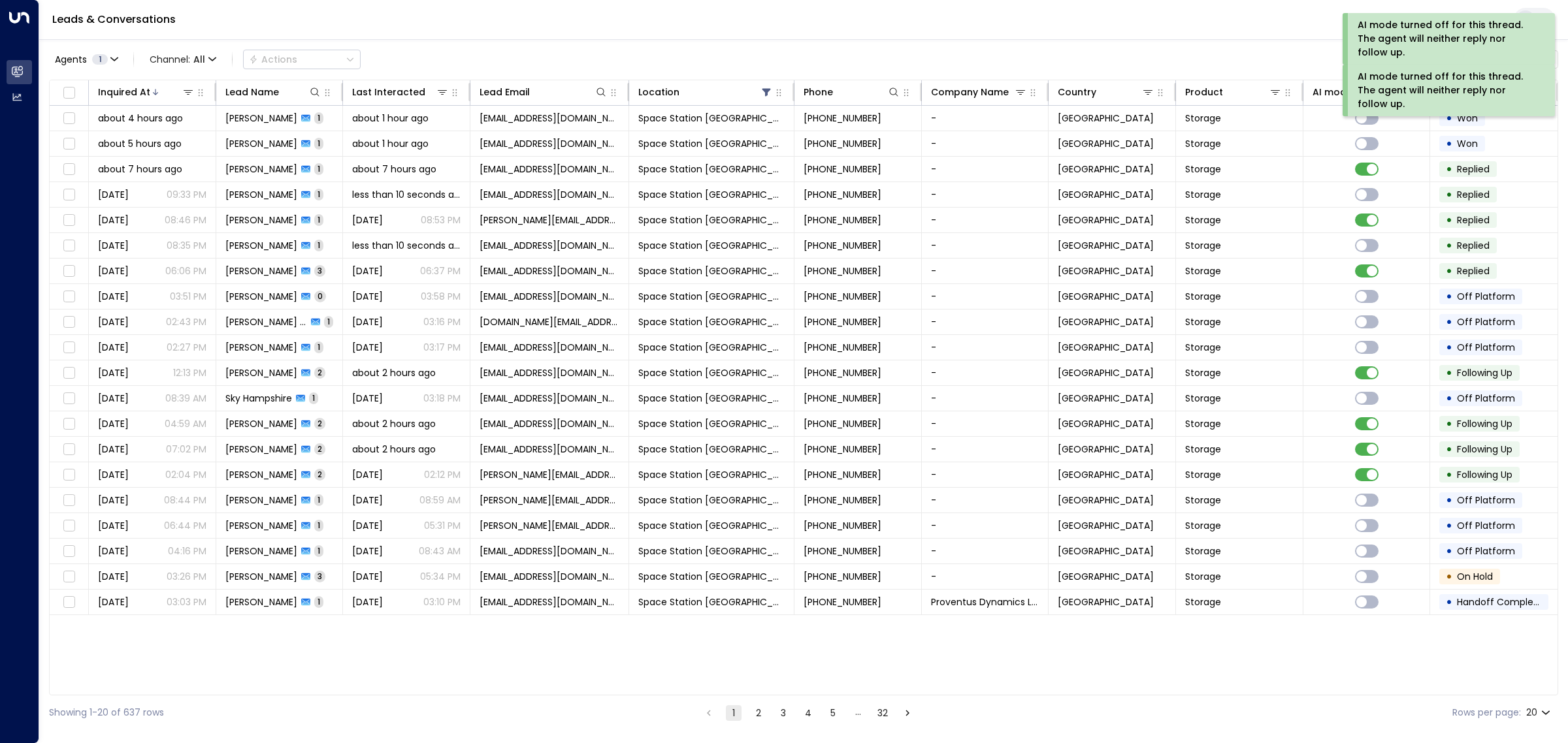
click at [1086, 50] on div "Agents 1 Channel: All Actions Clear all" at bounding box center [803, 59] width 1509 height 27
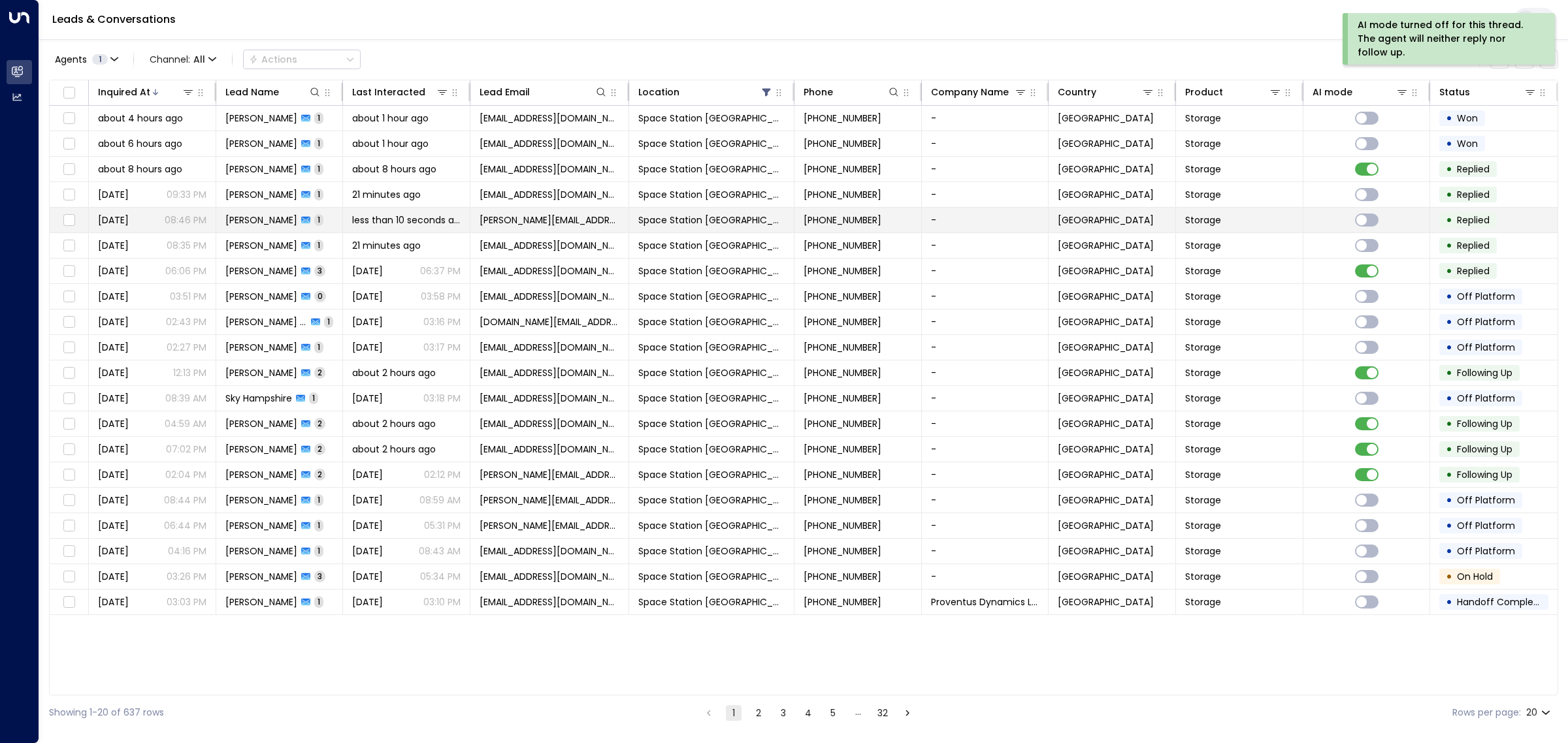
click at [1197, 220] on span "Storage" at bounding box center [1202, 220] width 36 height 13
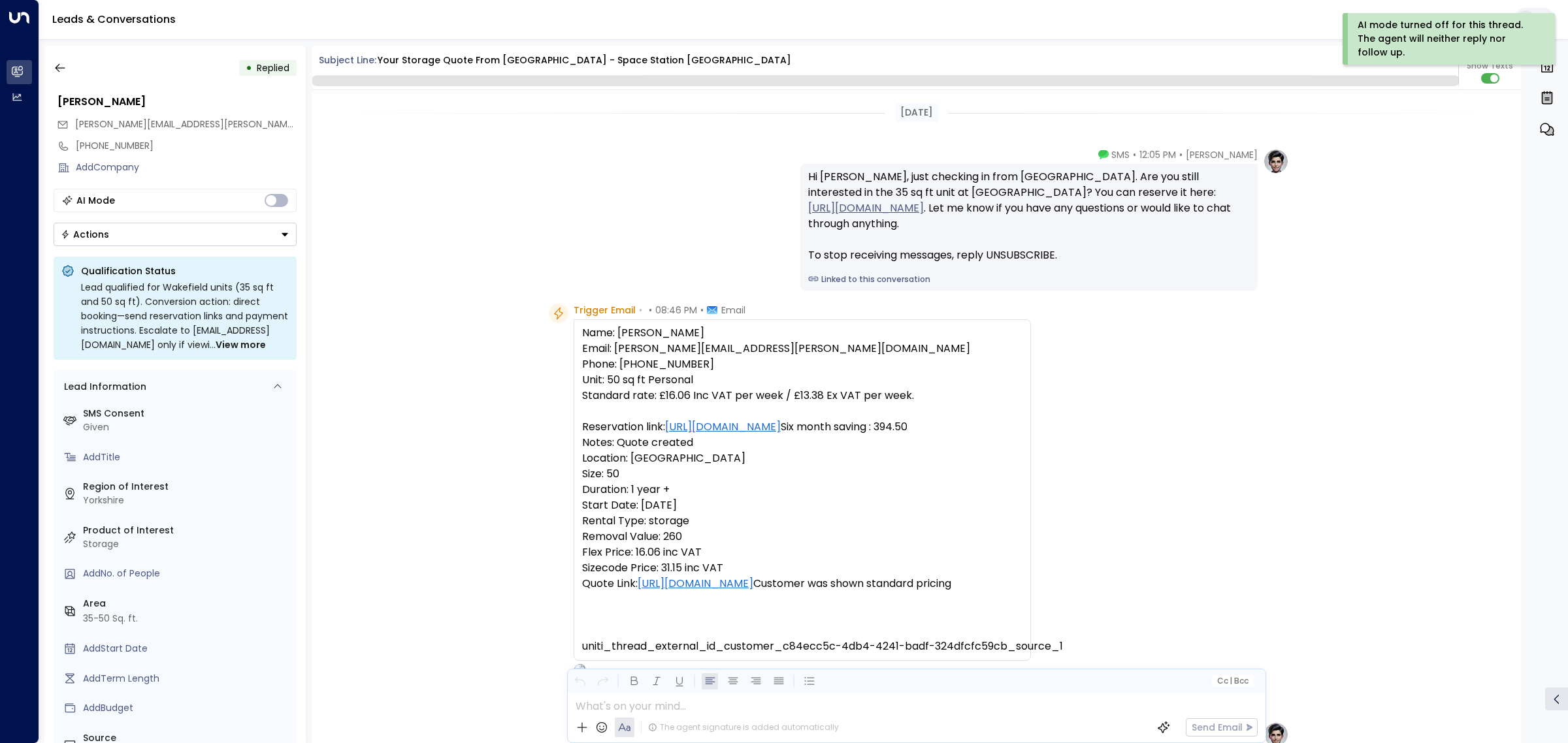
scroll to position [479, 0]
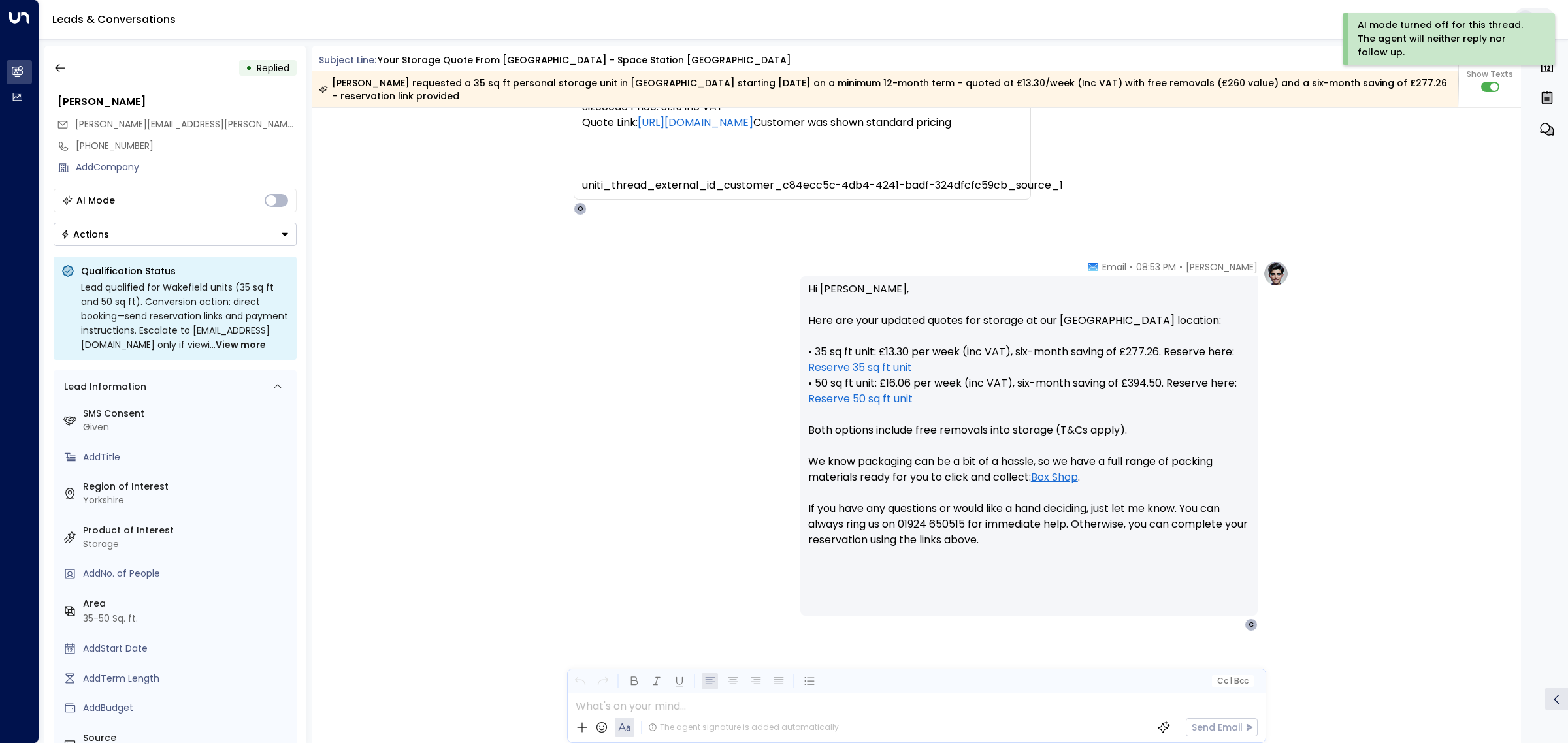
click at [237, 231] on button "Actions" at bounding box center [174, 234] width 243 height 24
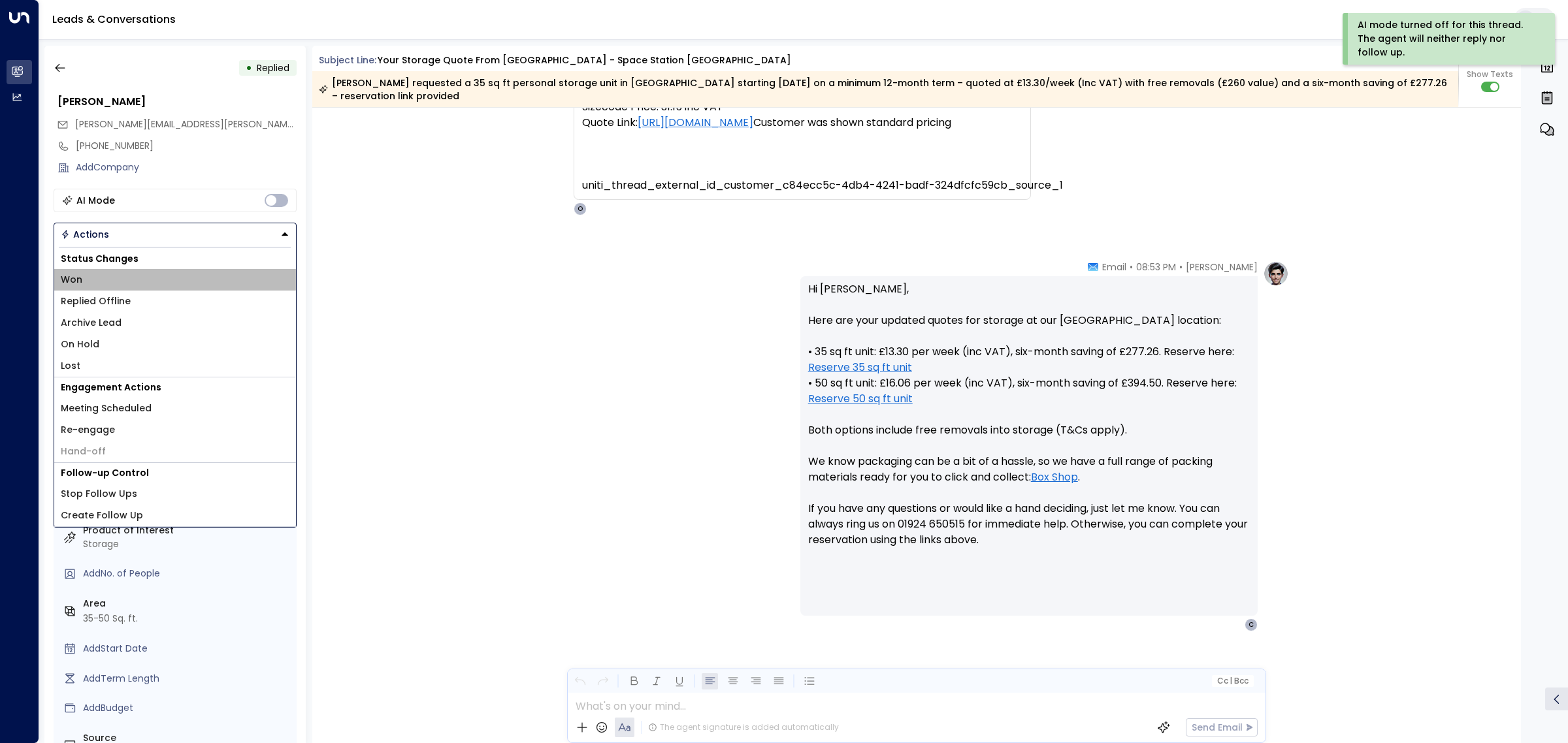
click at [186, 278] on li "Won" at bounding box center [174, 279] width 241 height 21
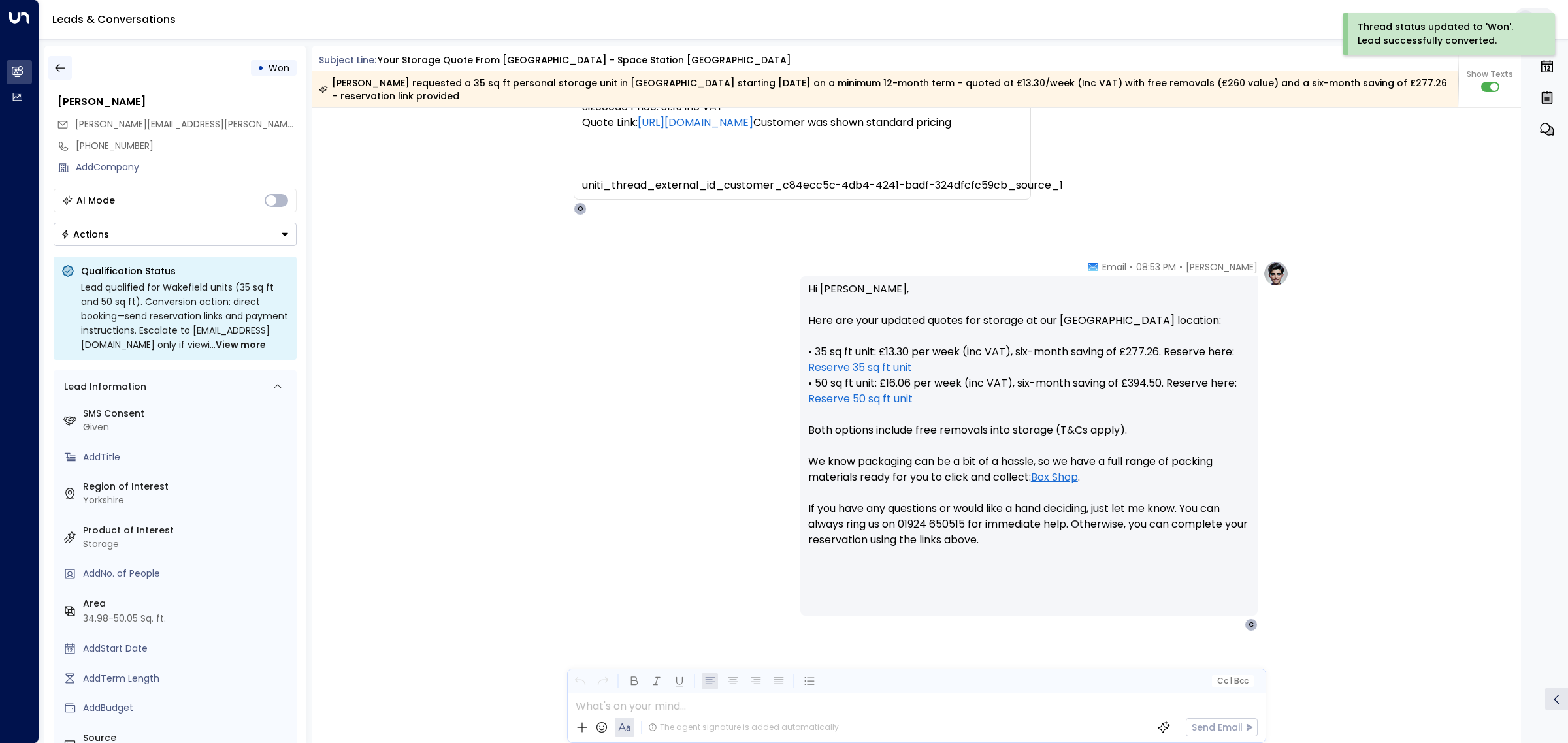
click at [62, 69] on icon "button" at bounding box center [59, 68] width 13 height 13
